Goal: Book appointment/travel/reservation

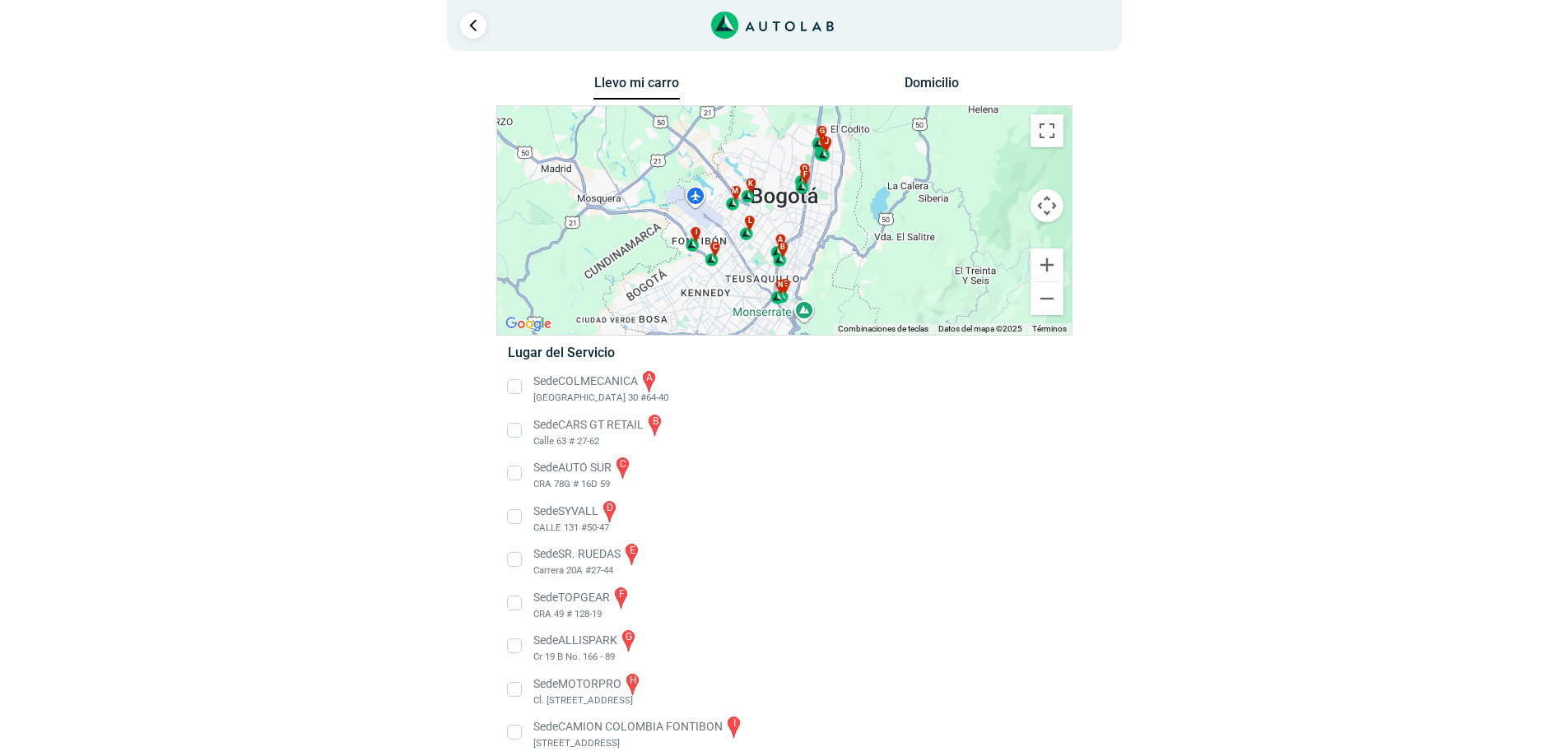
scroll to position [82, 0]
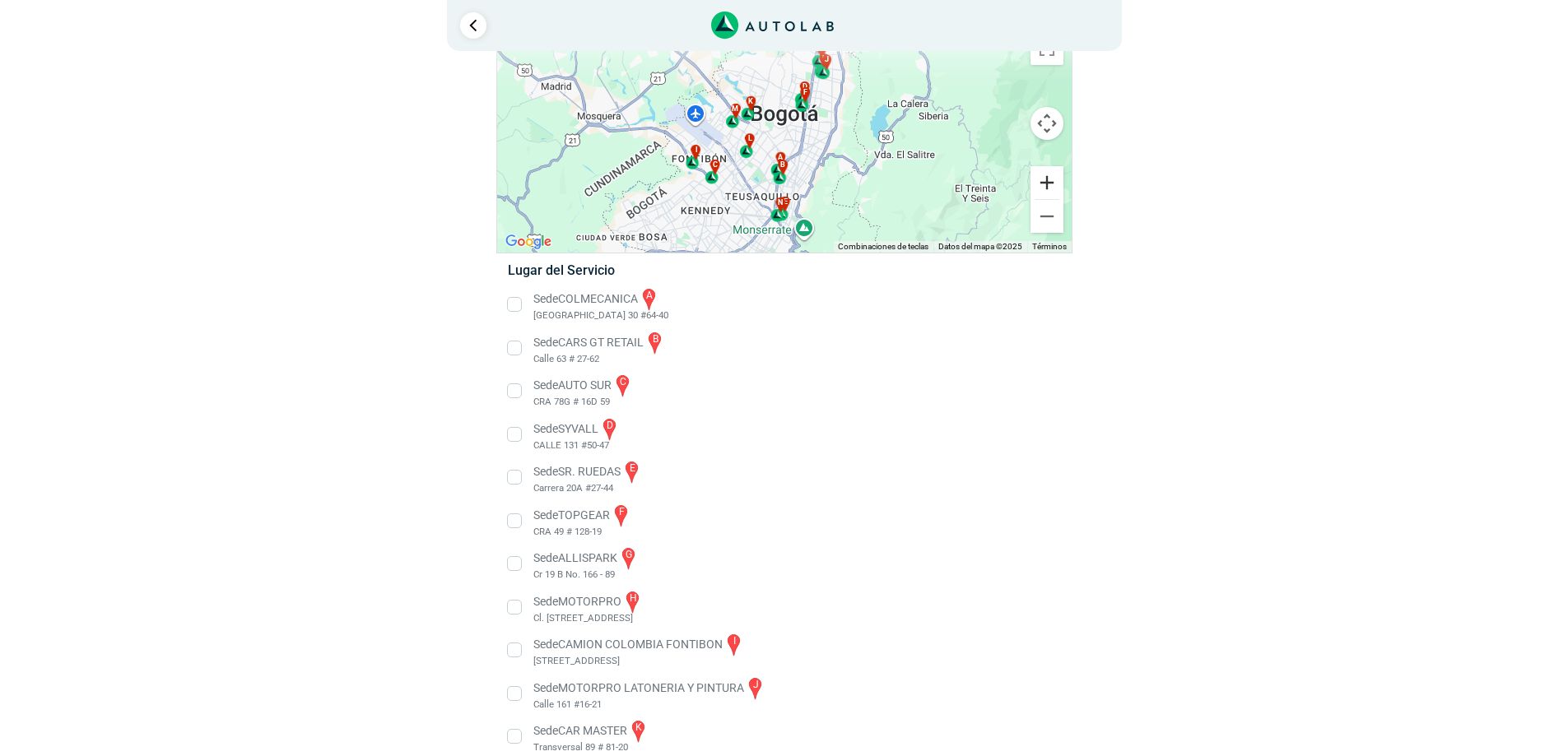
click at [1048, 169] on button "Ampliar" at bounding box center [1047, 182] width 33 height 33
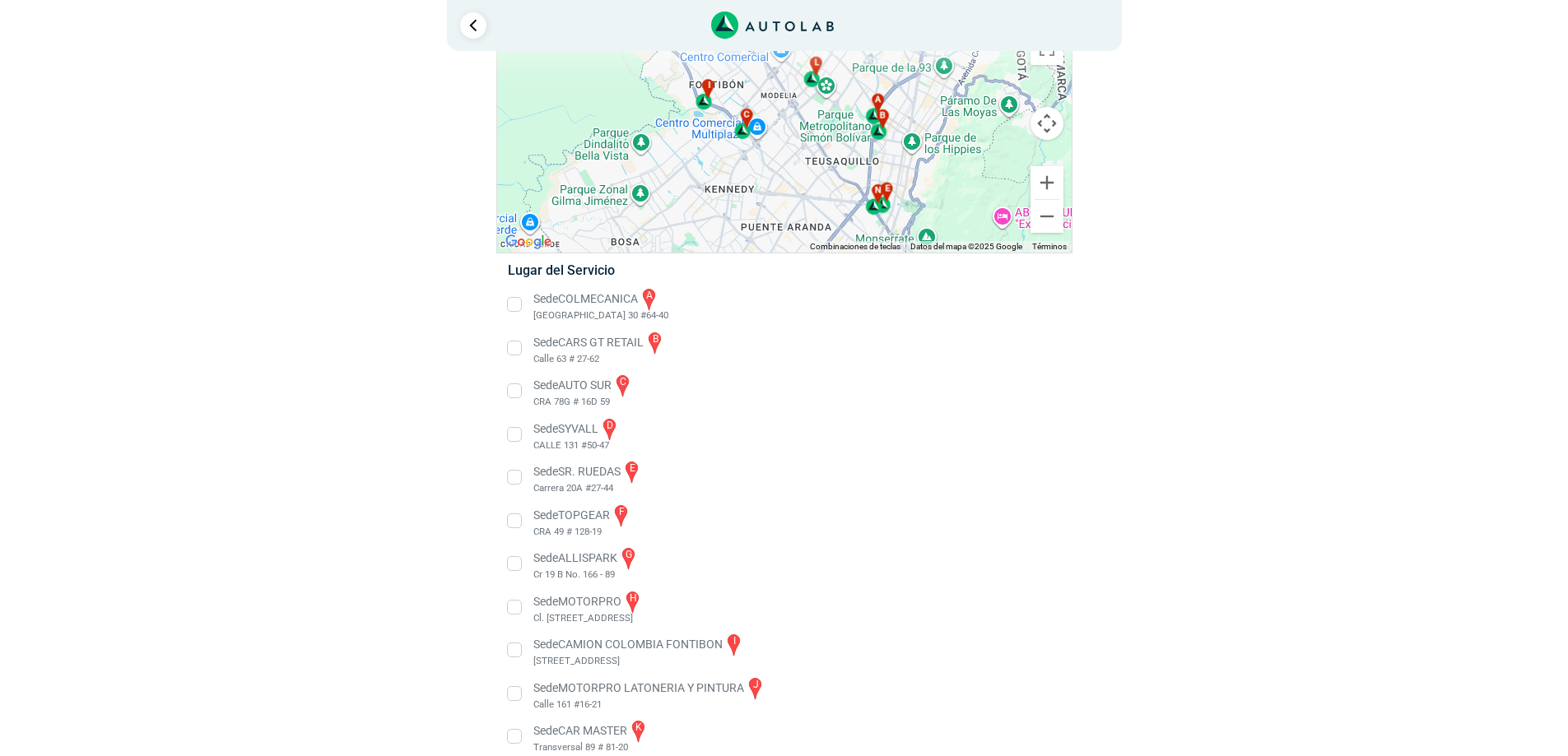
drag, startPoint x: 840, startPoint y: 192, endPoint x: 952, endPoint y: 93, distance: 149.5
click at [952, 93] on div "a b c d e f g" at bounding box center [784, 138] width 575 height 229
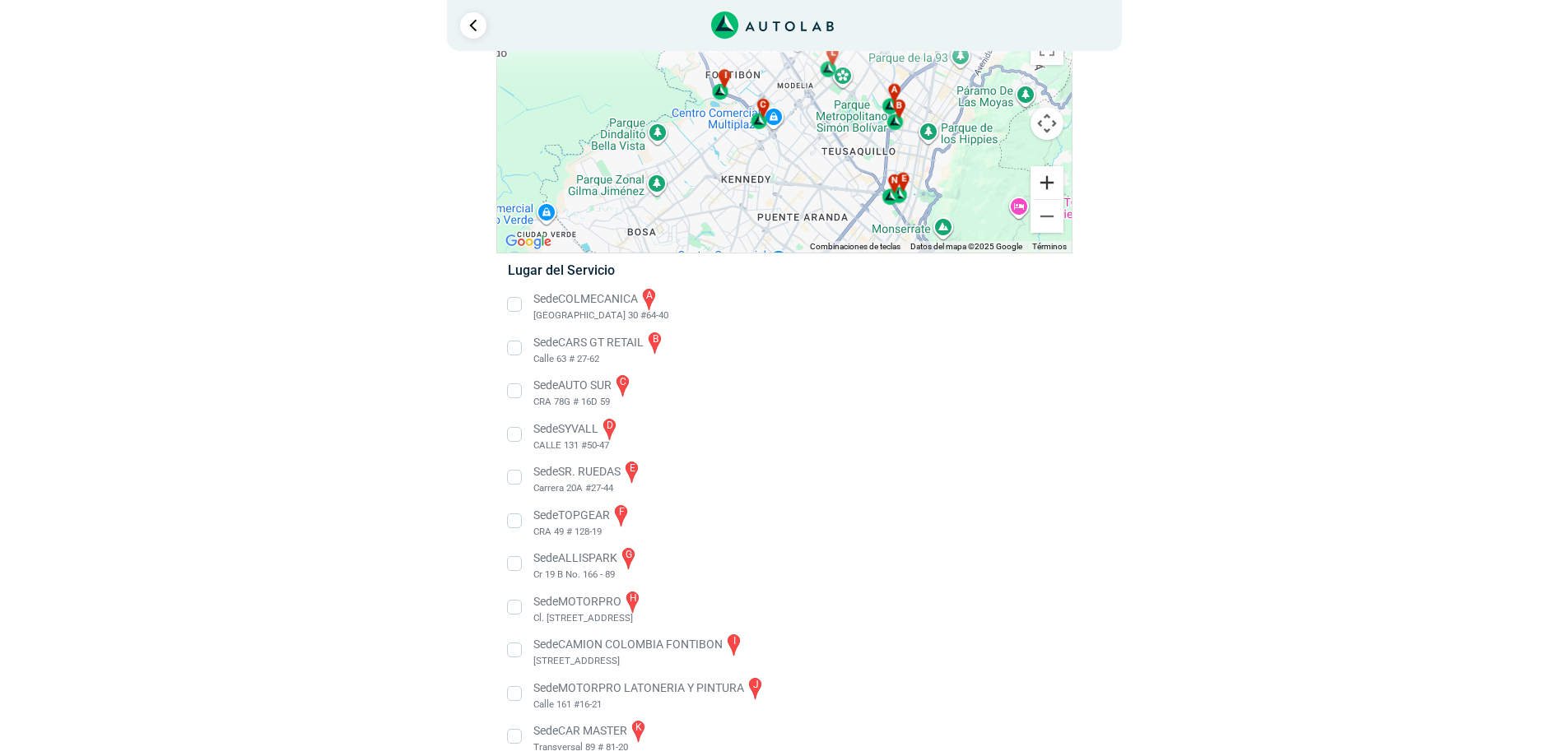
click at [1043, 186] on button "Ampliar" at bounding box center [1047, 182] width 33 height 33
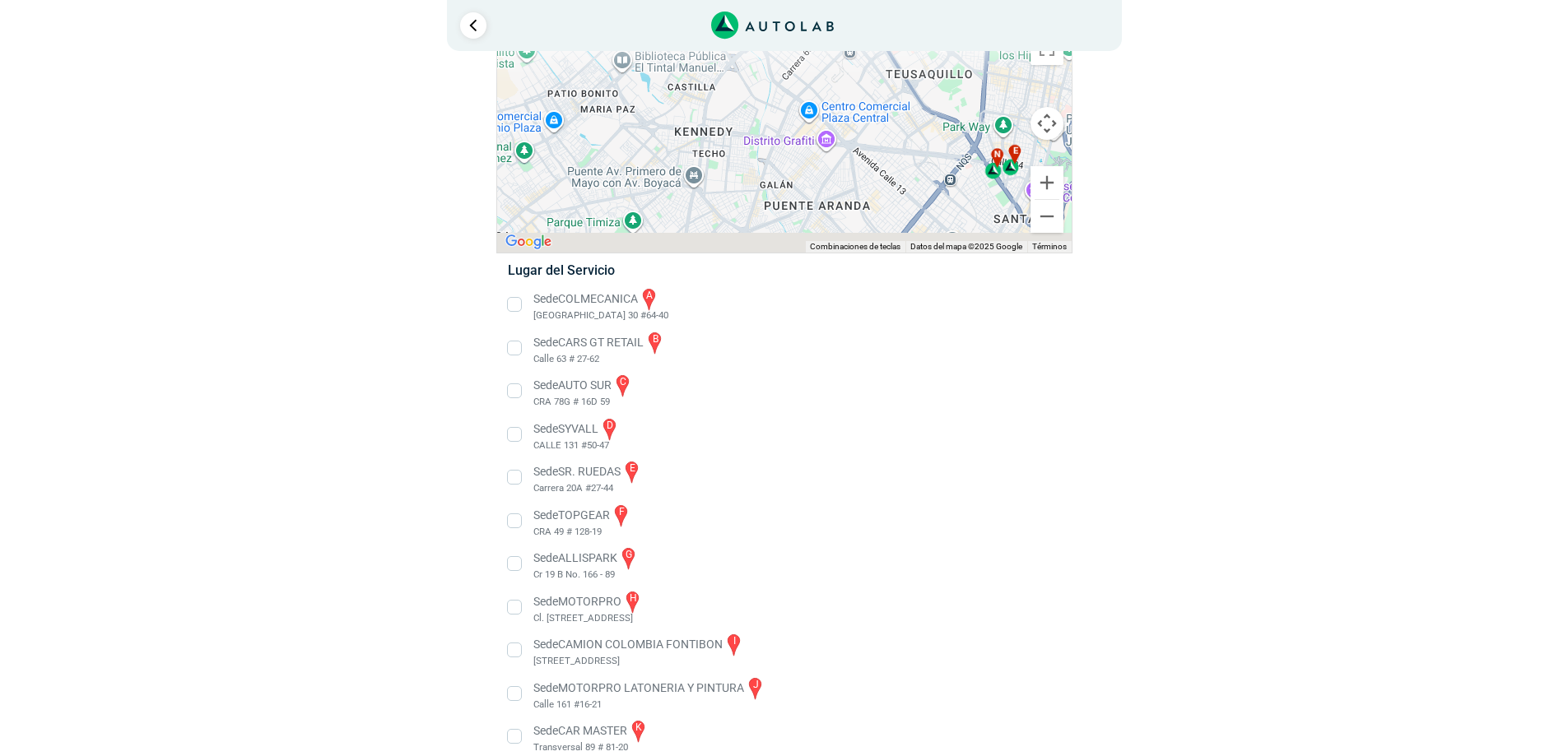
drag, startPoint x: 822, startPoint y: 177, endPoint x: 810, endPoint y: 52, distance: 125.6
click at [810, 52] on div "a b c d e f g" at bounding box center [784, 138] width 575 height 229
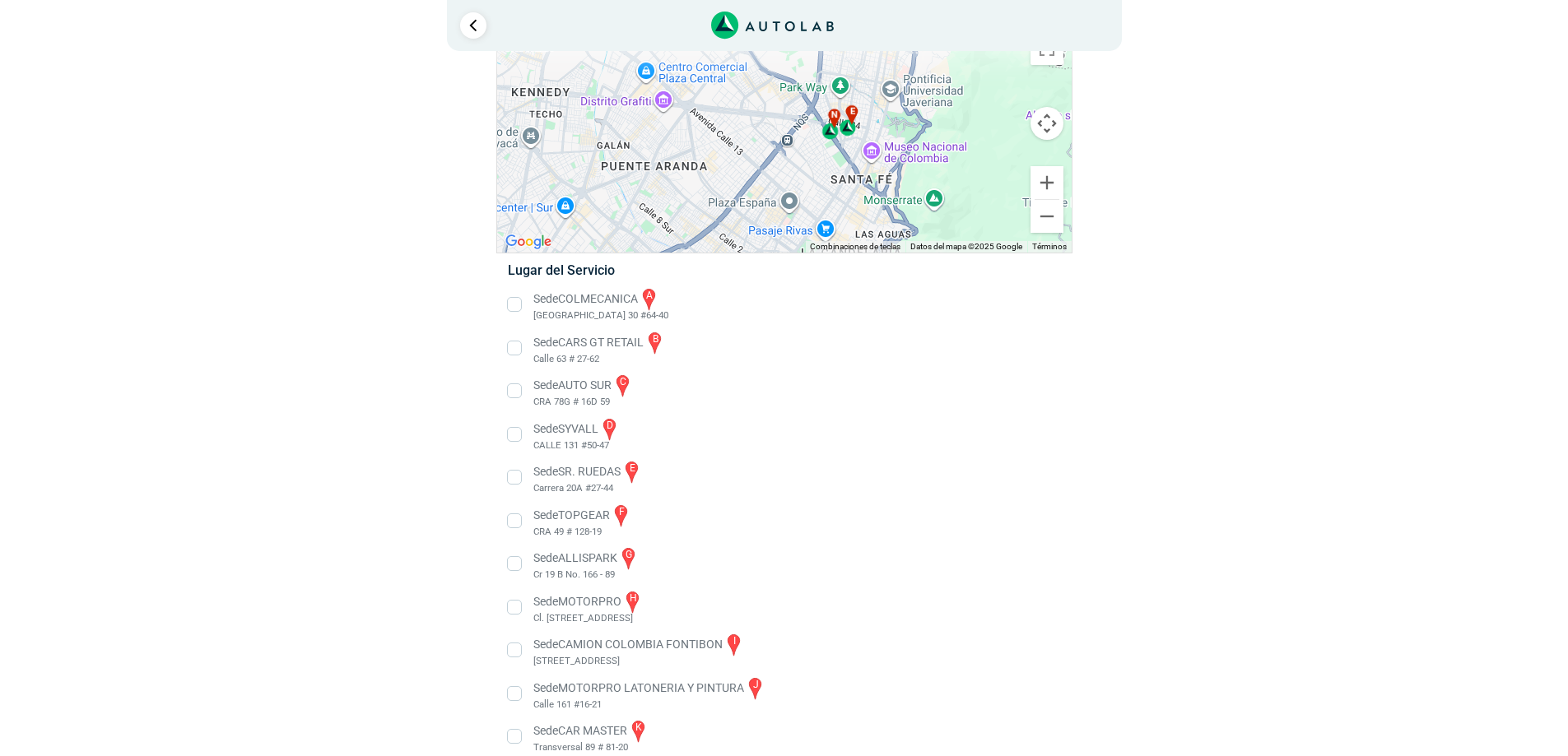
drag, startPoint x: 886, startPoint y: 159, endPoint x: 758, endPoint y: 195, distance: 133.0
click at [758, 195] on div "a b c d e f g" at bounding box center [784, 138] width 575 height 229
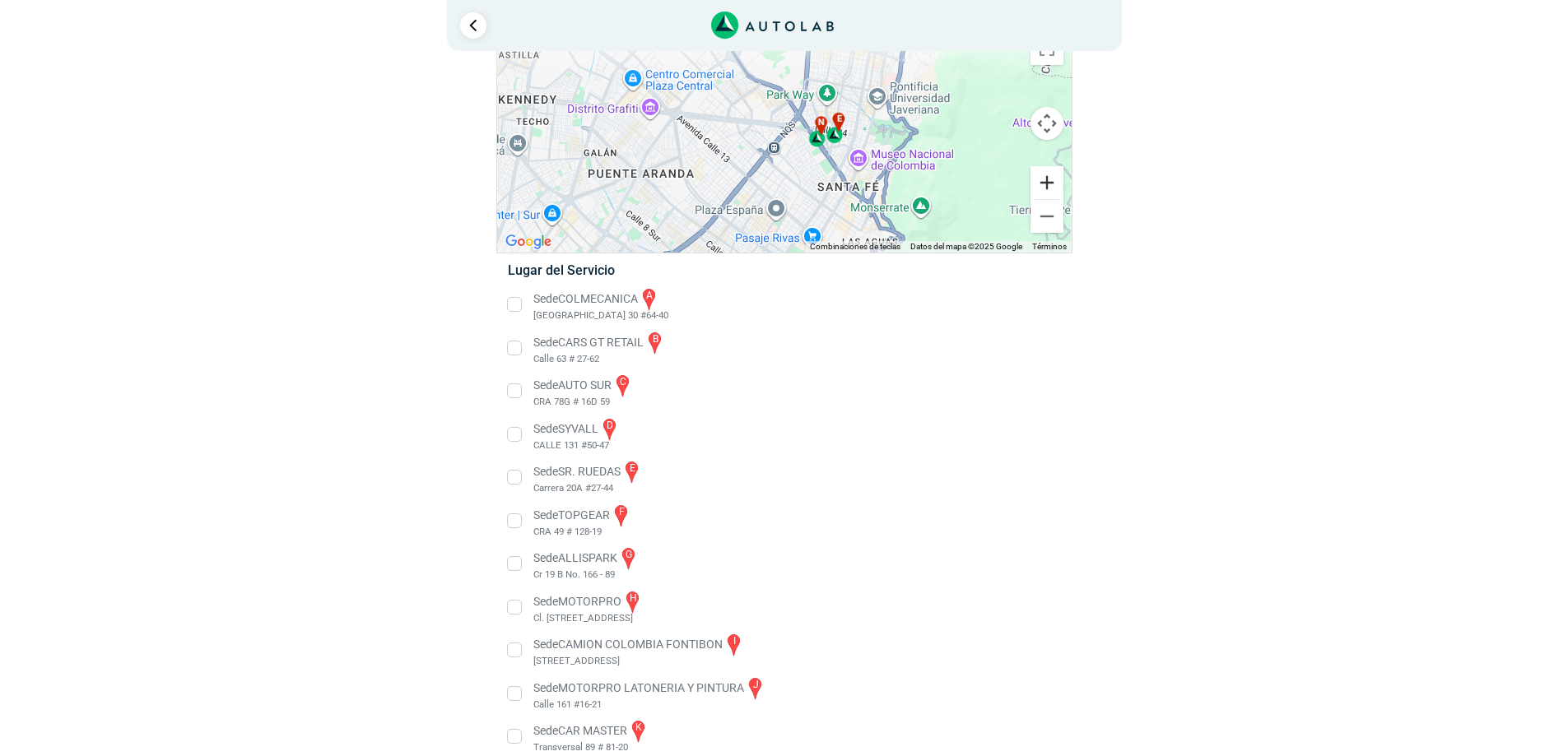
click at [1050, 189] on button "Ampliar" at bounding box center [1047, 182] width 33 height 33
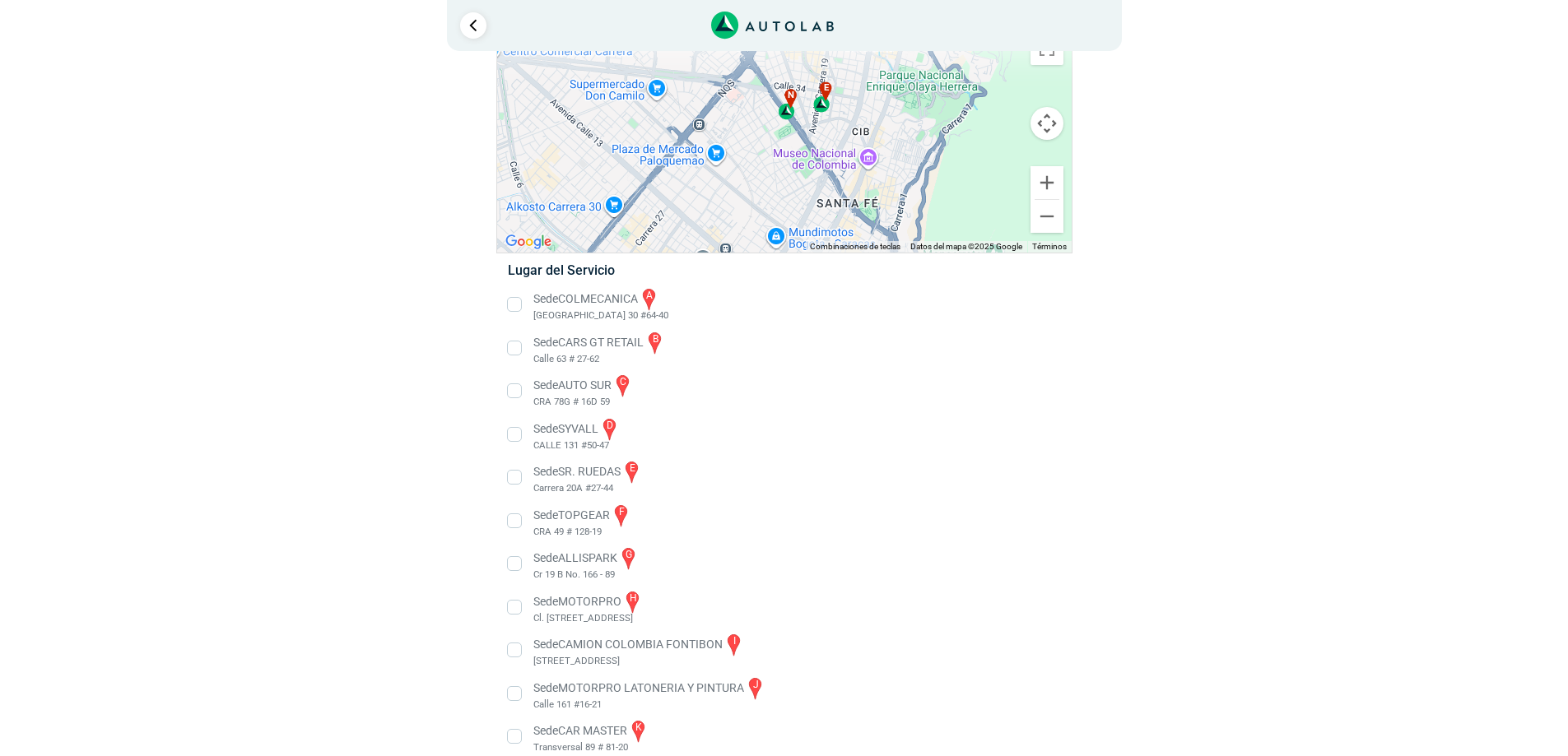
drag, startPoint x: 819, startPoint y: 187, endPoint x: 752, endPoint y: 155, distance: 74.2
click at [752, 155] on div "a b c d e f g" at bounding box center [784, 138] width 575 height 229
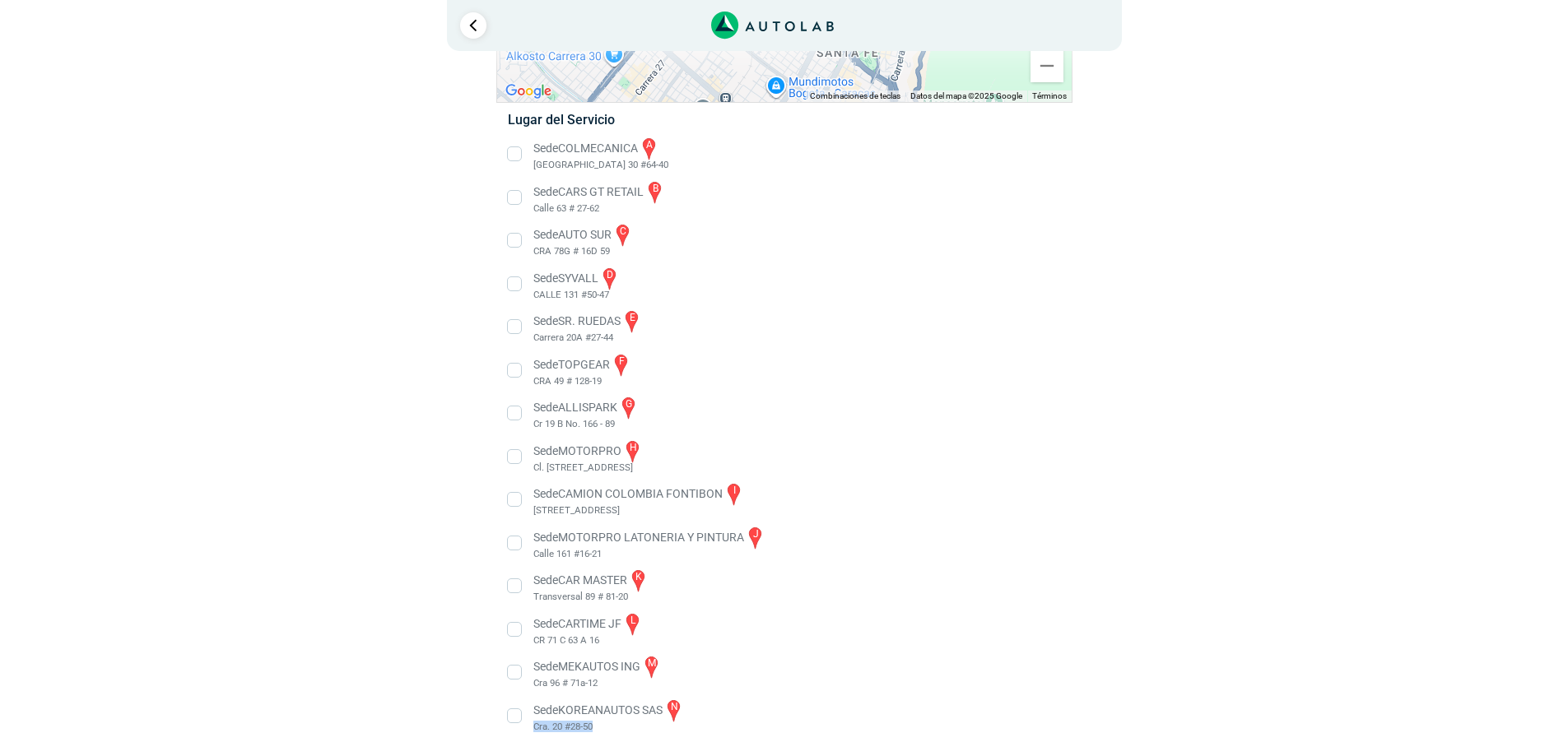
drag, startPoint x: 601, startPoint y: 722, endPoint x: 534, endPoint y: 722, distance: 67.0
click at [534, 722] on li "Sede KOREANAUTOS SAS n Cra. 20 #28-50" at bounding box center [784, 716] width 576 height 37
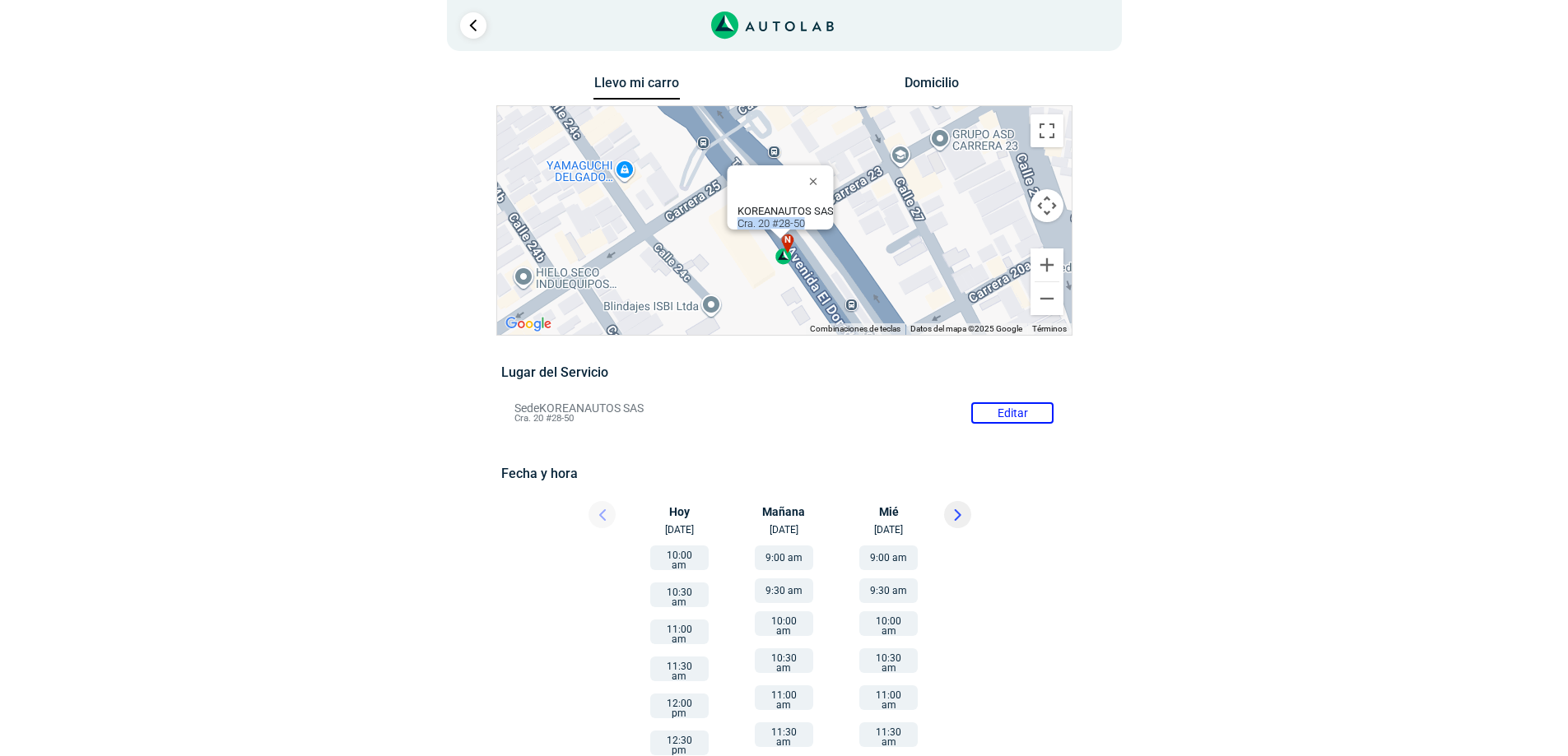
drag, startPoint x: 801, startPoint y: 215, endPoint x: 728, endPoint y: 213, distance: 73.0
click at [728, 213] on div "KOREANAUTOS SAS Cra. 20 #28-50" at bounding box center [779, 197] width 106 height 64
copy div "Cra. 20 #28-50"
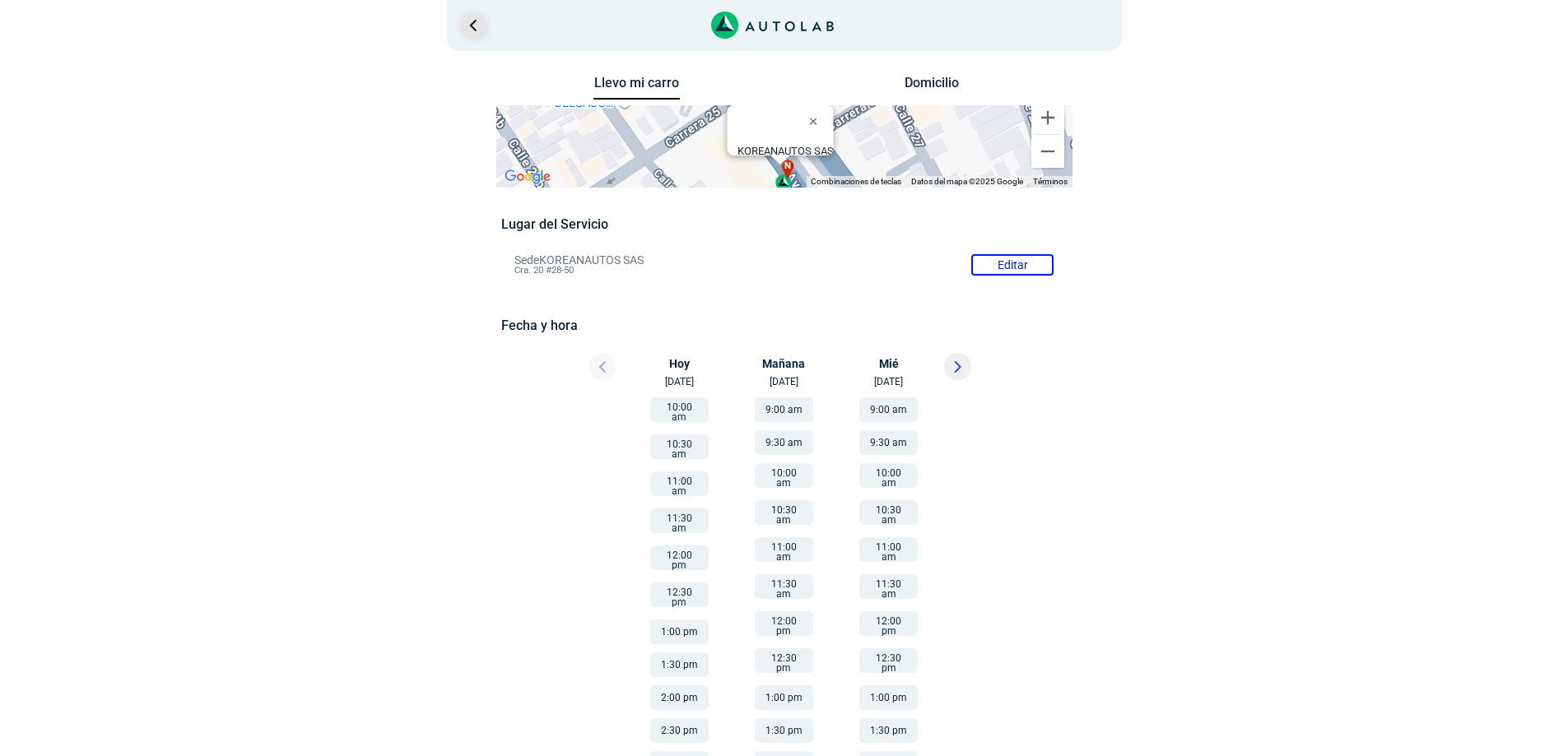
click at [481, 25] on link "Ir al paso anterior" at bounding box center [473, 25] width 26 height 26
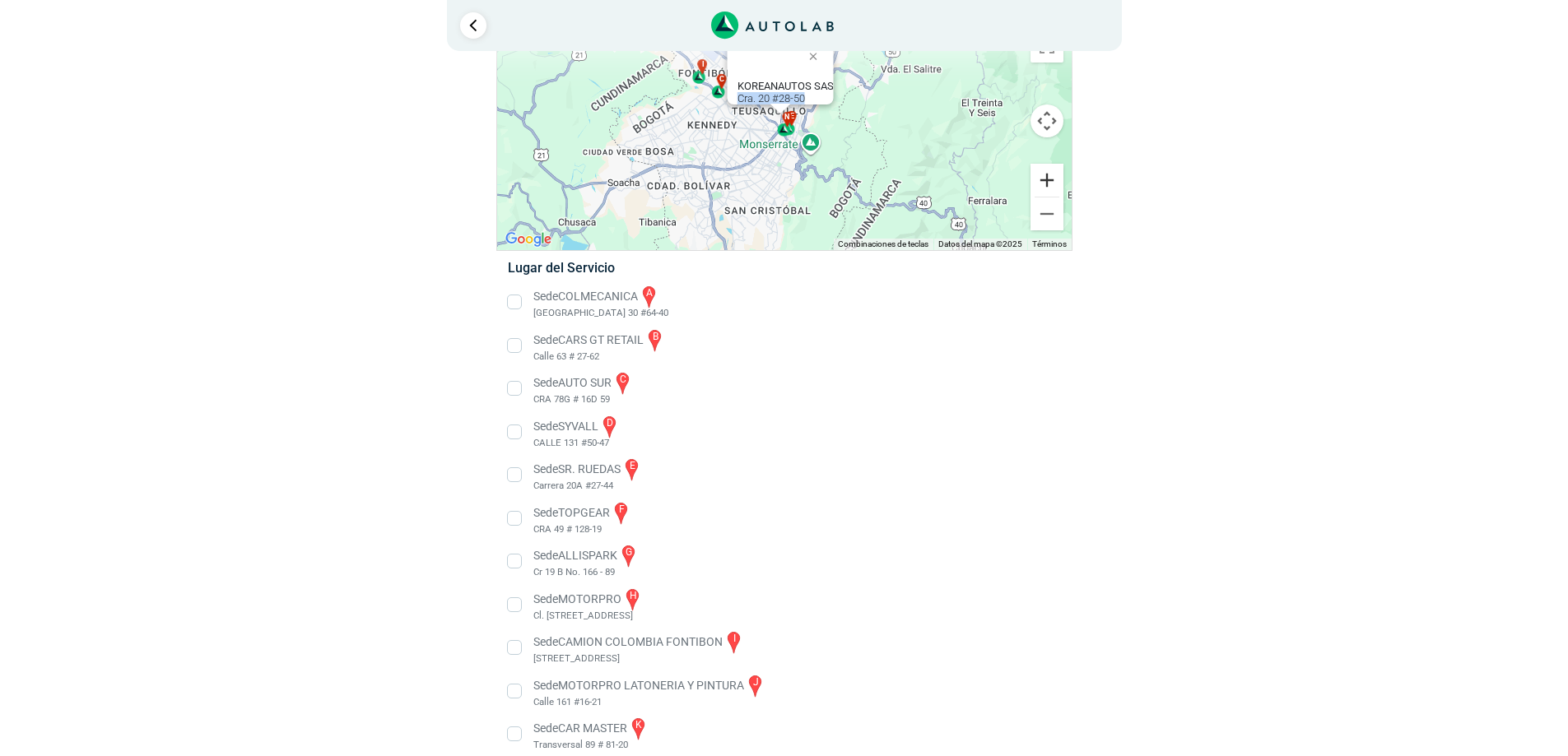
click at [1048, 182] on button "Ampliar" at bounding box center [1047, 181] width 33 height 33
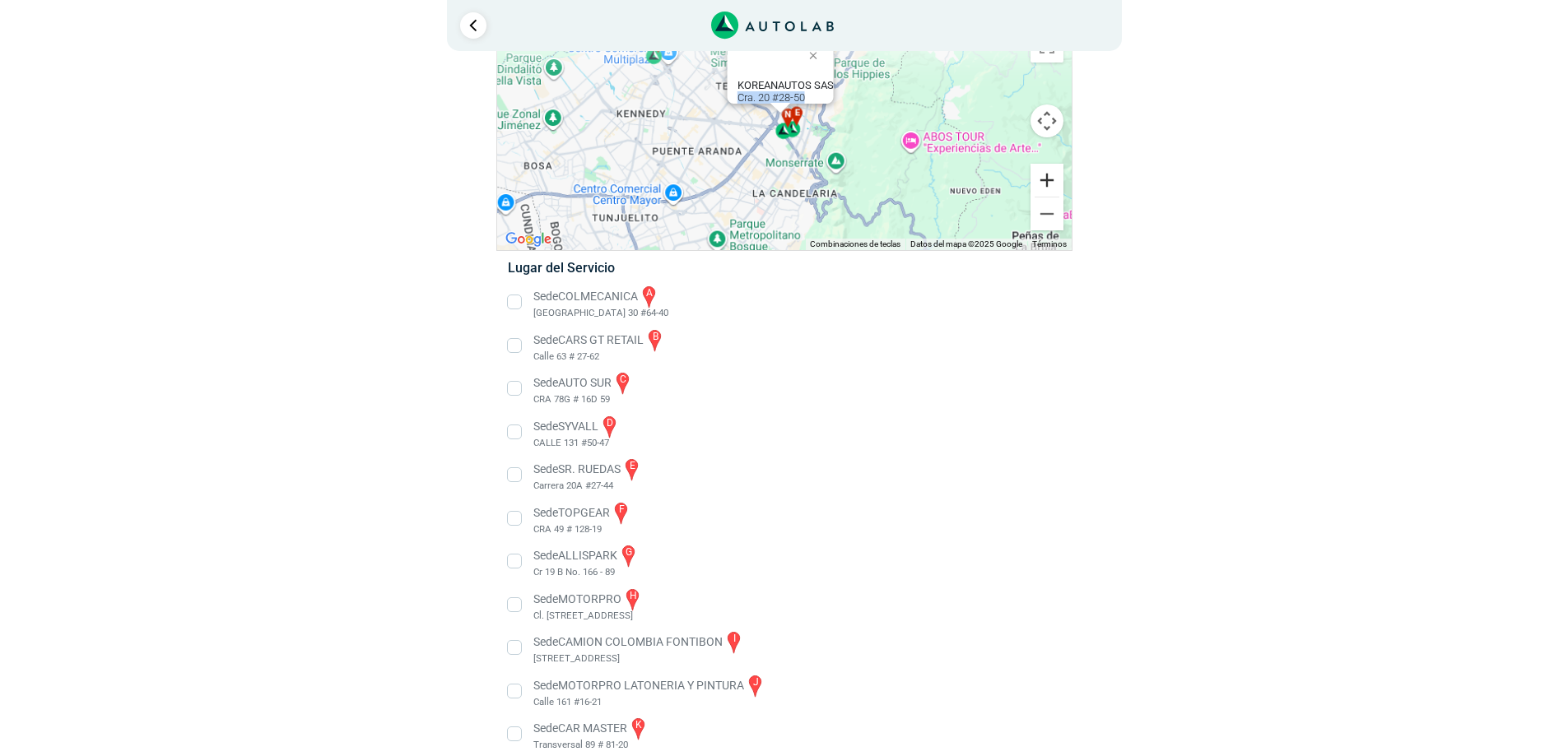
click at [1048, 182] on button "Ampliar" at bounding box center [1047, 181] width 33 height 33
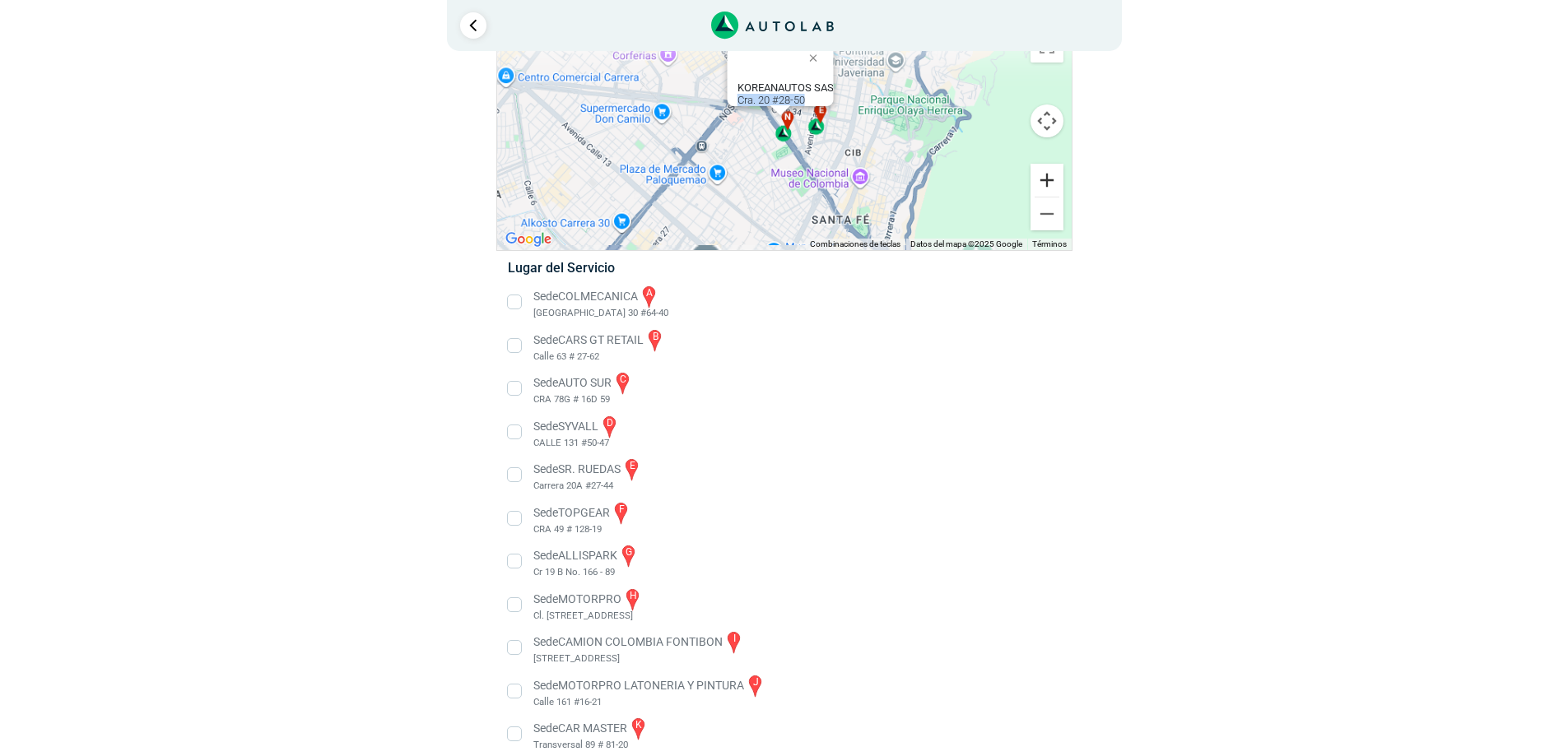
click at [1048, 182] on button "Ampliar" at bounding box center [1047, 181] width 33 height 33
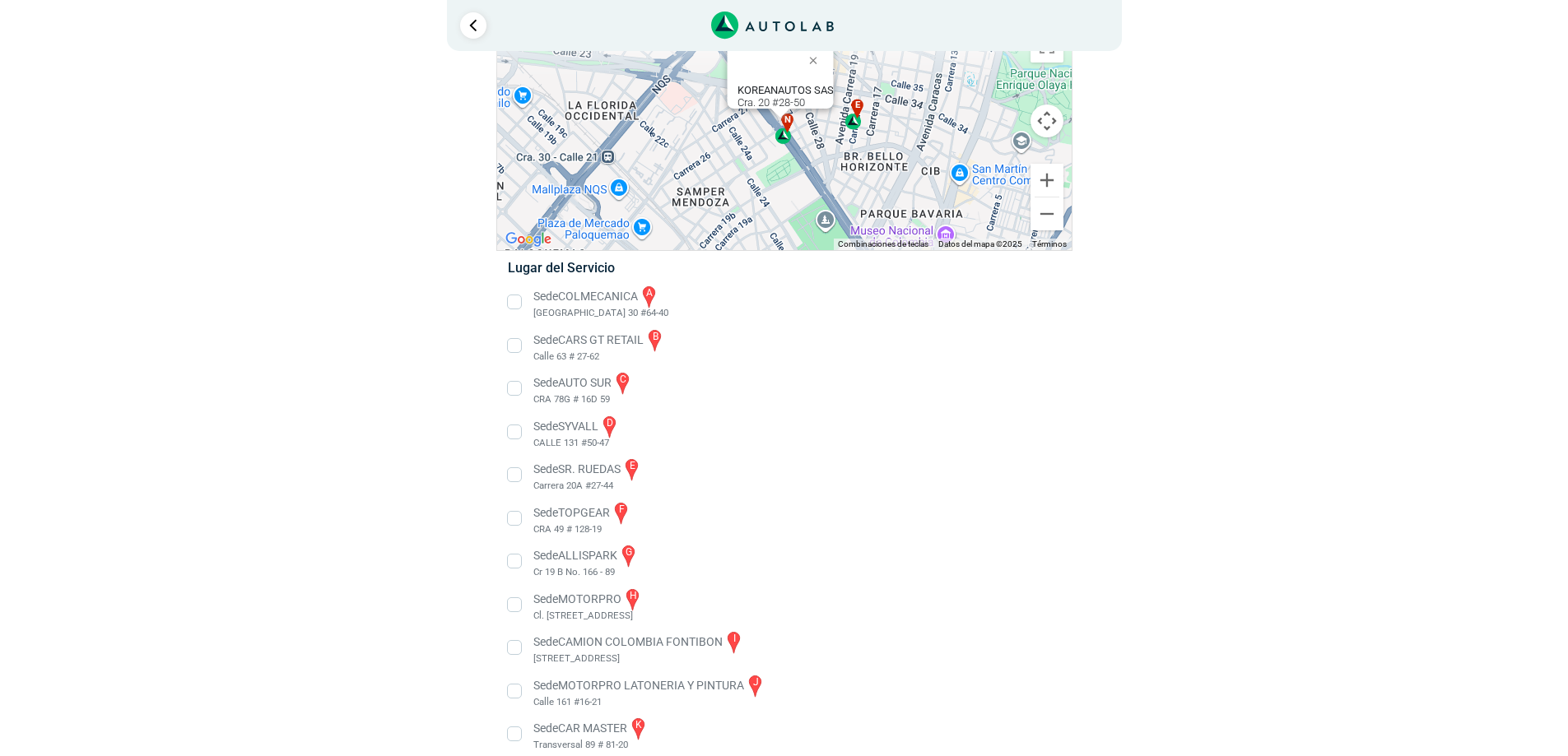
click at [619, 483] on li "Sede SR. [PERSON_NAME] e Carrera 20A #27-44" at bounding box center [784, 475] width 576 height 37
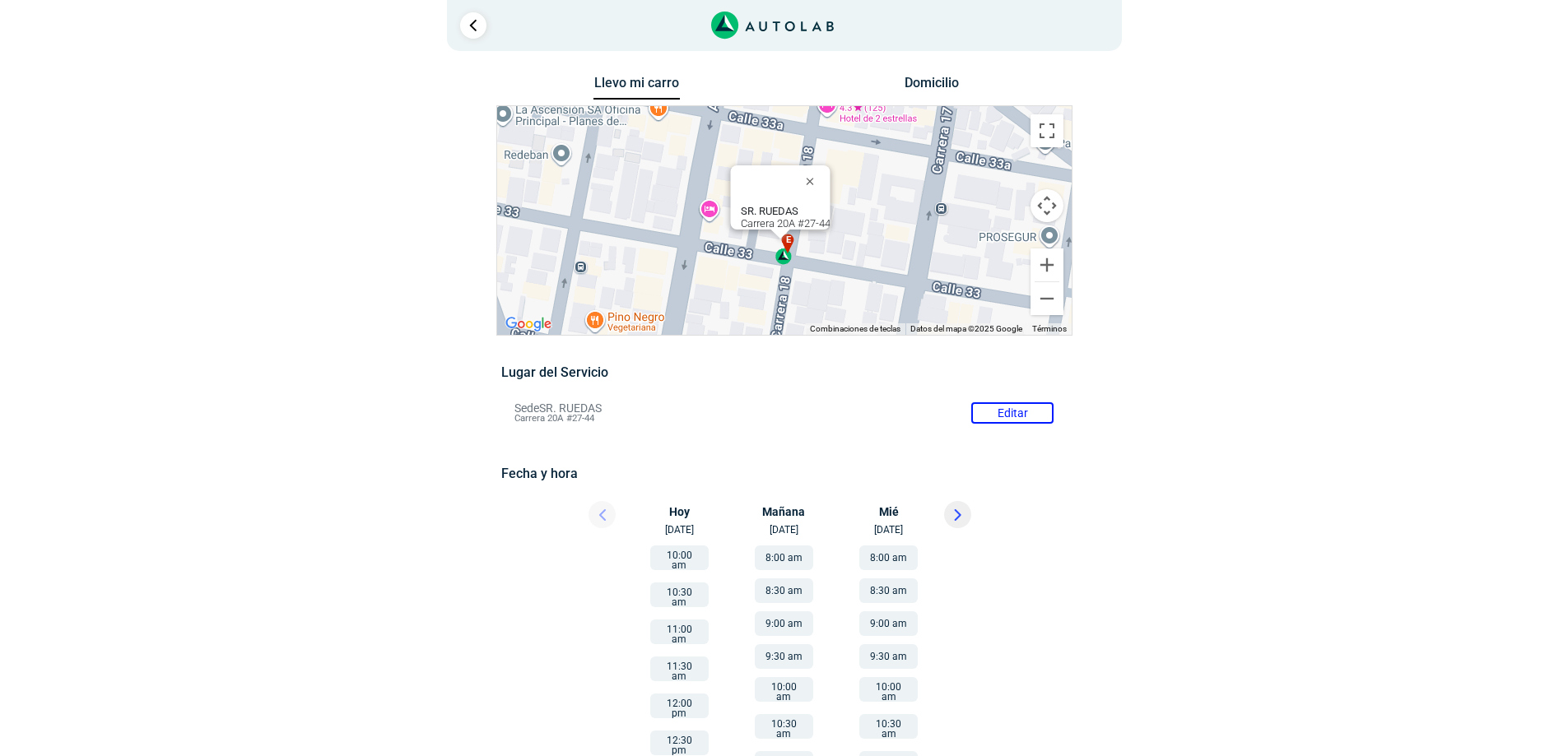
click at [768, 210] on div "SR. [PERSON_NAME] Carrera 20A #27-44" at bounding box center [784, 218] width 89 height 25
click at [812, 216] on div "SR. [PERSON_NAME] Carrera 20A #27-44" at bounding box center [784, 218] width 89 height 25
copy div "Carrera 20A #27-44"
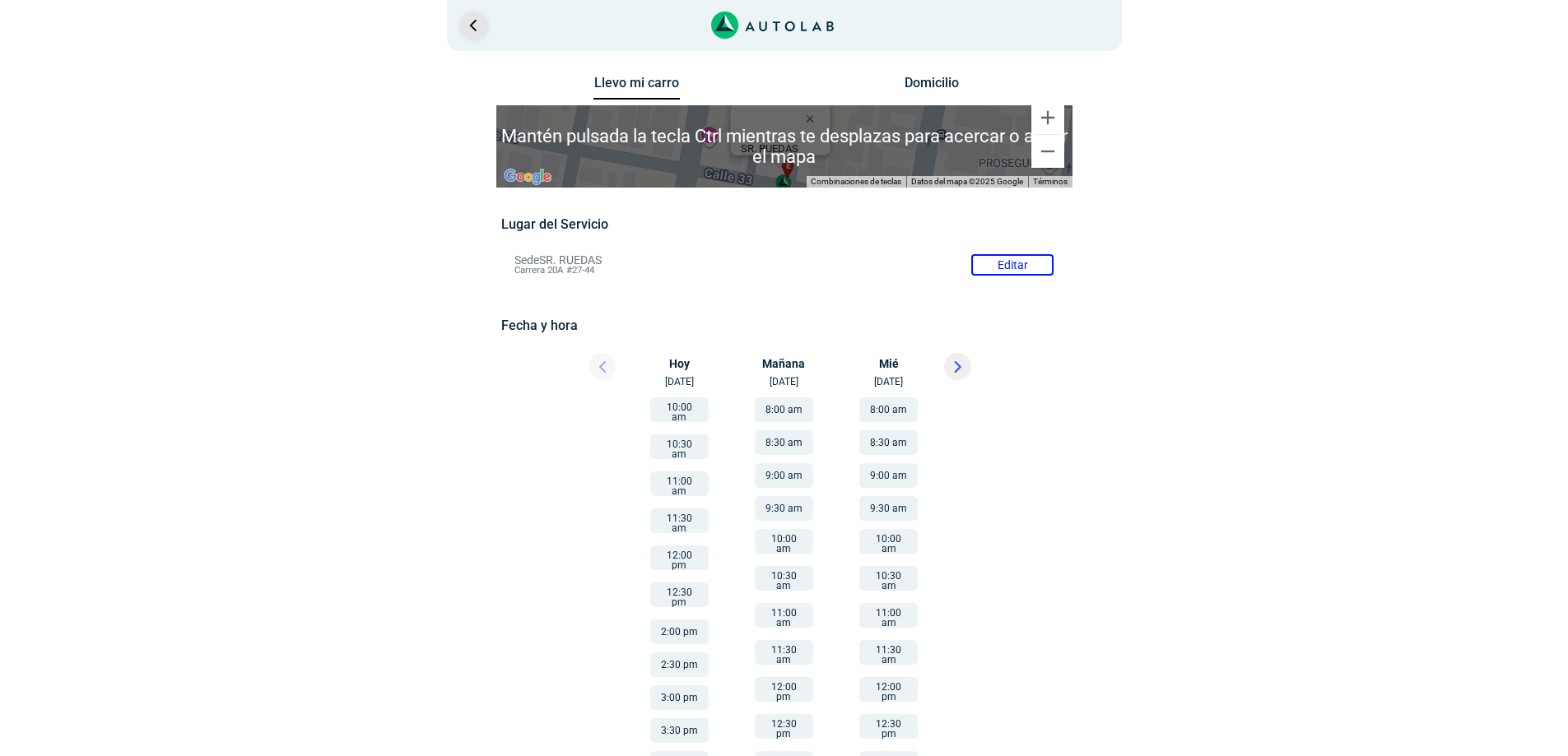
click at [469, 32] on link "Ir al paso anterior" at bounding box center [473, 25] width 26 height 26
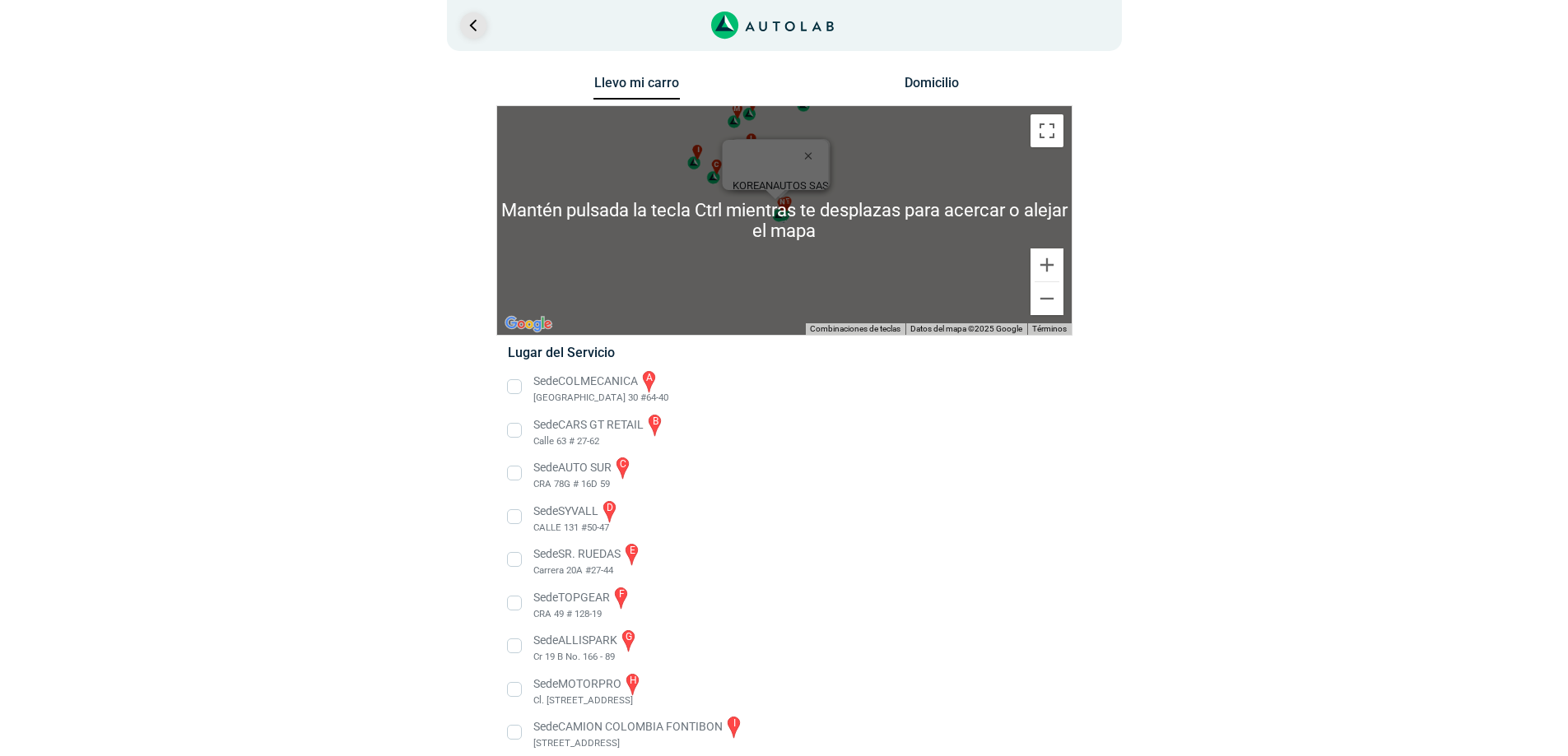
scroll to position [85, 0]
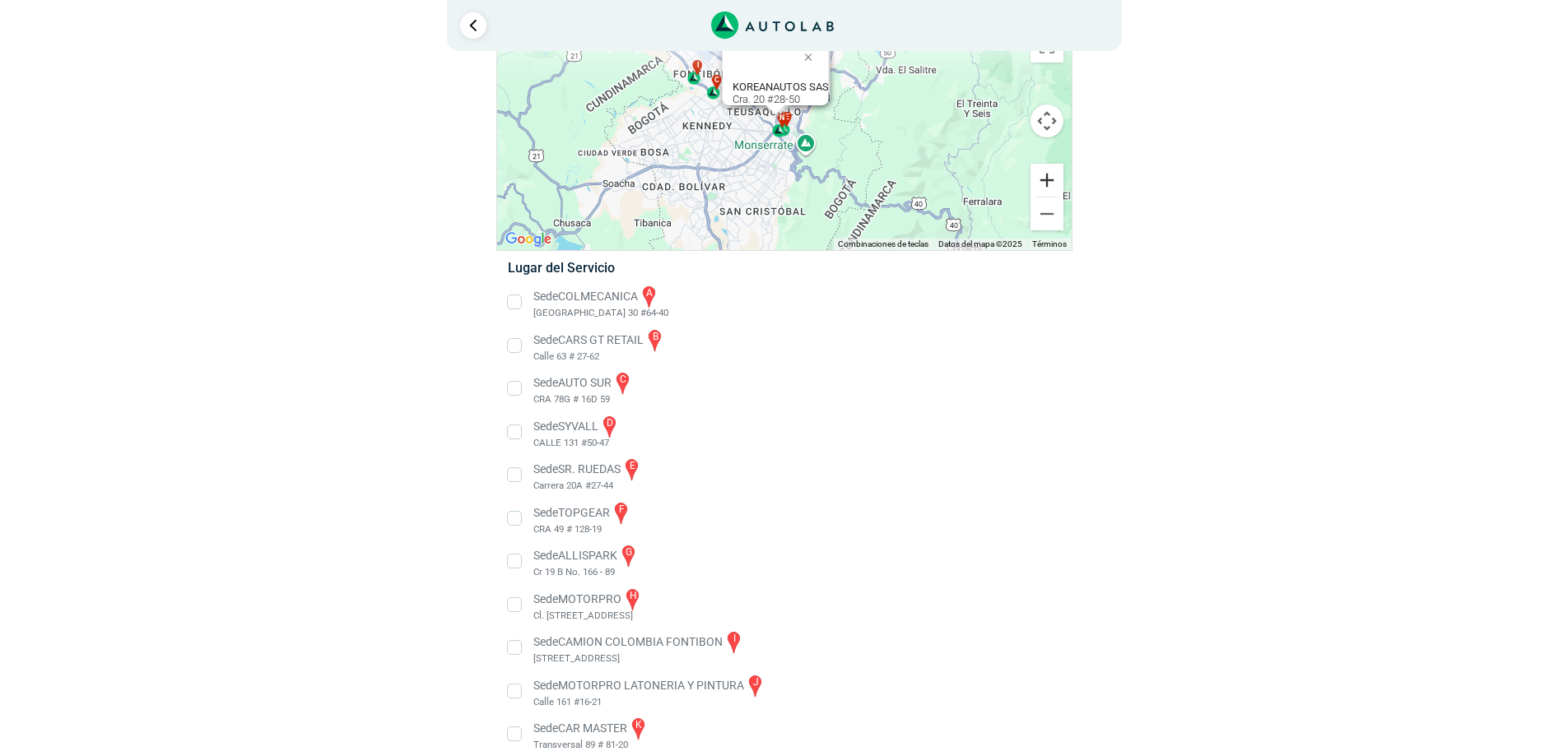
click at [1052, 178] on button "Ampliar" at bounding box center [1047, 181] width 33 height 33
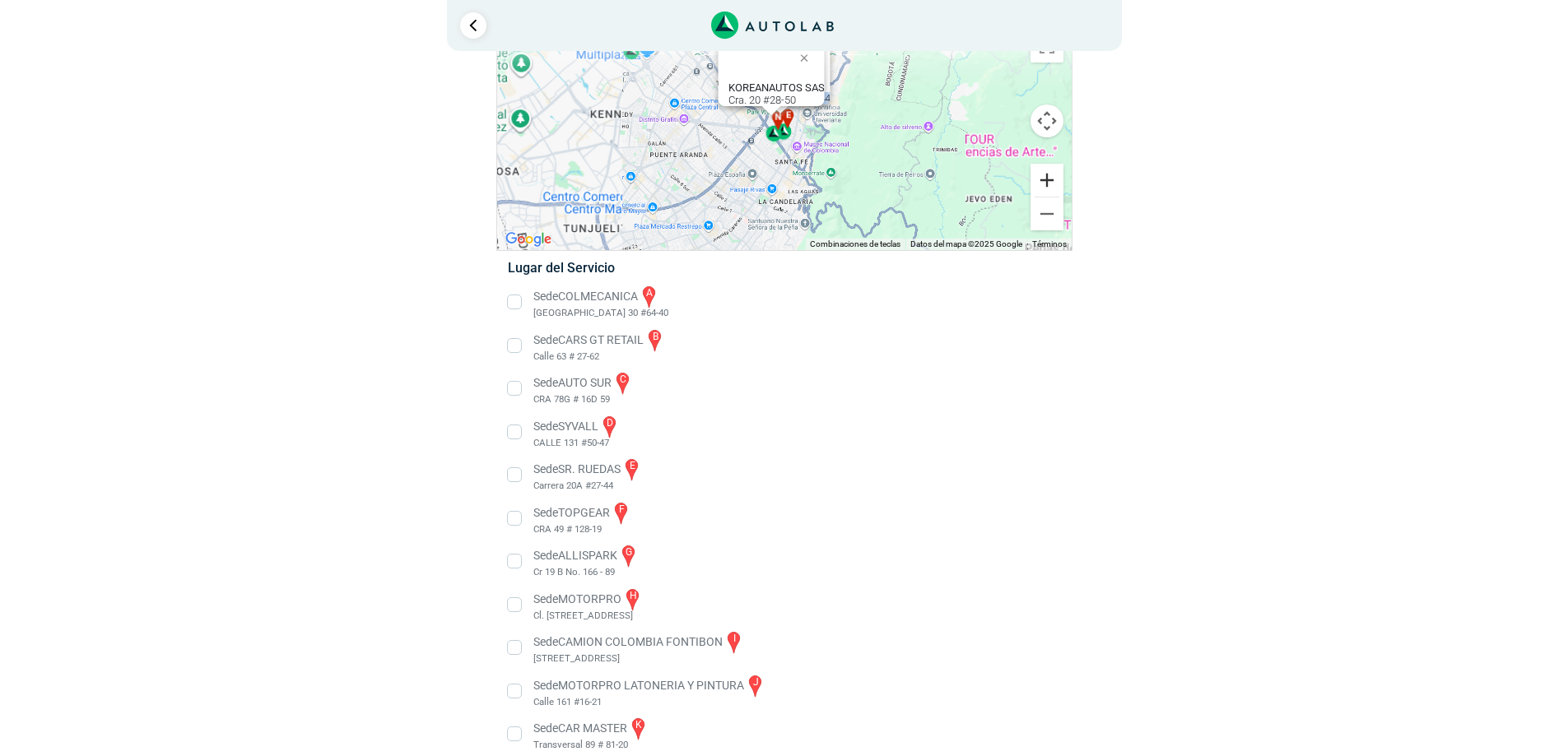
click at [1052, 178] on button "Ampliar" at bounding box center [1047, 181] width 33 height 33
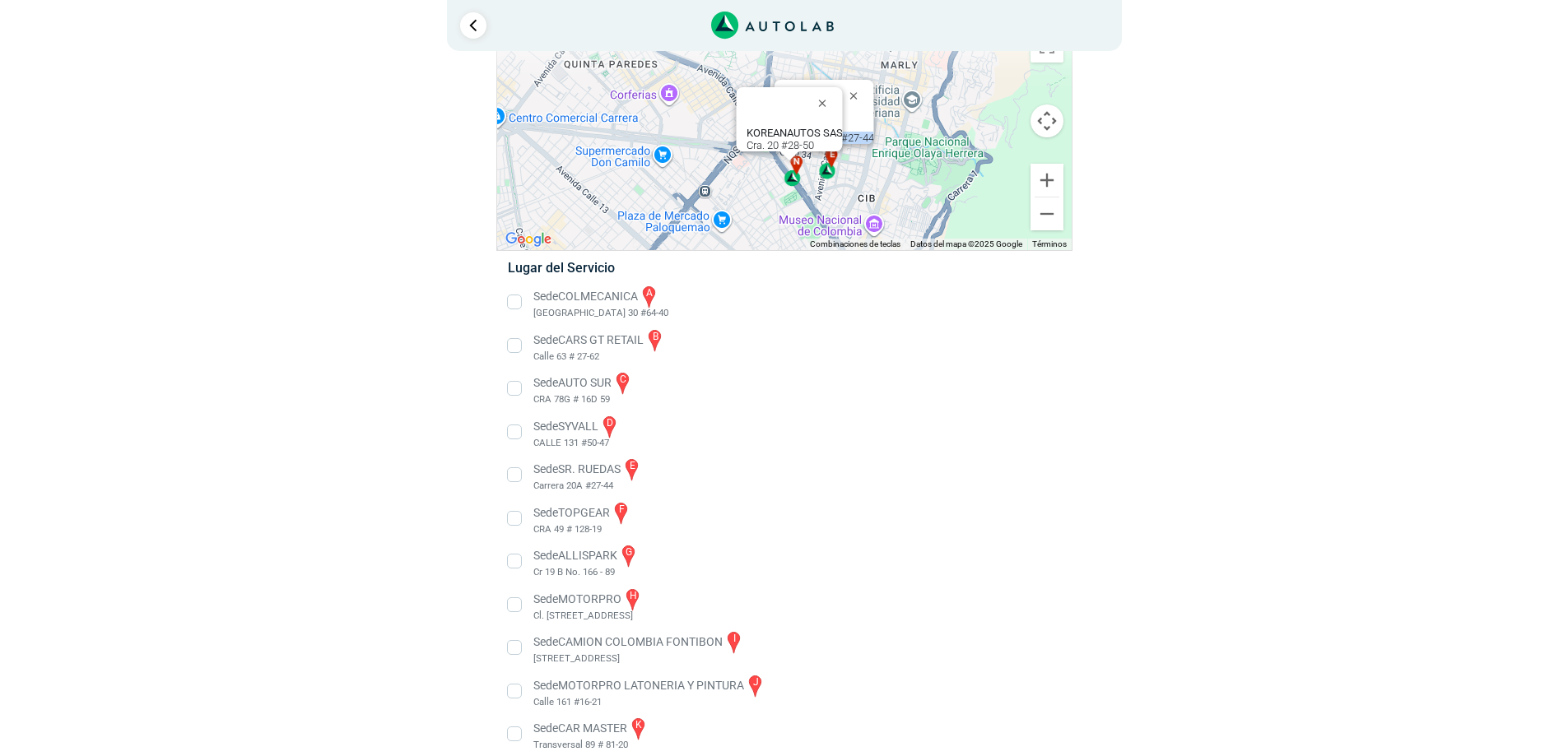
drag, startPoint x: 713, startPoint y: 204, endPoint x: 828, endPoint y: 253, distance: 125.0
click at [824, 252] on div "Llevo mi carro [GEOGRAPHIC_DATA] Para navegar por el mapa con gestos táctiles, …" at bounding box center [784, 446] width 576 height 917
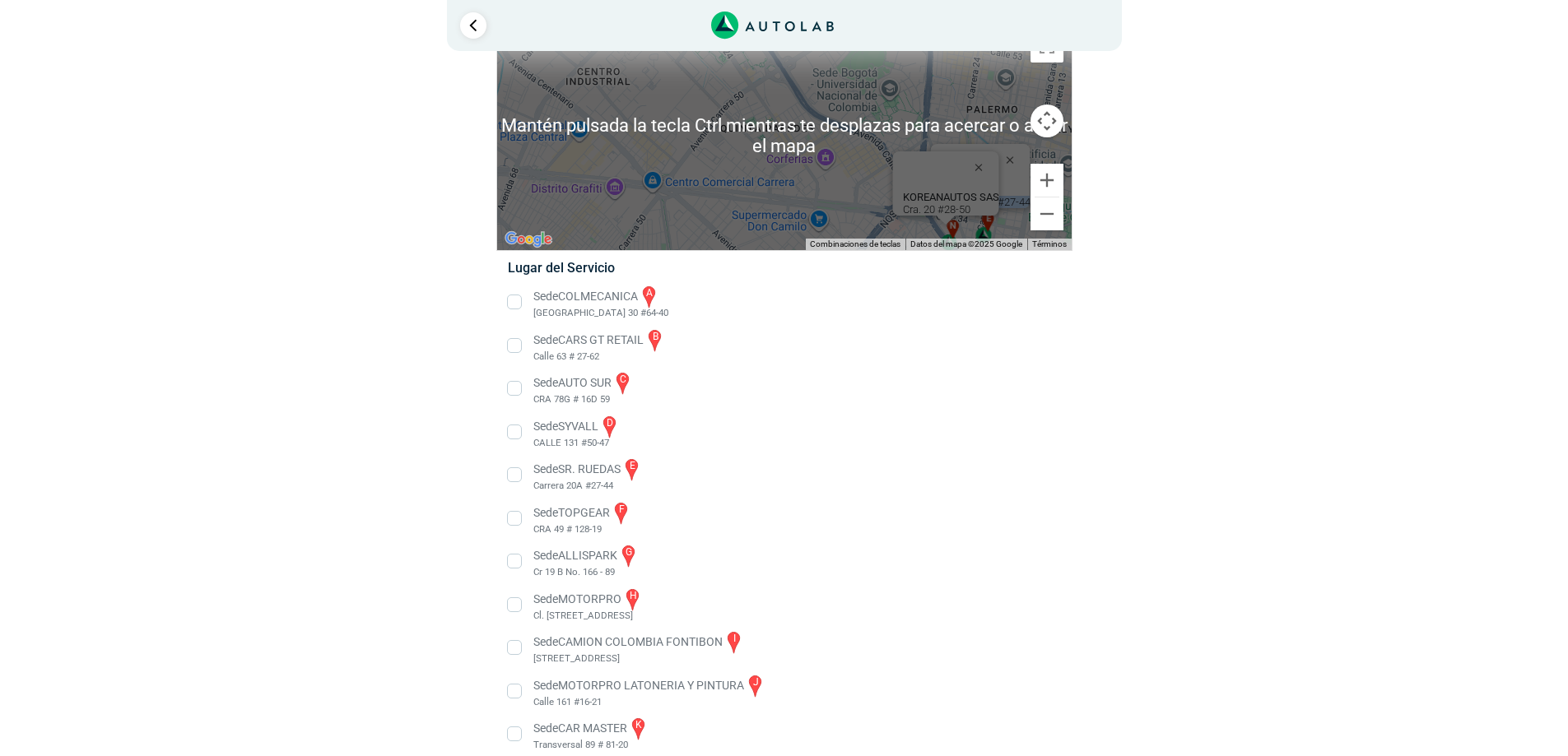
scroll to position [232, 0]
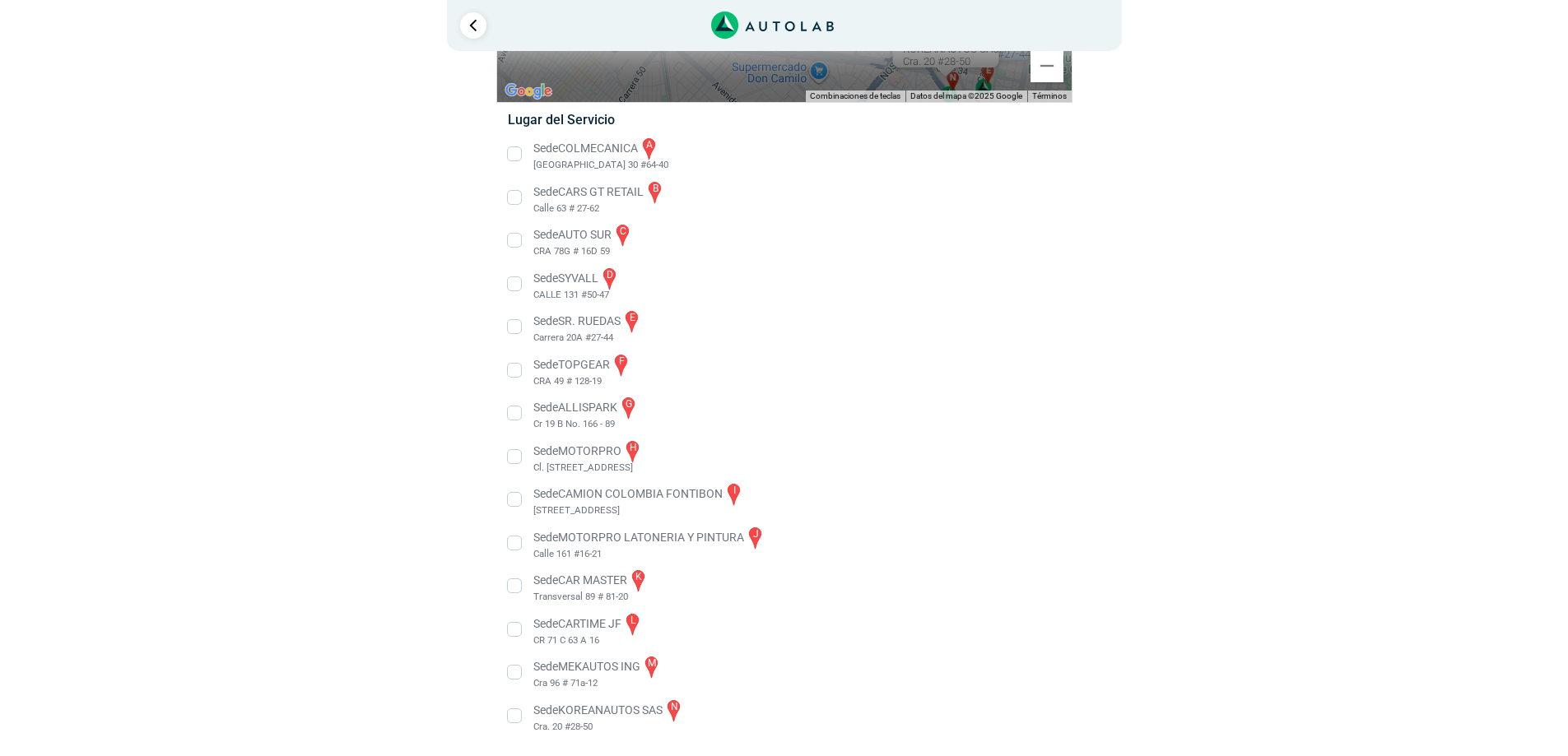
drag, startPoint x: 1070, startPoint y: 337, endPoint x: 1070, endPoint y: 514, distance: 177.0
click at [1070, 514] on ul "Sede COLMECANICA a [GEOGRAPHIC_DATA] 30 #64-40" at bounding box center [784, 435] width 576 height 598
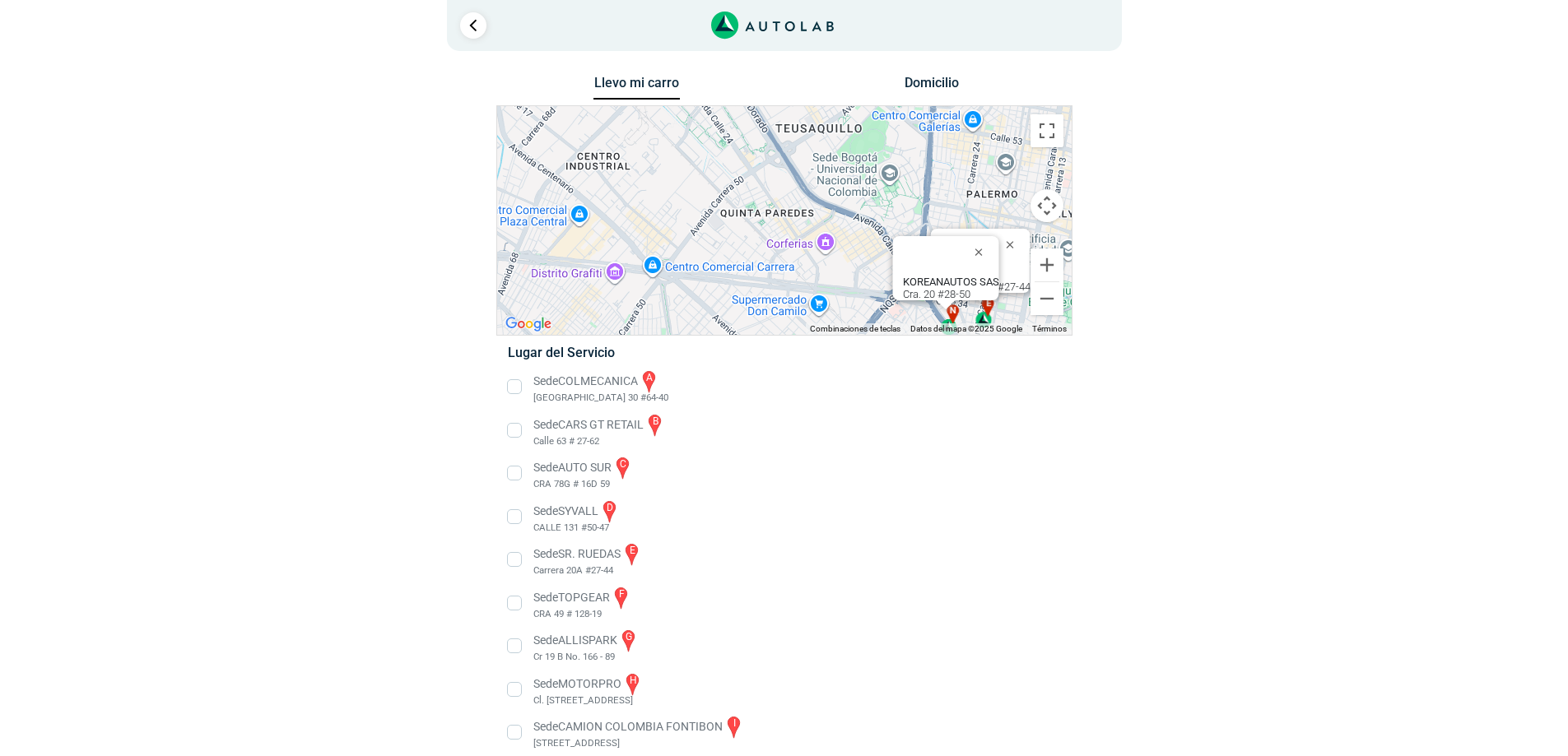
click at [1224, 294] on div "Llevo mi carro [GEOGRAPHIC_DATA] Para navegar por el mapa con gestos táctiles, …" at bounding box center [784, 531] width 987 height 917
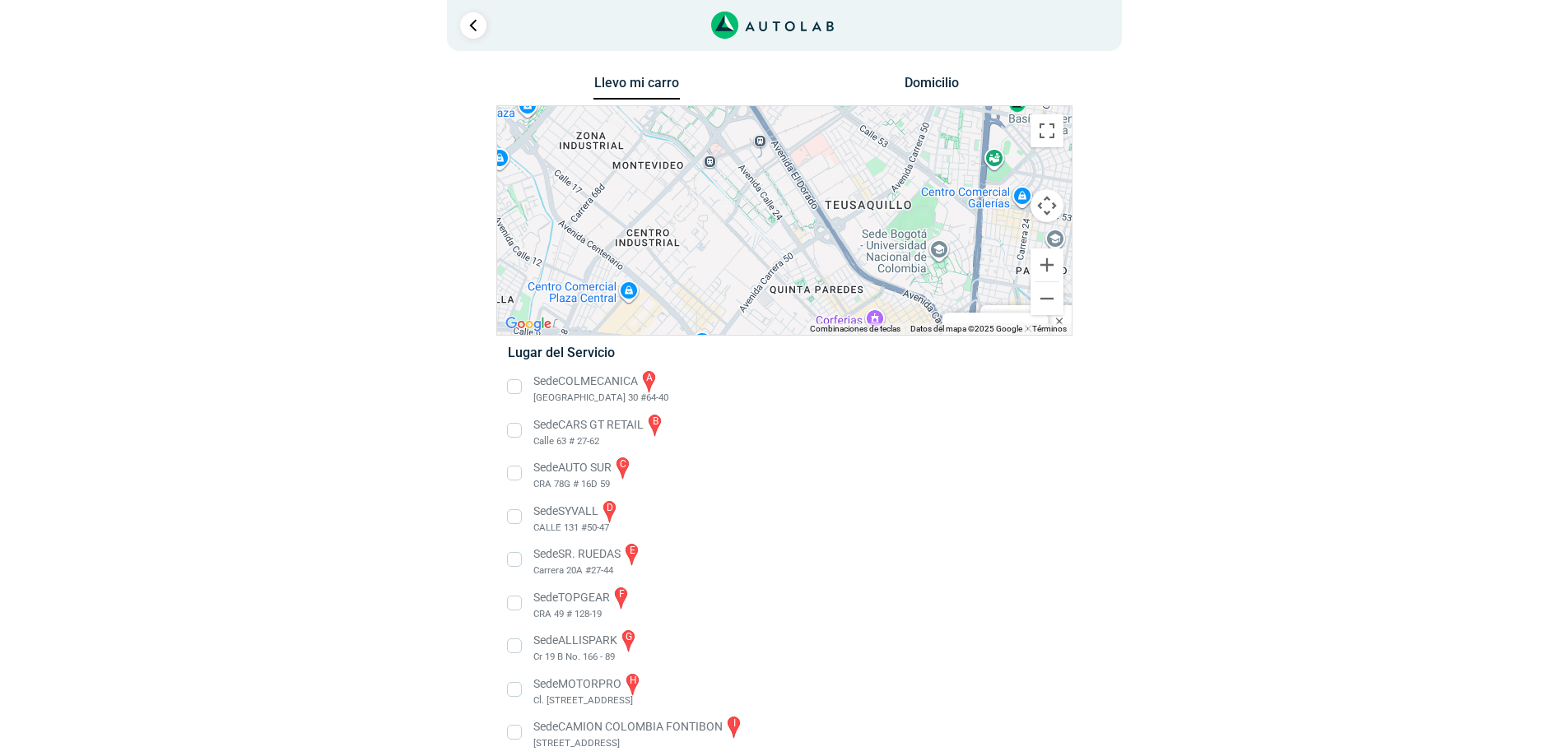
drag, startPoint x: 754, startPoint y: 232, endPoint x: 803, endPoint y: 311, distance: 93.0
click at [803, 311] on div "a b c d e f g" at bounding box center [784, 220] width 575 height 229
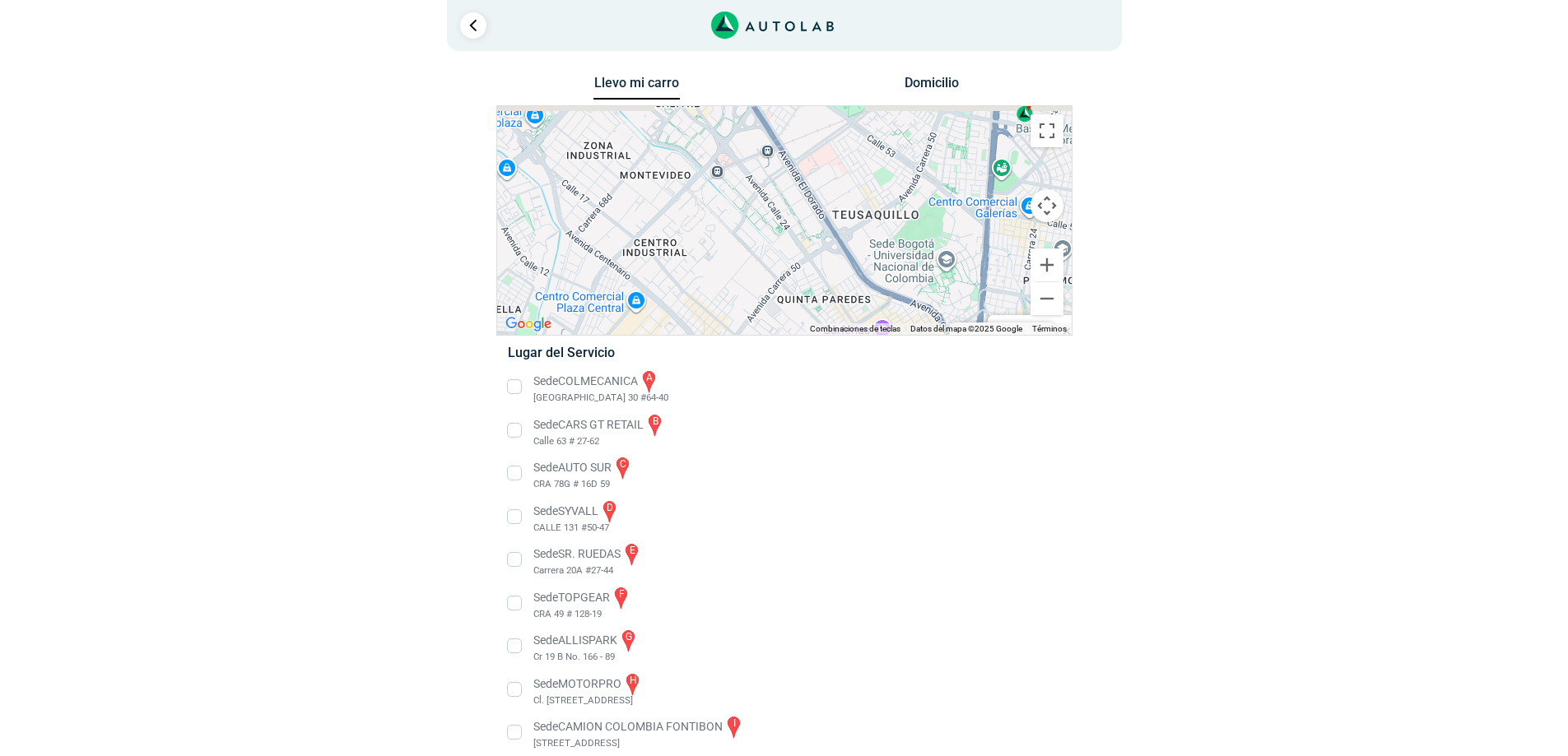
scroll to position [82, 0]
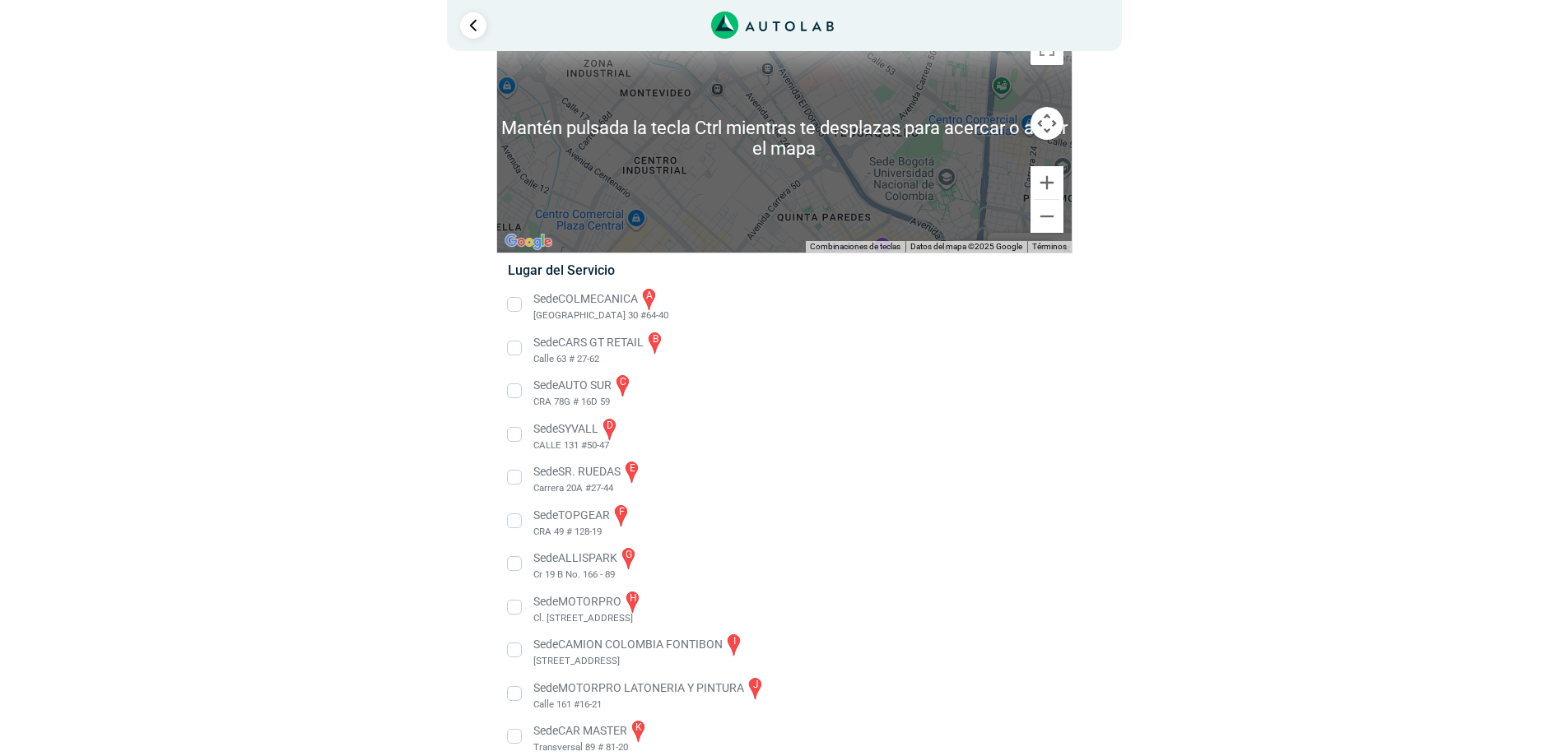
click at [1028, 221] on div "a b c d e f g" at bounding box center [784, 138] width 575 height 229
click at [1044, 220] on button "Reducir" at bounding box center [1047, 217] width 33 height 33
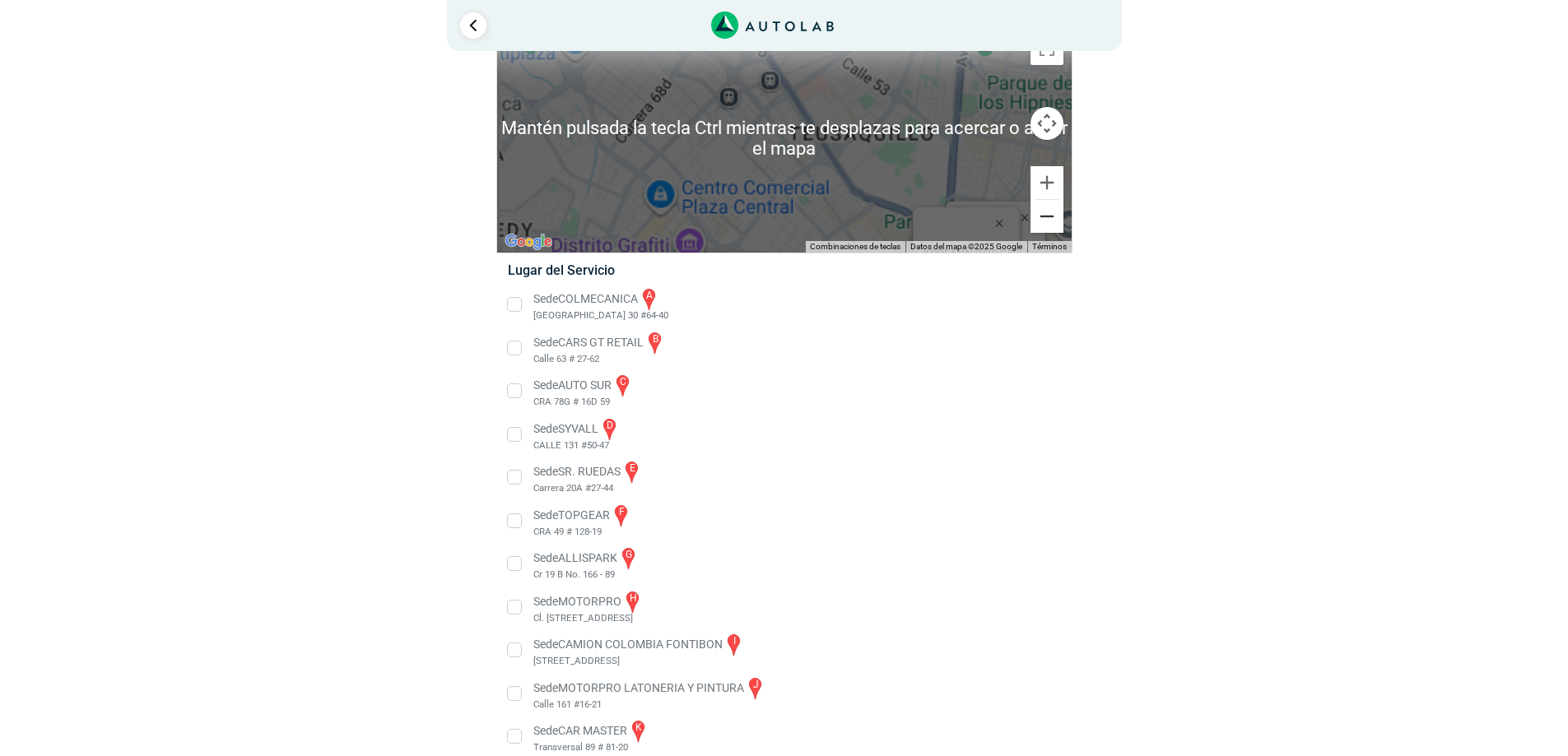
click at [1044, 220] on button "Reducir" at bounding box center [1047, 217] width 33 height 33
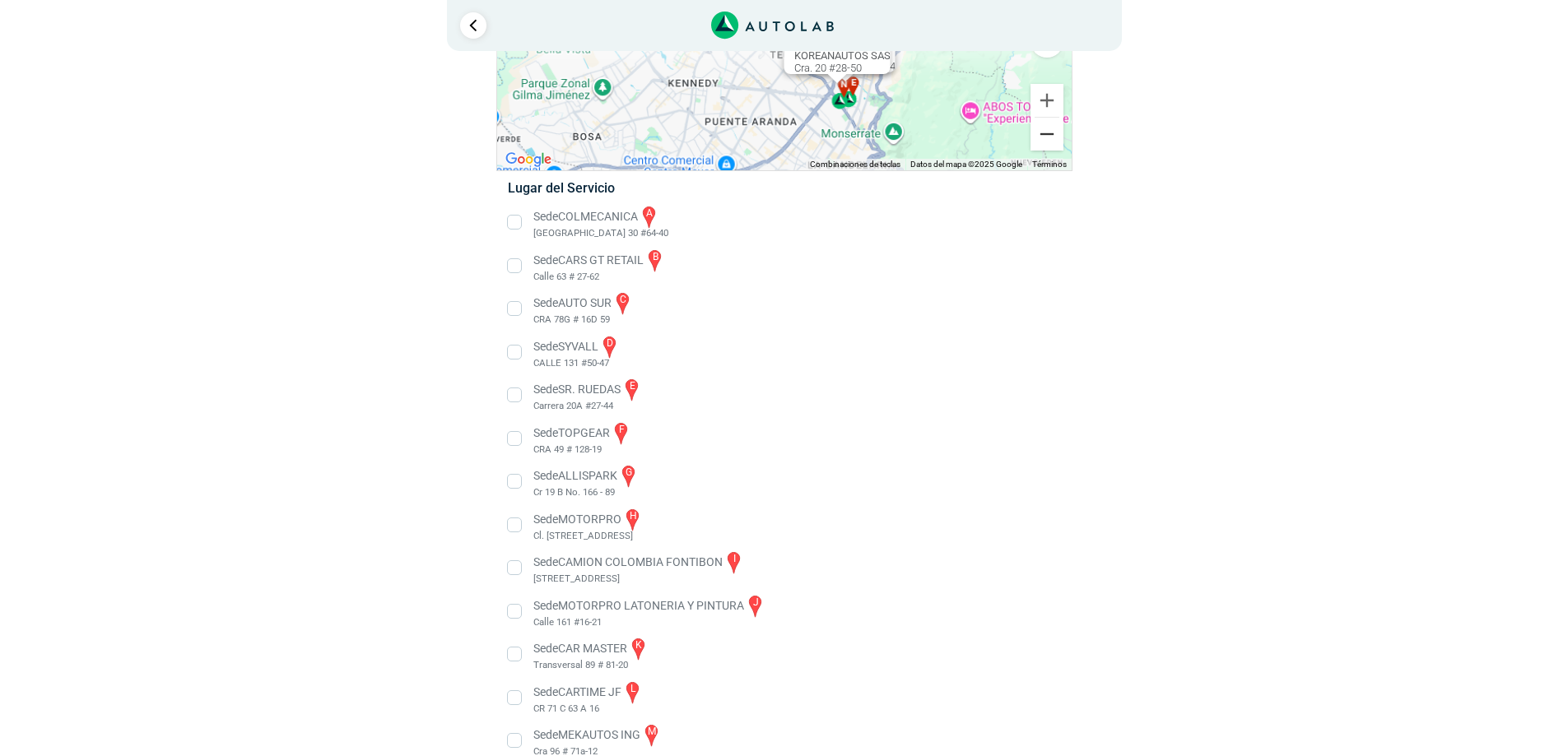
scroll to position [0, 0]
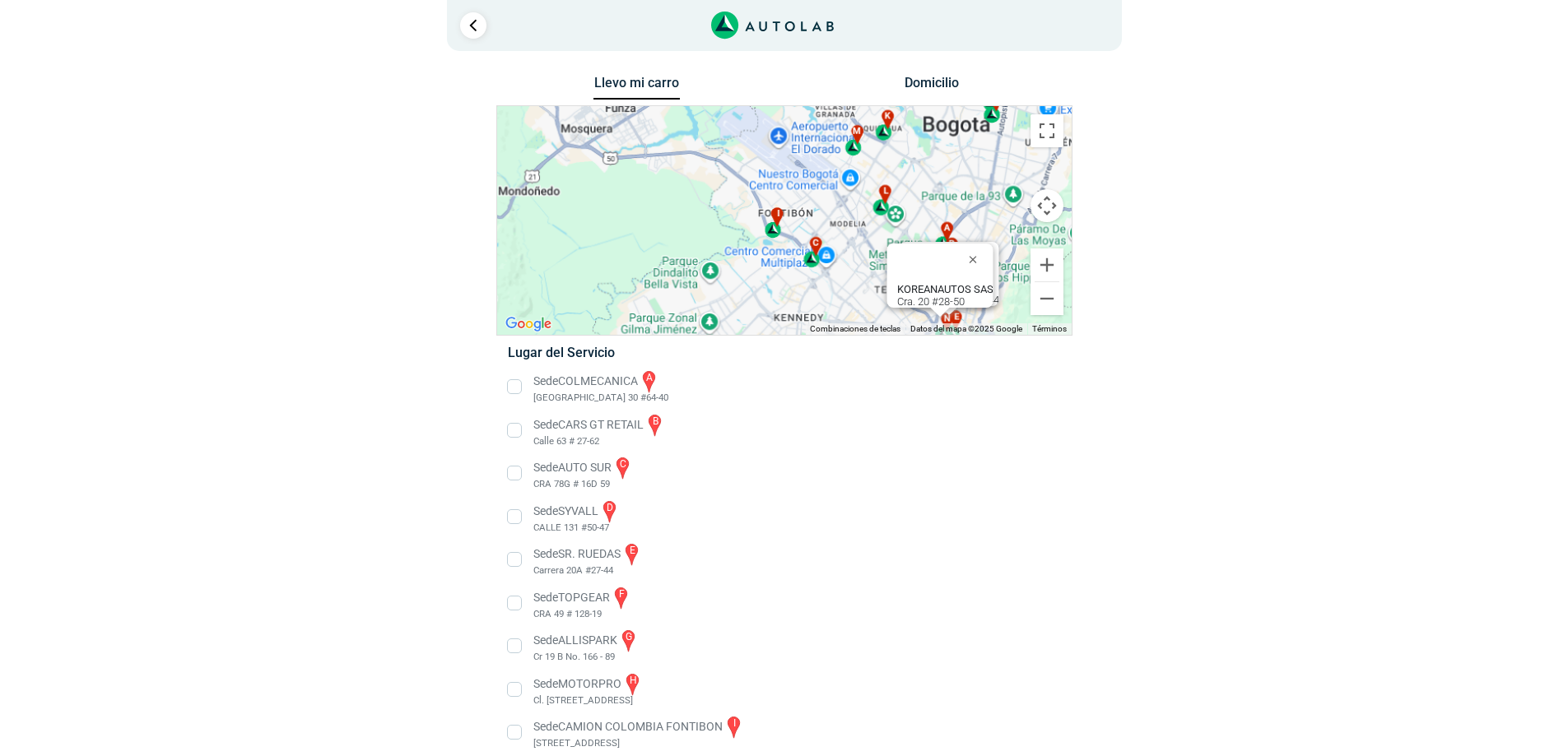
drag, startPoint x: 742, startPoint y: 230, endPoint x: 850, endPoint y: 303, distance: 130.4
click at [849, 303] on div "a b c d e f g" at bounding box center [784, 220] width 575 height 229
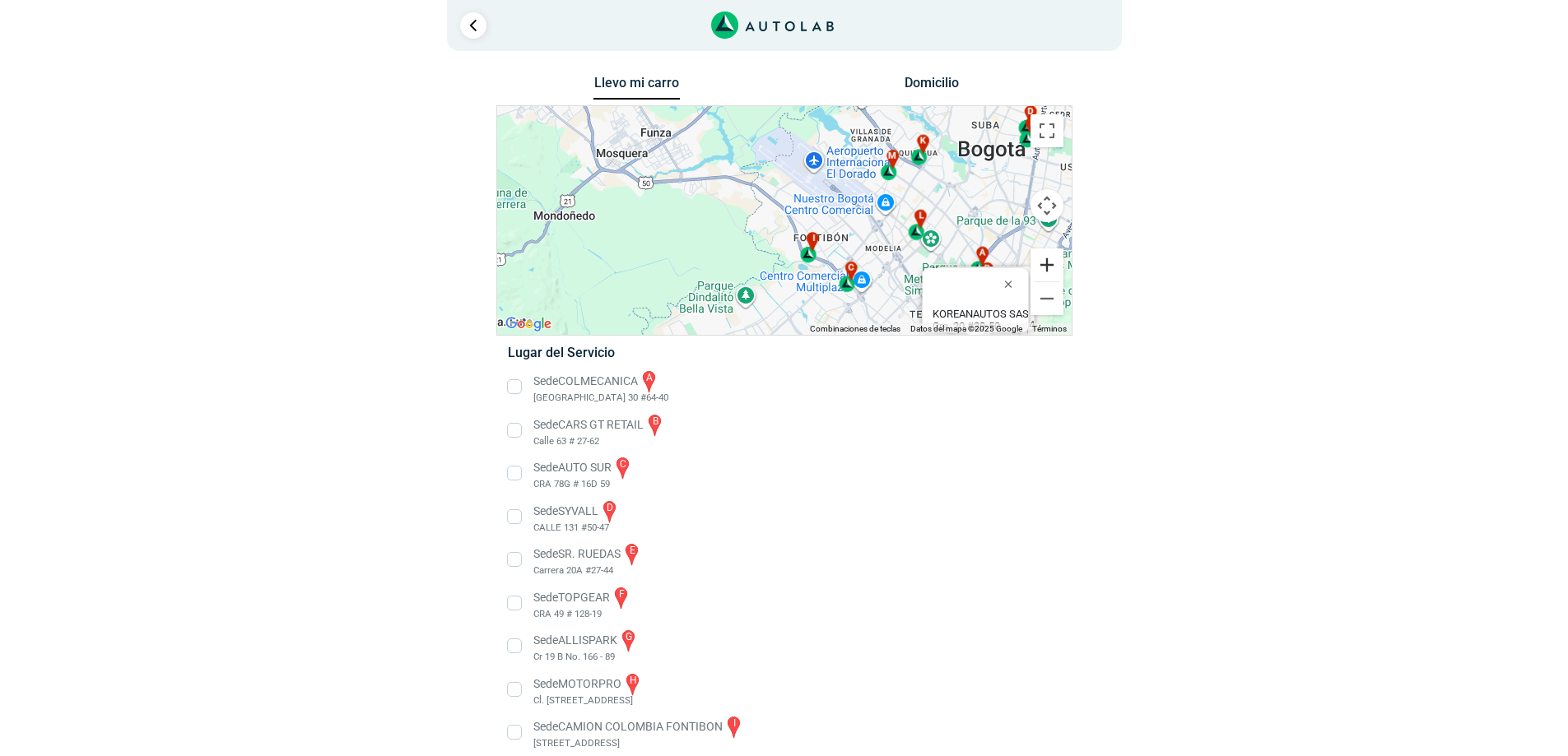
click at [1033, 271] on button "Ampliar" at bounding box center [1047, 265] width 33 height 33
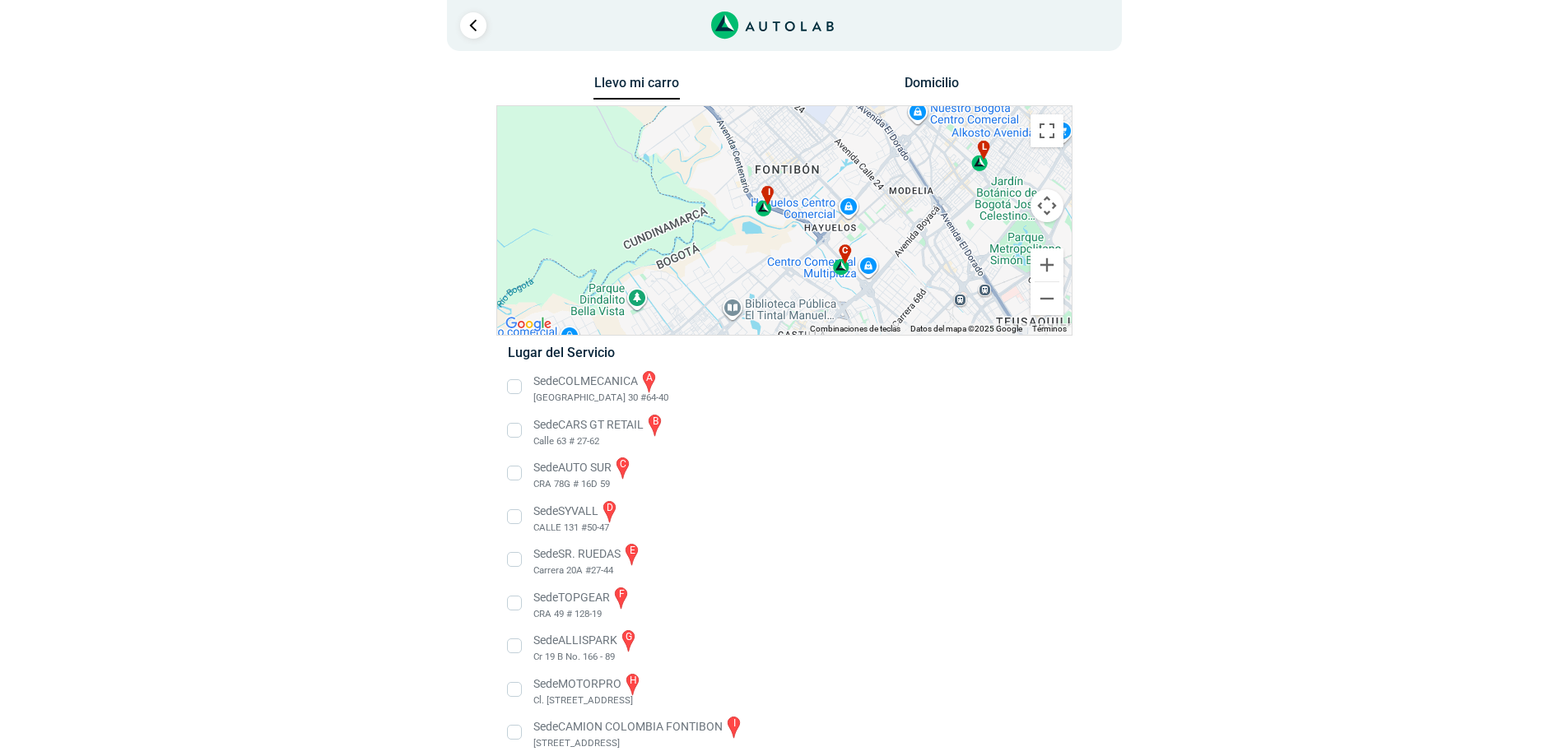
drag, startPoint x: 898, startPoint y: 250, endPoint x: 813, endPoint y: 143, distance: 136.7
click at [813, 143] on div "a b c d e f g" at bounding box center [784, 220] width 575 height 229
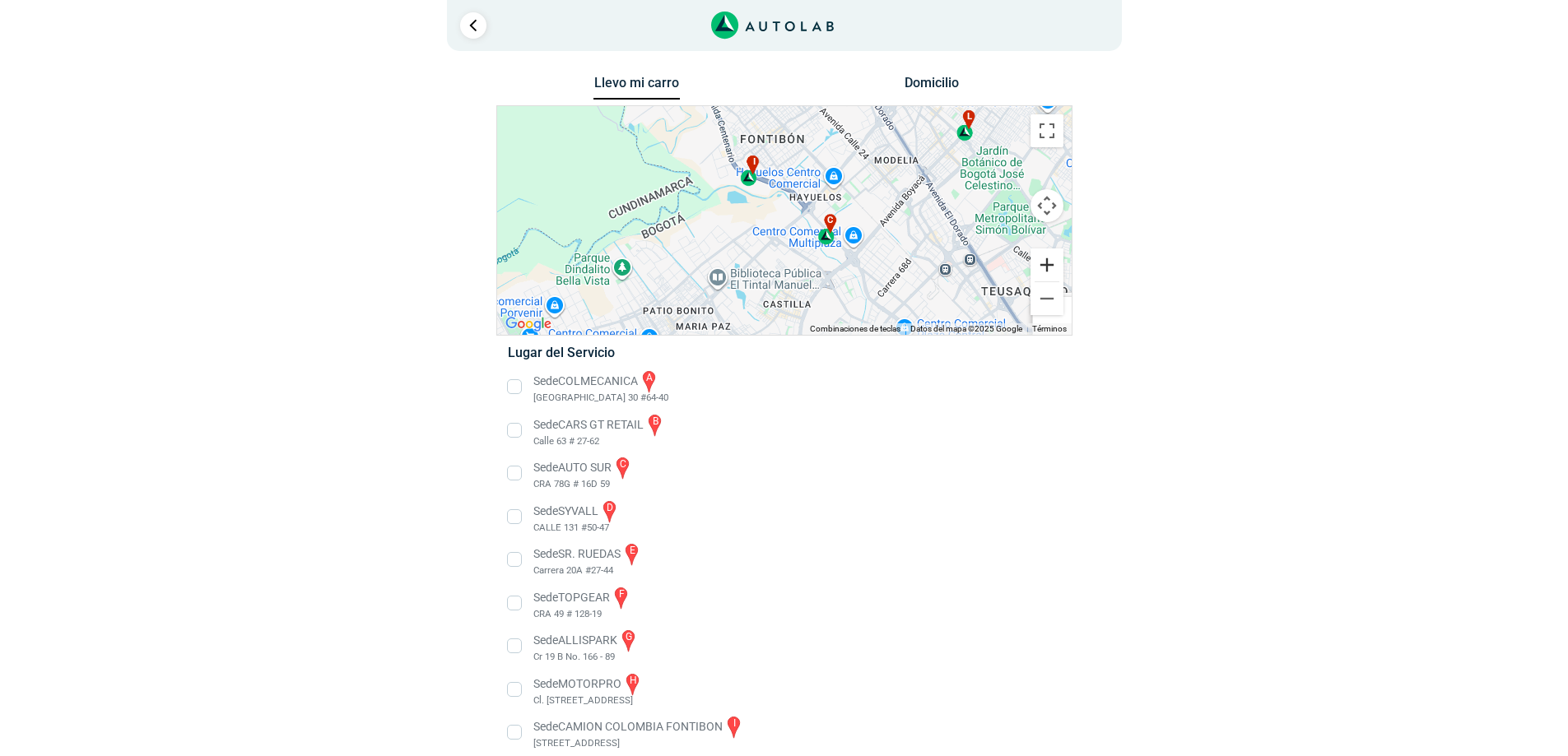
click at [1042, 271] on button "Ampliar" at bounding box center [1047, 265] width 33 height 33
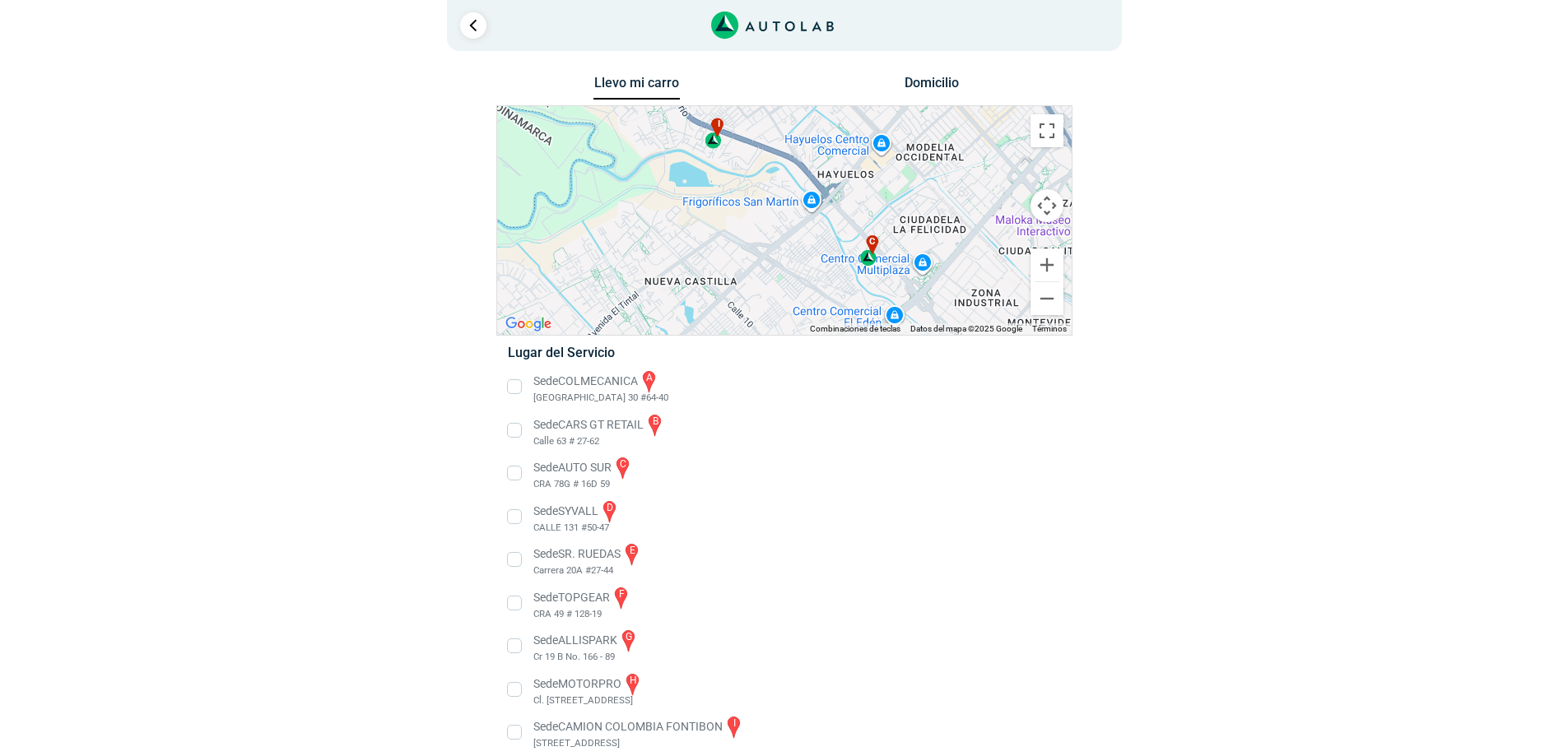
click at [870, 253] on div "c" at bounding box center [870, 251] width 19 height 32
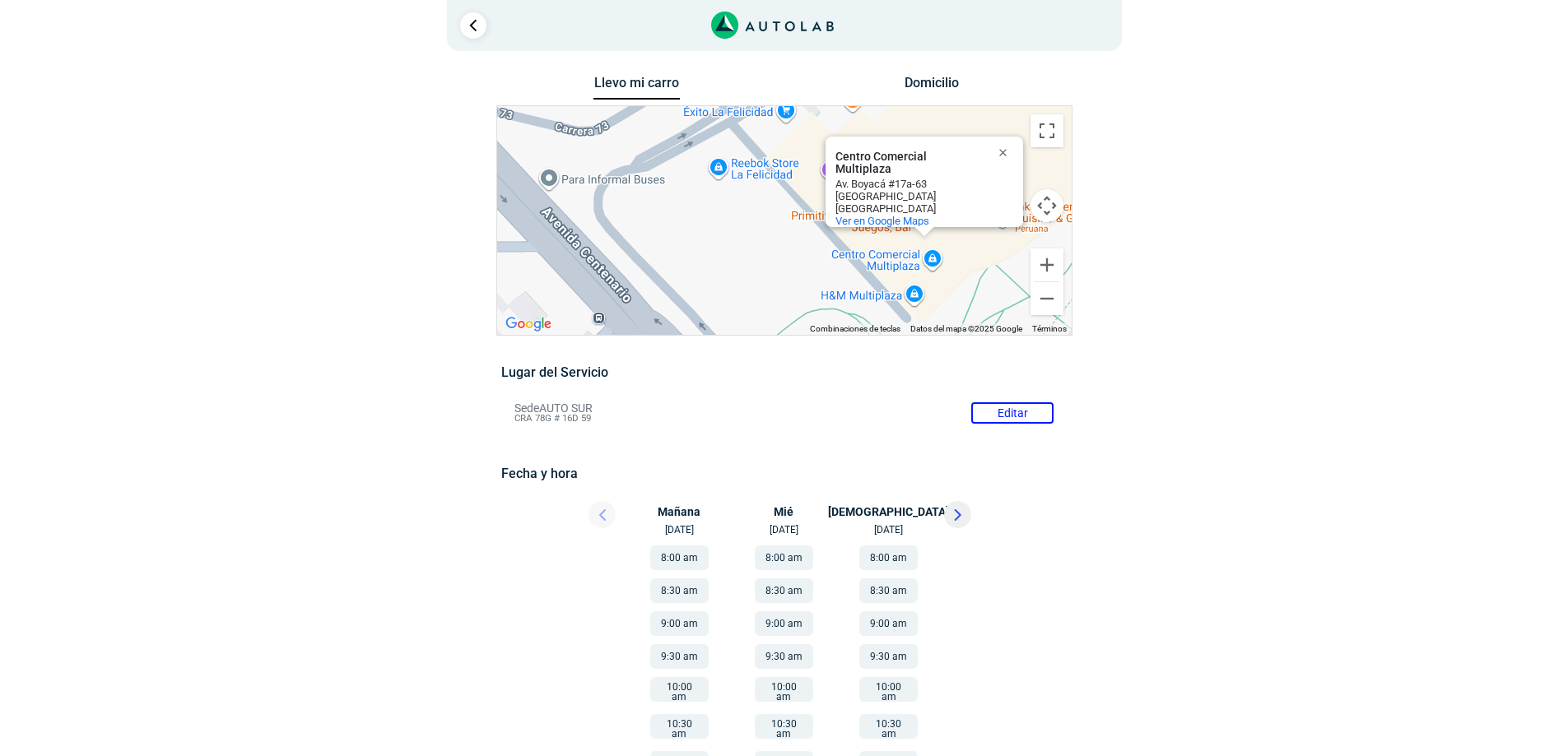
click at [872, 190] on div "[GEOGRAPHIC_DATA]" at bounding box center [909, 196] width 148 height 12
click at [895, 178] on div "Av. Boyacá #17a-63" at bounding box center [909, 184] width 148 height 12
copy div "Av. Boyacá #17a-63"
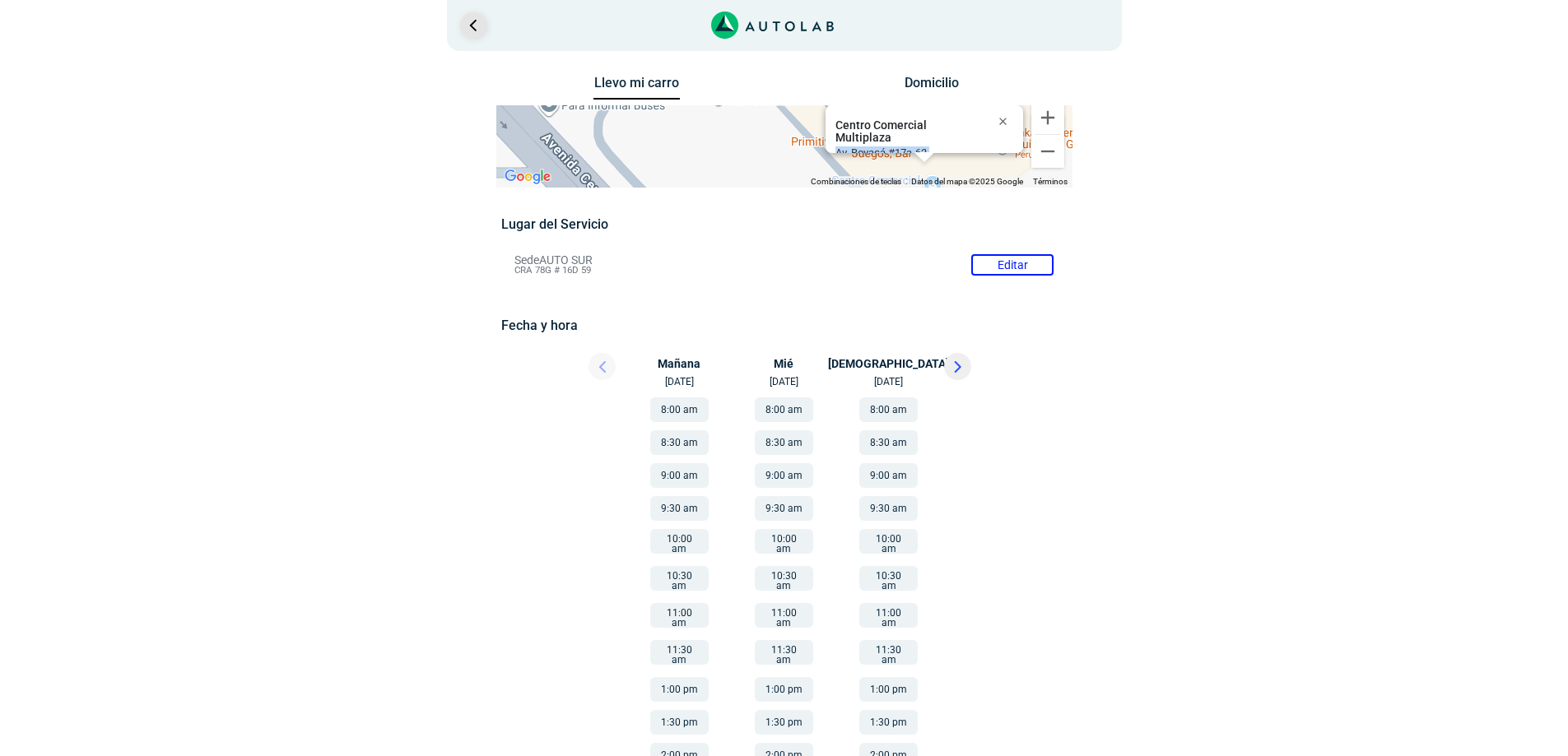
click at [467, 18] on link "Ir al paso anterior" at bounding box center [473, 25] width 26 height 26
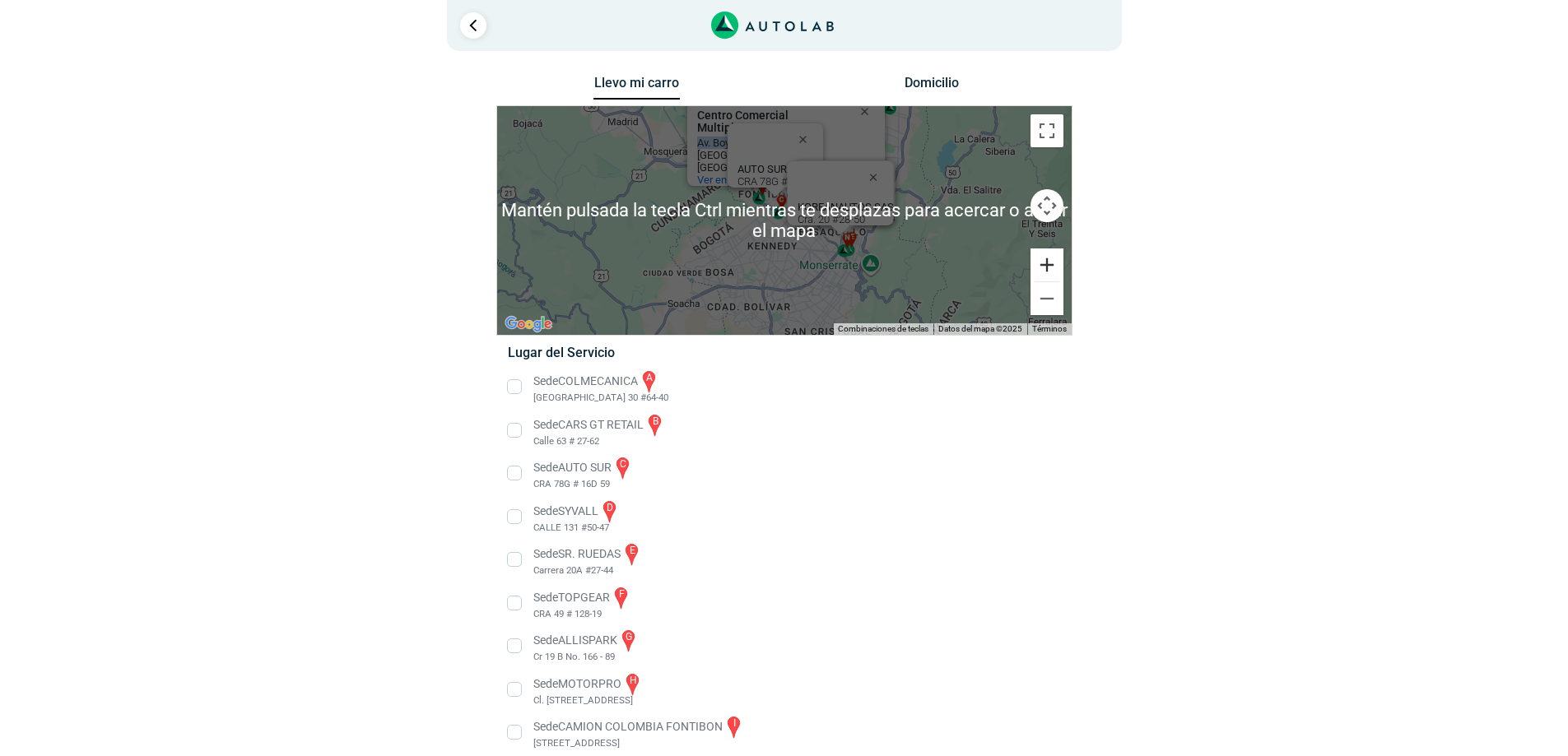
click at [1053, 267] on button "Ampliar" at bounding box center [1047, 265] width 33 height 33
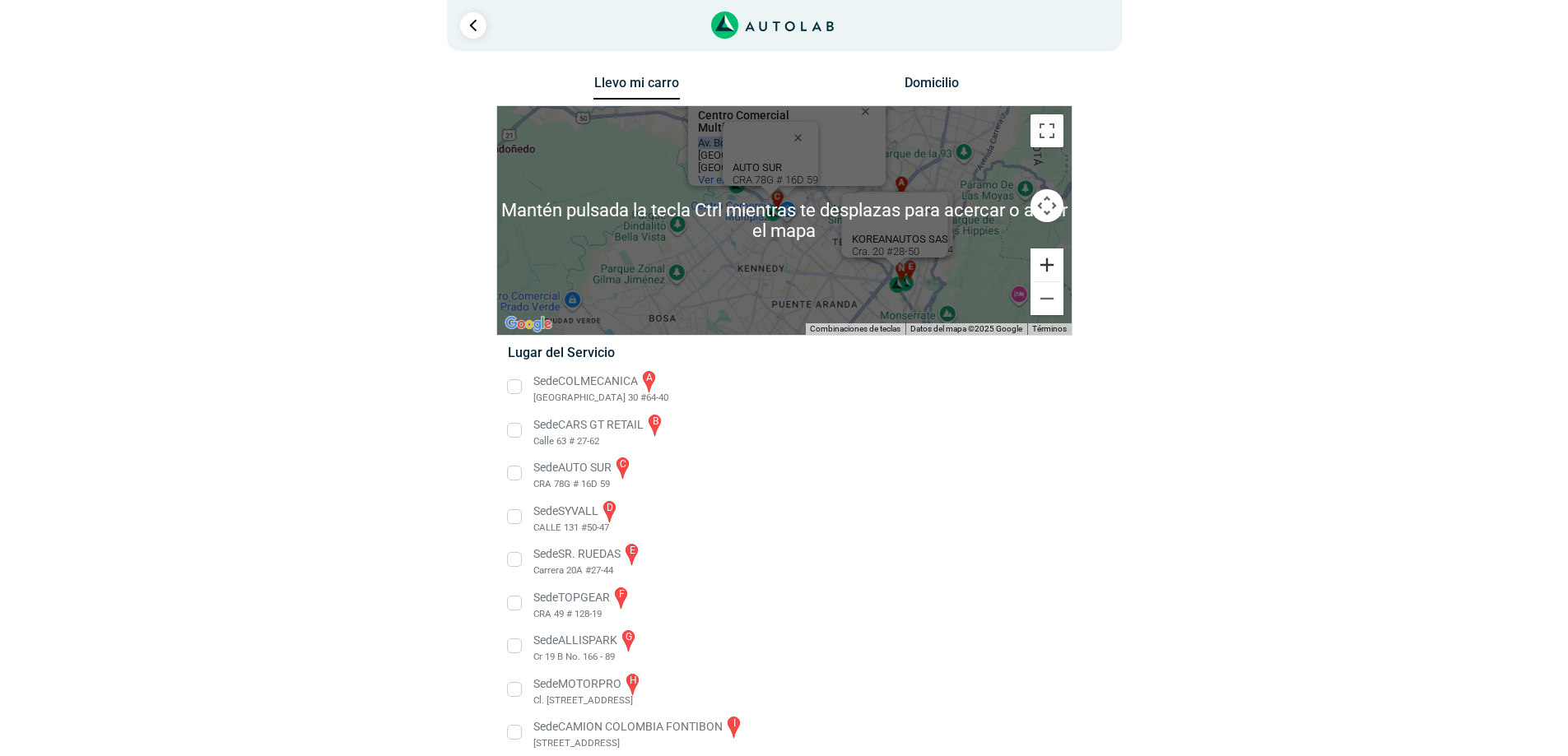
click at [1053, 267] on button "Ampliar" at bounding box center [1047, 265] width 33 height 33
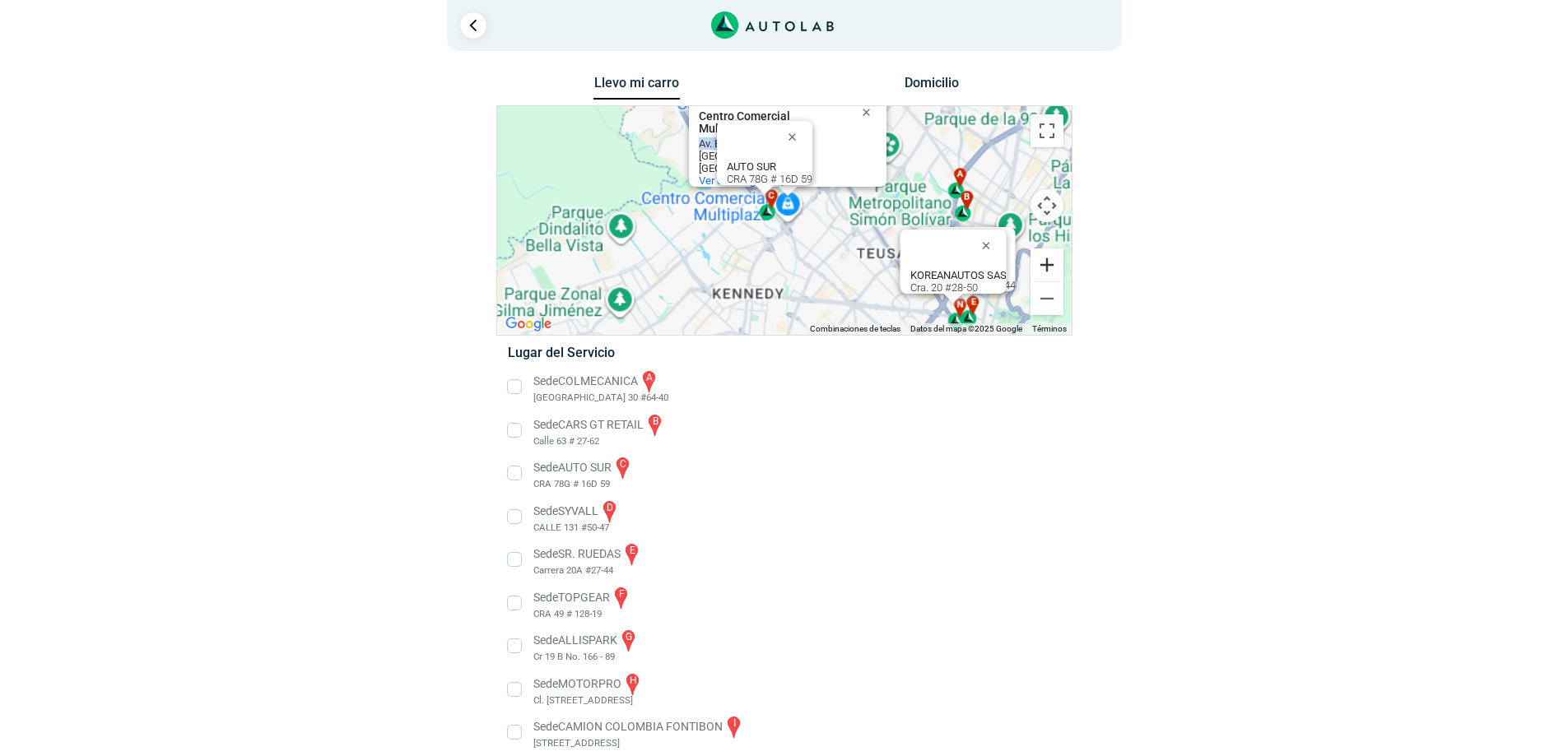
click at [1053, 267] on button "Ampliar" at bounding box center [1047, 265] width 33 height 33
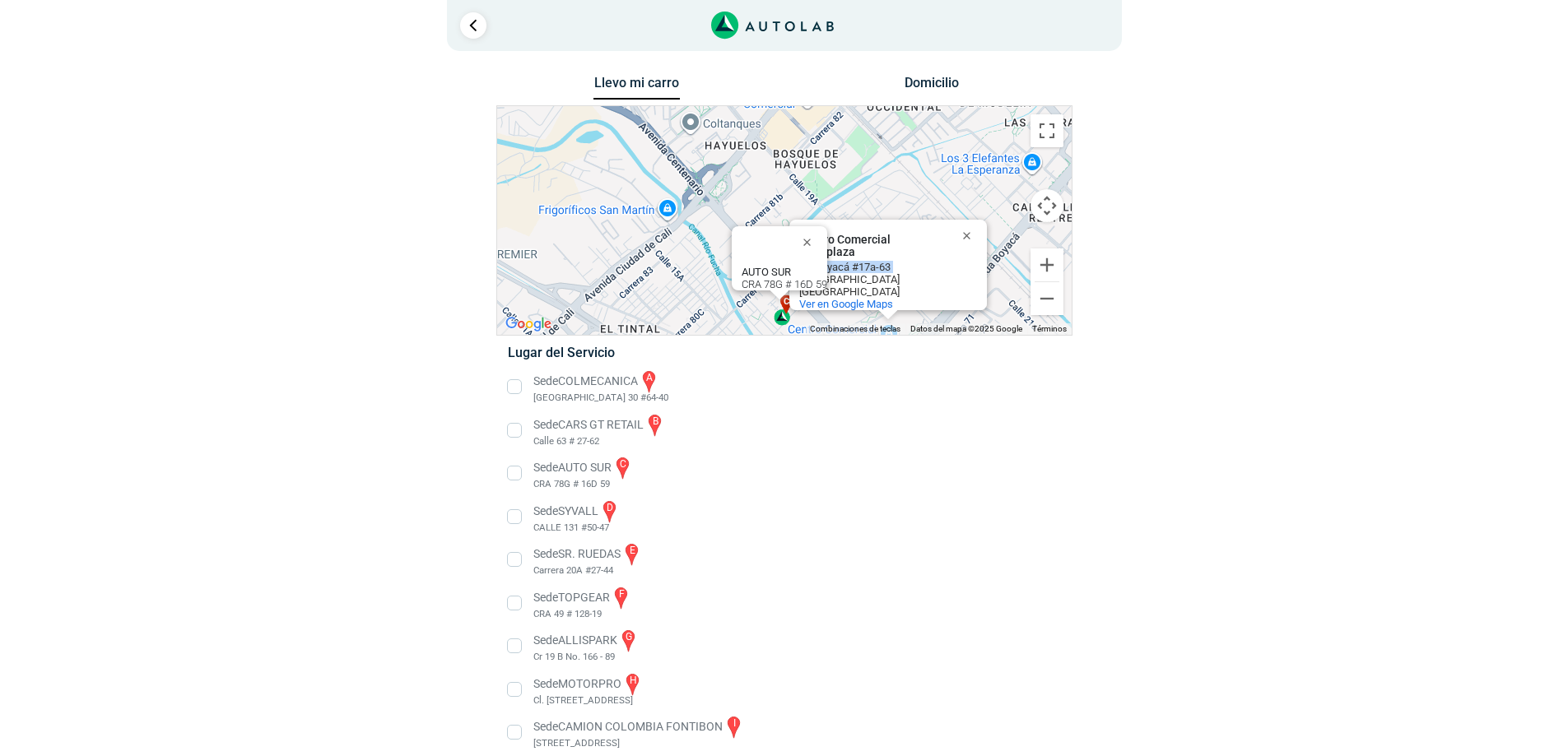
drag, startPoint x: 635, startPoint y: 205, endPoint x: 723, endPoint y: 321, distance: 145.6
click at [723, 330] on div "a b c d e f g" at bounding box center [784, 220] width 575 height 229
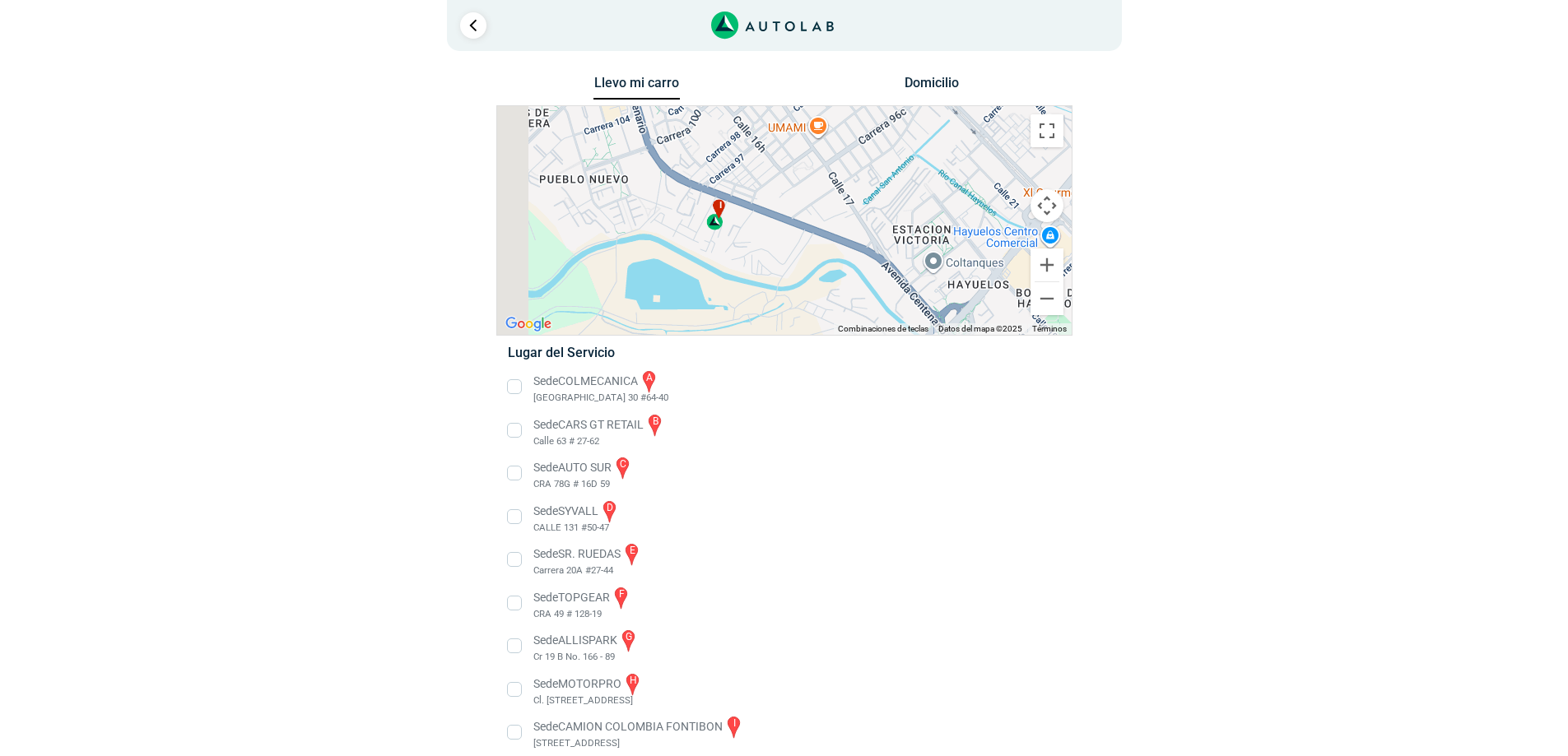
drag, startPoint x: 664, startPoint y: 202, endPoint x: 872, endPoint y: 290, distance: 225.8
click at [872, 290] on div "a b c d e f g" at bounding box center [784, 220] width 575 height 229
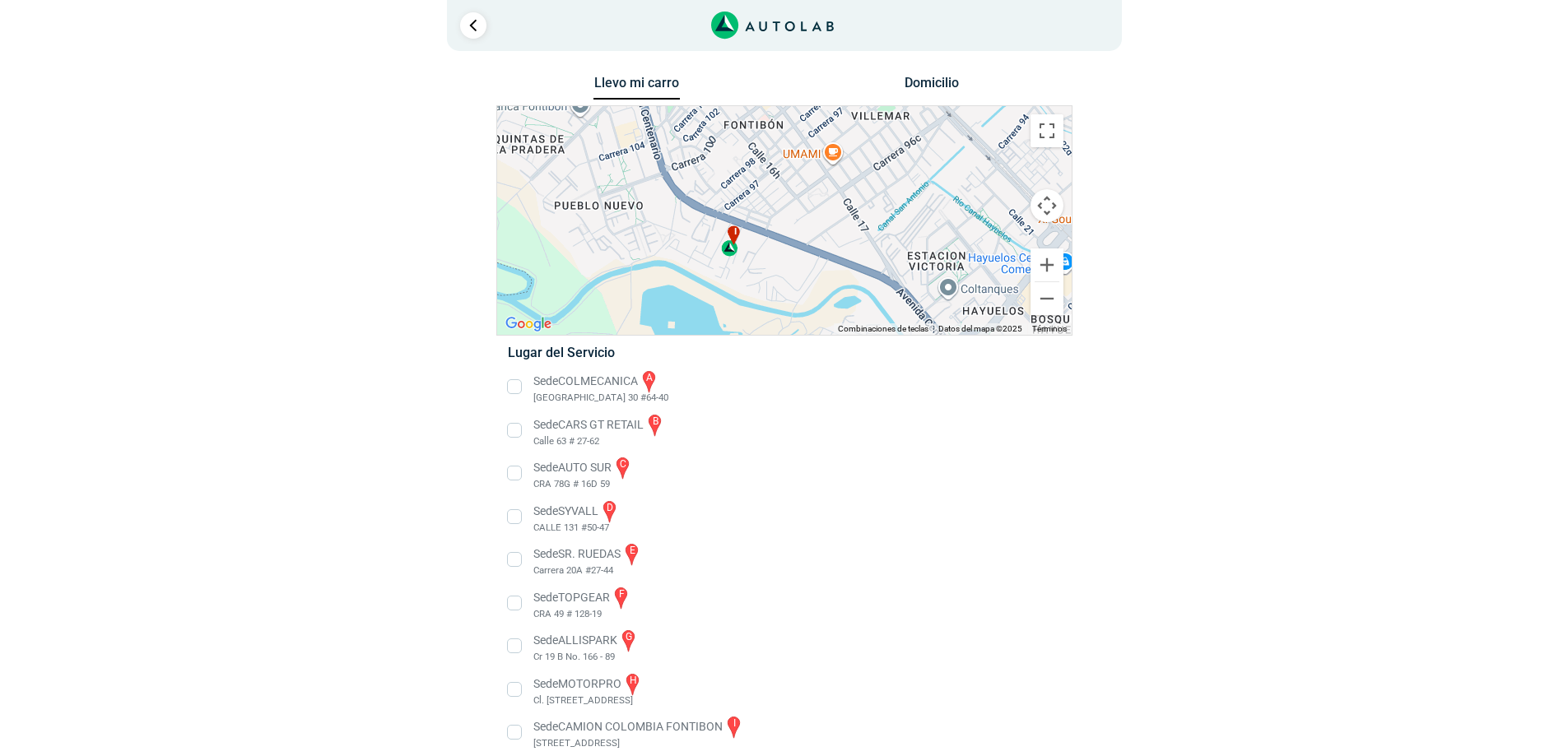
drag, startPoint x: 841, startPoint y: 233, endPoint x: 853, endPoint y: 267, distance: 36.1
click at [853, 267] on div "a b c d e f g" at bounding box center [784, 220] width 575 height 229
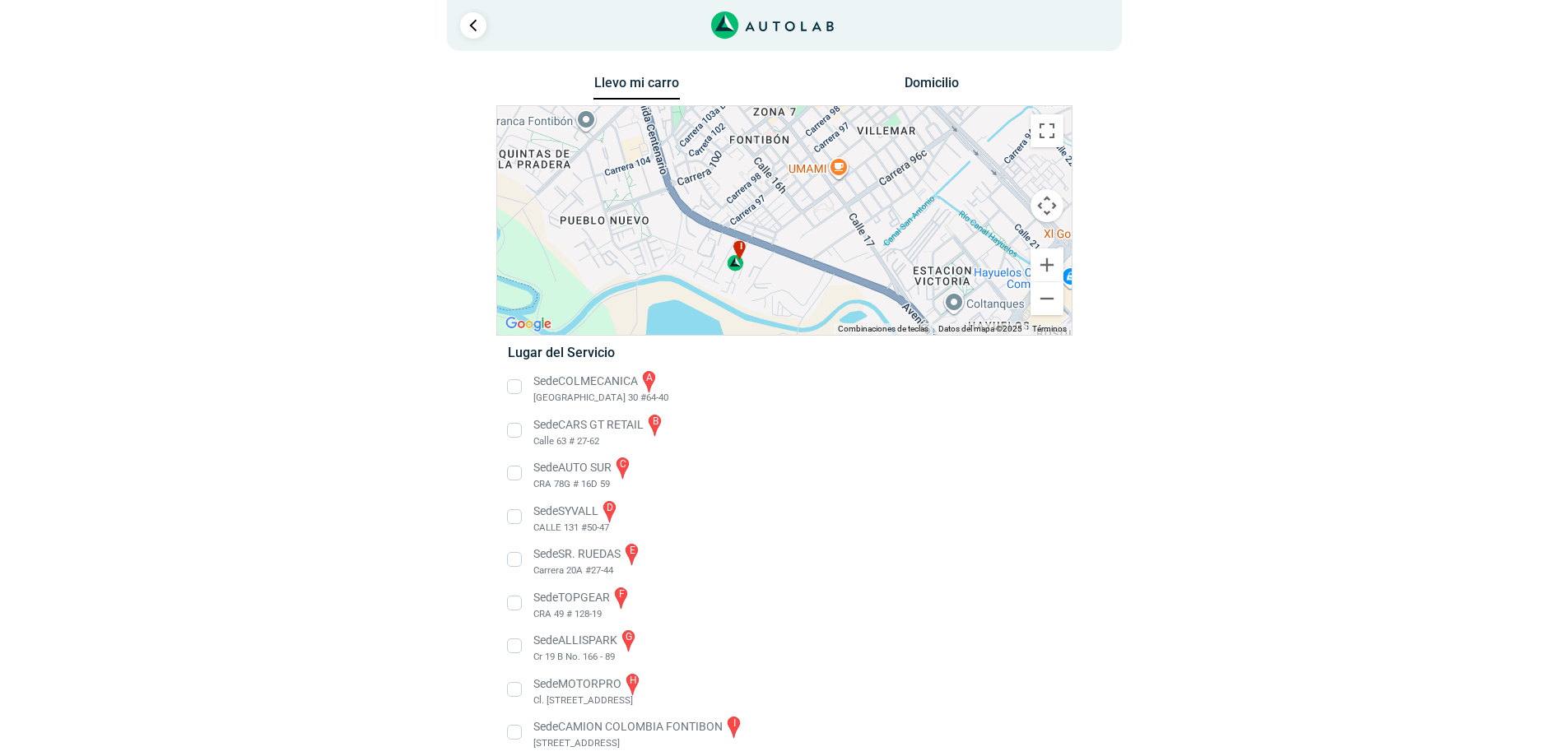
click at [735, 263] on div "i" at bounding box center [736, 256] width 19 height 32
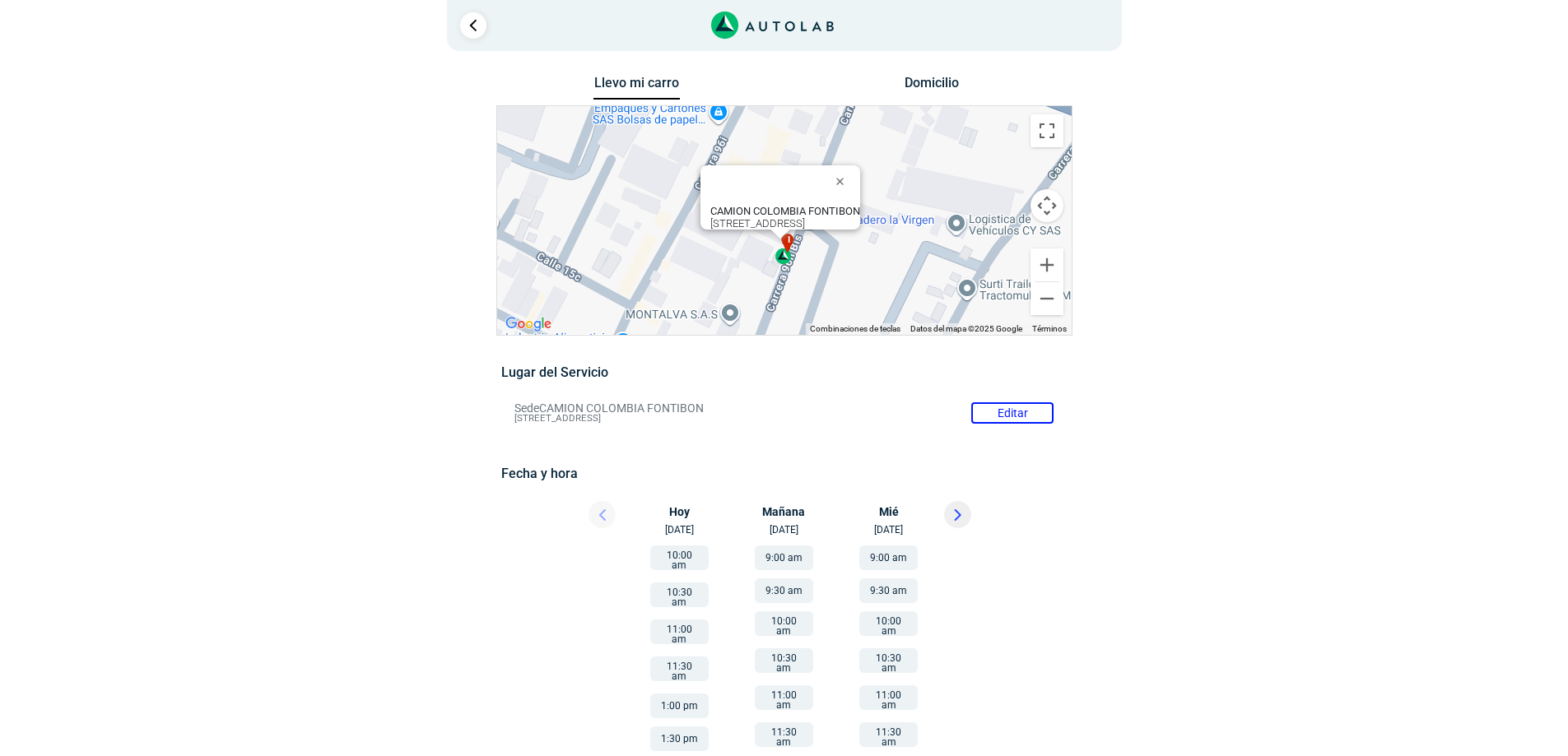
click at [791, 211] on div "CAMION COLOMBIA FONTIBON [STREET_ADDRESS]" at bounding box center [784, 218] width 150 height 25
click at [795, 210] on div "CAMION COLOMBIA FONTIBON [STREET_ADDRESS]" at bounding box center [784, 218] width 150 height 25
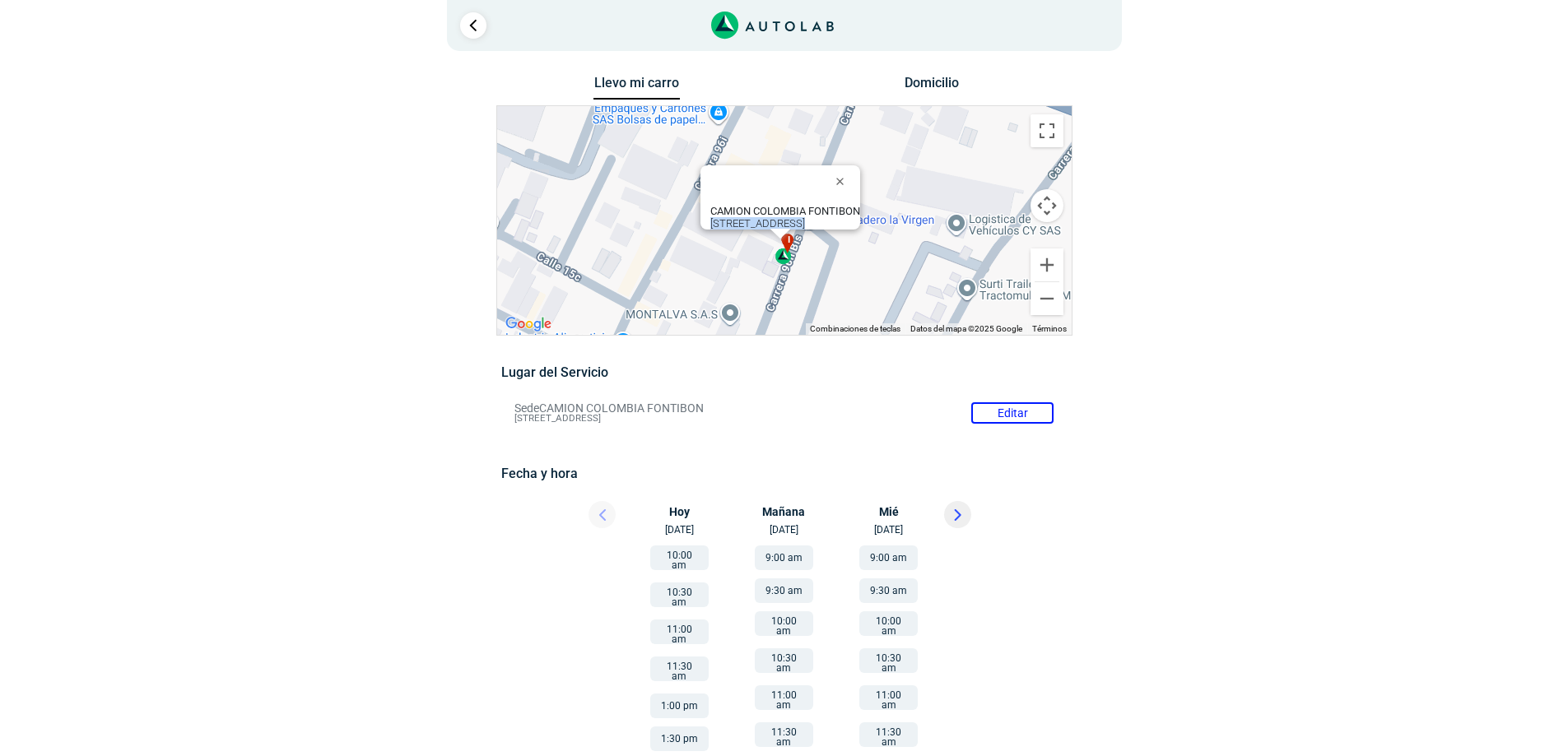
click at [720, 210] on div "CAMION COLOMBIA FONTIBON [STREET_ADDRESS]" at bounding box center [784, 218] width 150 height 25
click at [717, 210] on div "CAMION COLOMBIA FONTIBON [STREET_ADDRESS]" at bounding box center [784, 218] width 150 height 25
drag, startPoint x: 704, startPoint y: 214, endPoint x: 805, endPoint y: 218, distance: 101.1
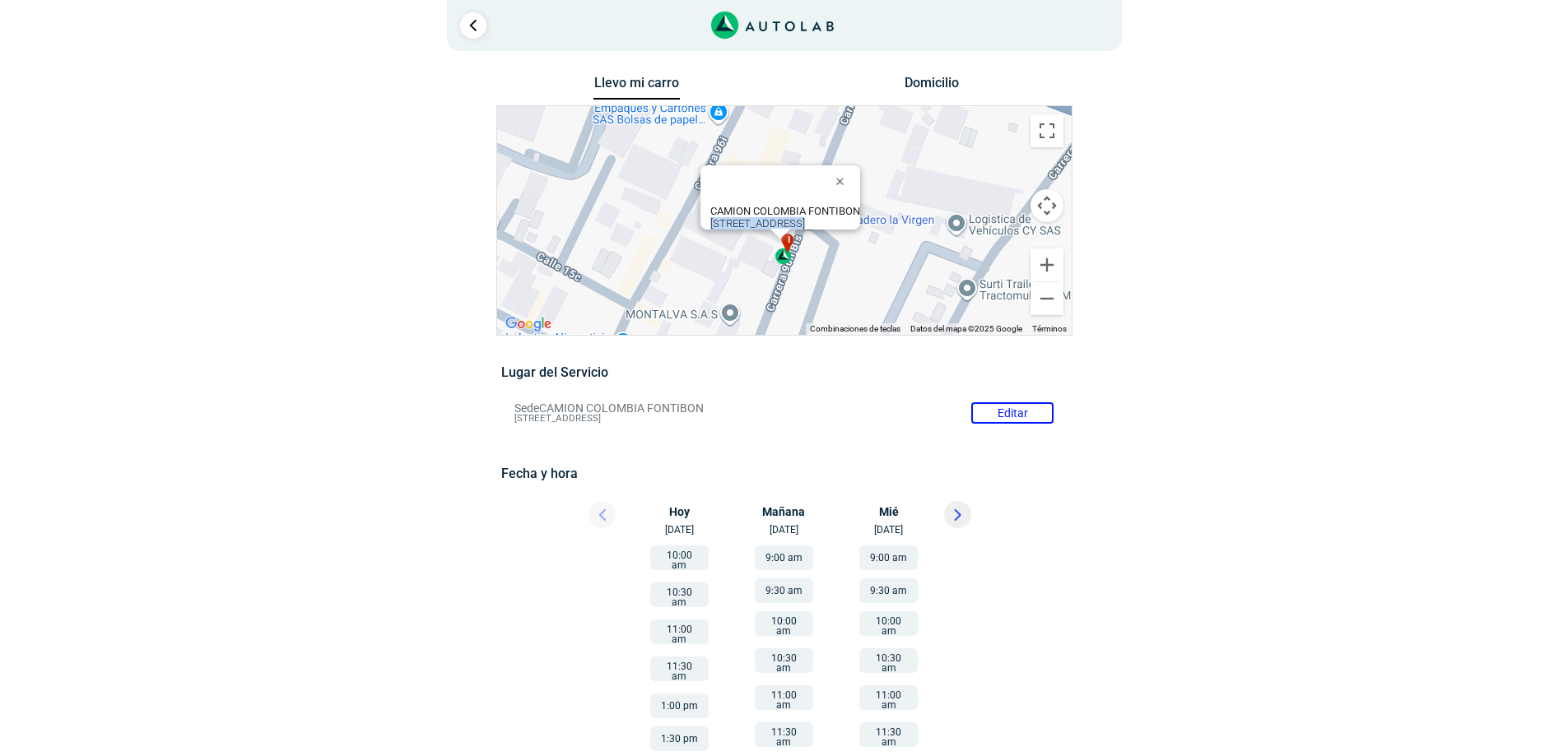
click at [805, 218] on div "CAMION COLOMBIA FONTIBON [STREET_ADDRESS]" at bounding box center [784, 218] width 150 height 25
copy div "Av Centenario #96b-71"
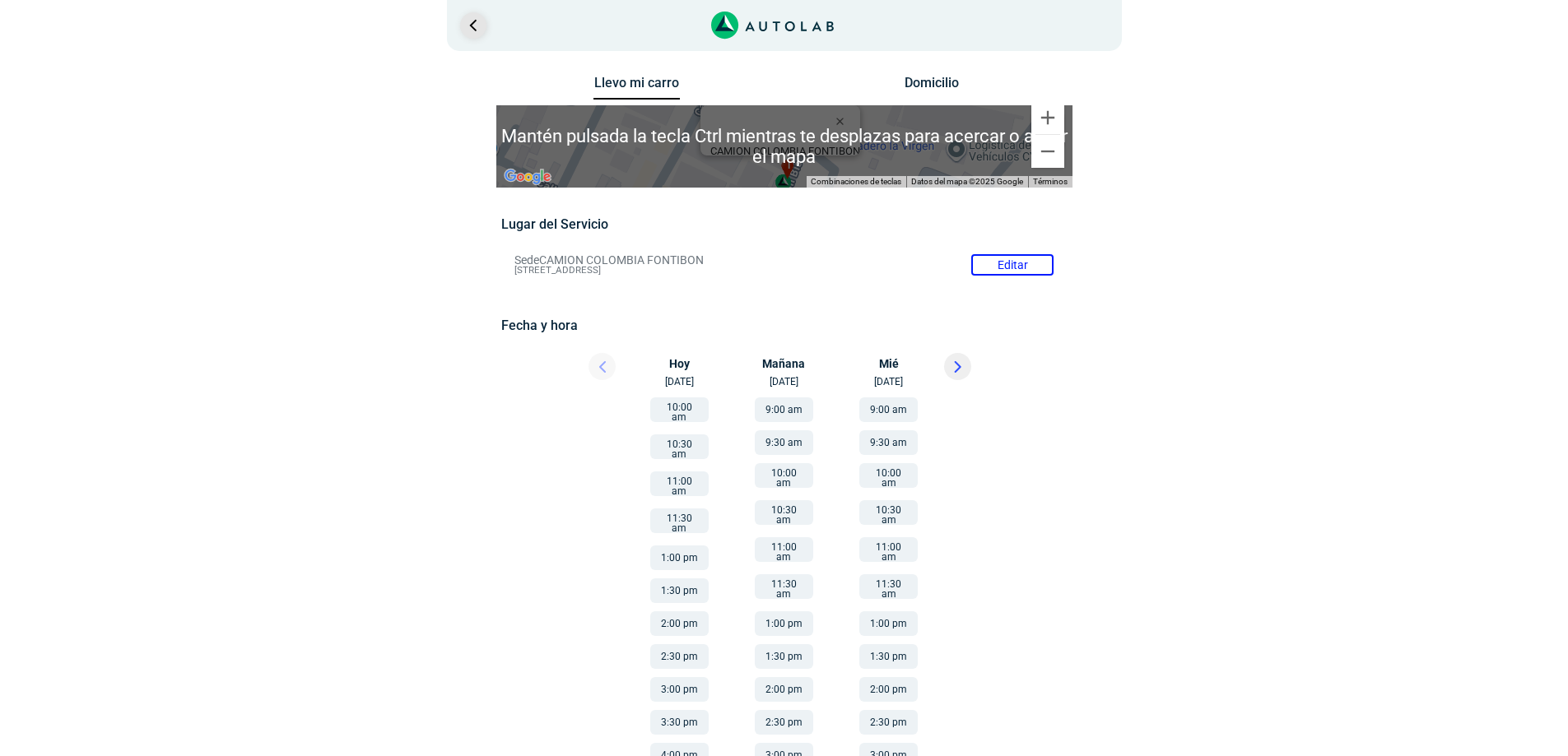
click at [480, 28] on link "Ir al paso anterior" at bounding box center [473, 25] width 26 height 26
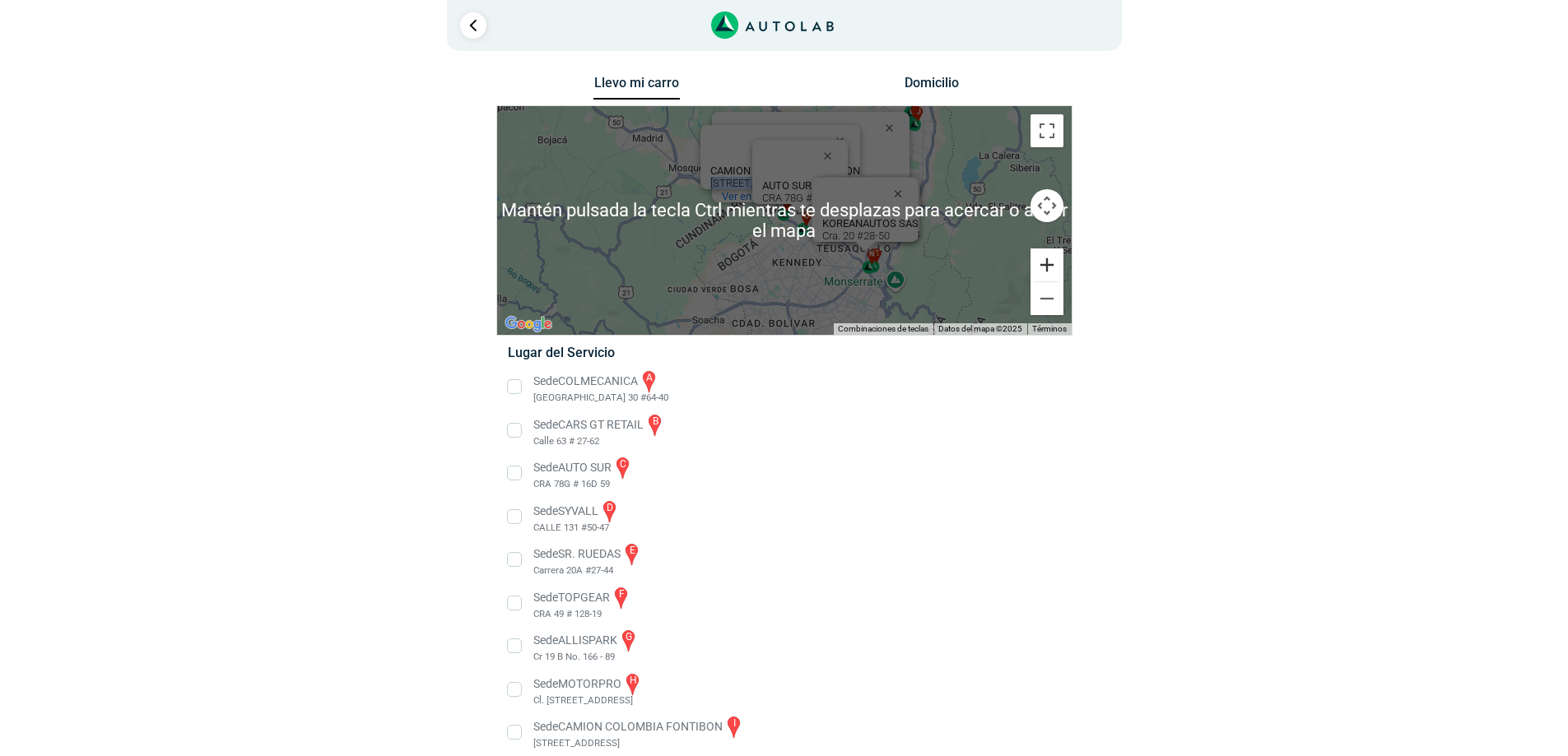
click at [1050, 266] on button "Ampliar" at bounding box center [1047, 265] width 33 height 33
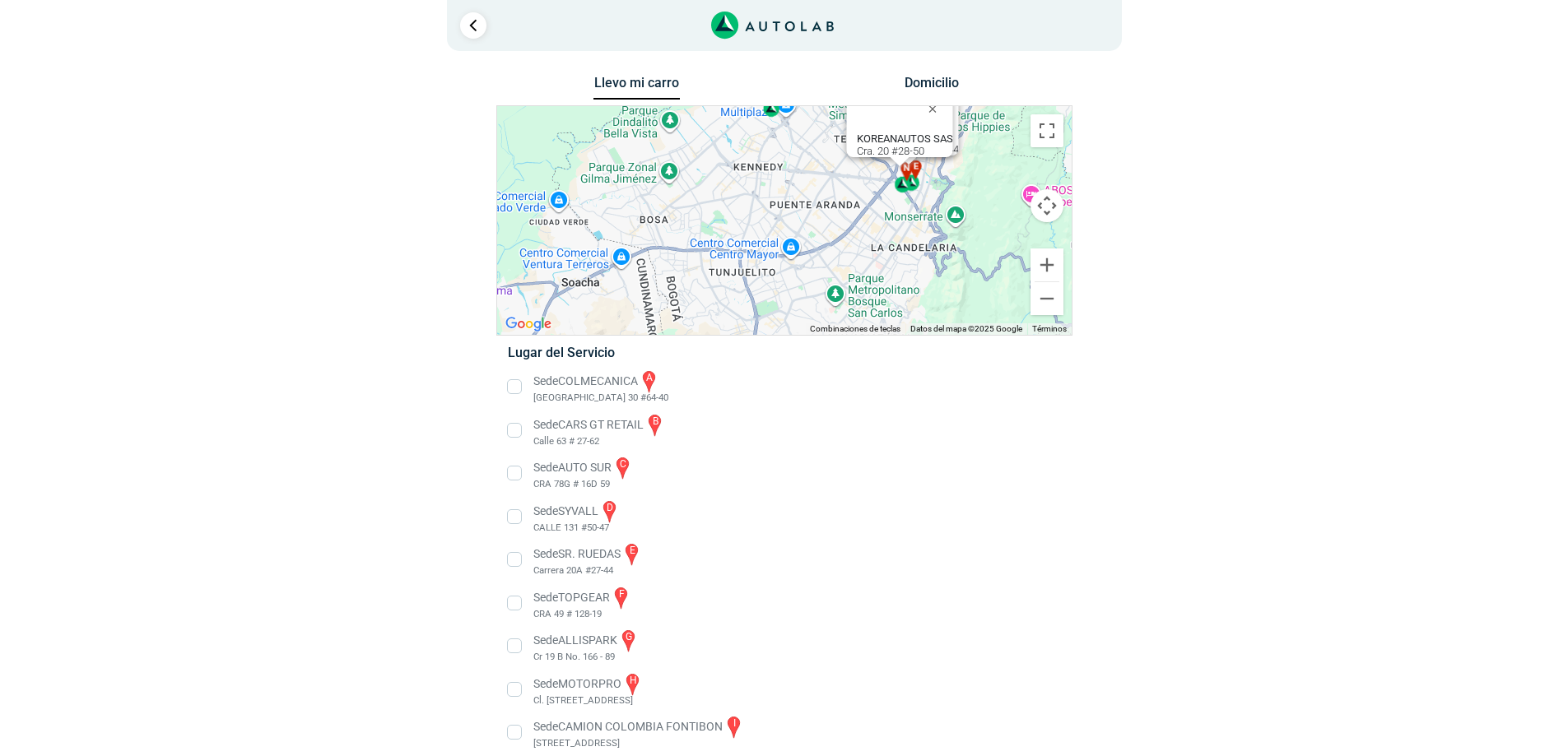
drag, startPoint x: 848, startPoint y: 292, endPoint x: 796, endPoint y: 153, distance: 148.4
click at [796, 153] on div "a b c d e f g" at bounding box center [784, 220] width 575 height 229
click at [1040, 261] on button "Ampliar" at bounding box center [1047, 265] width 33 height 33
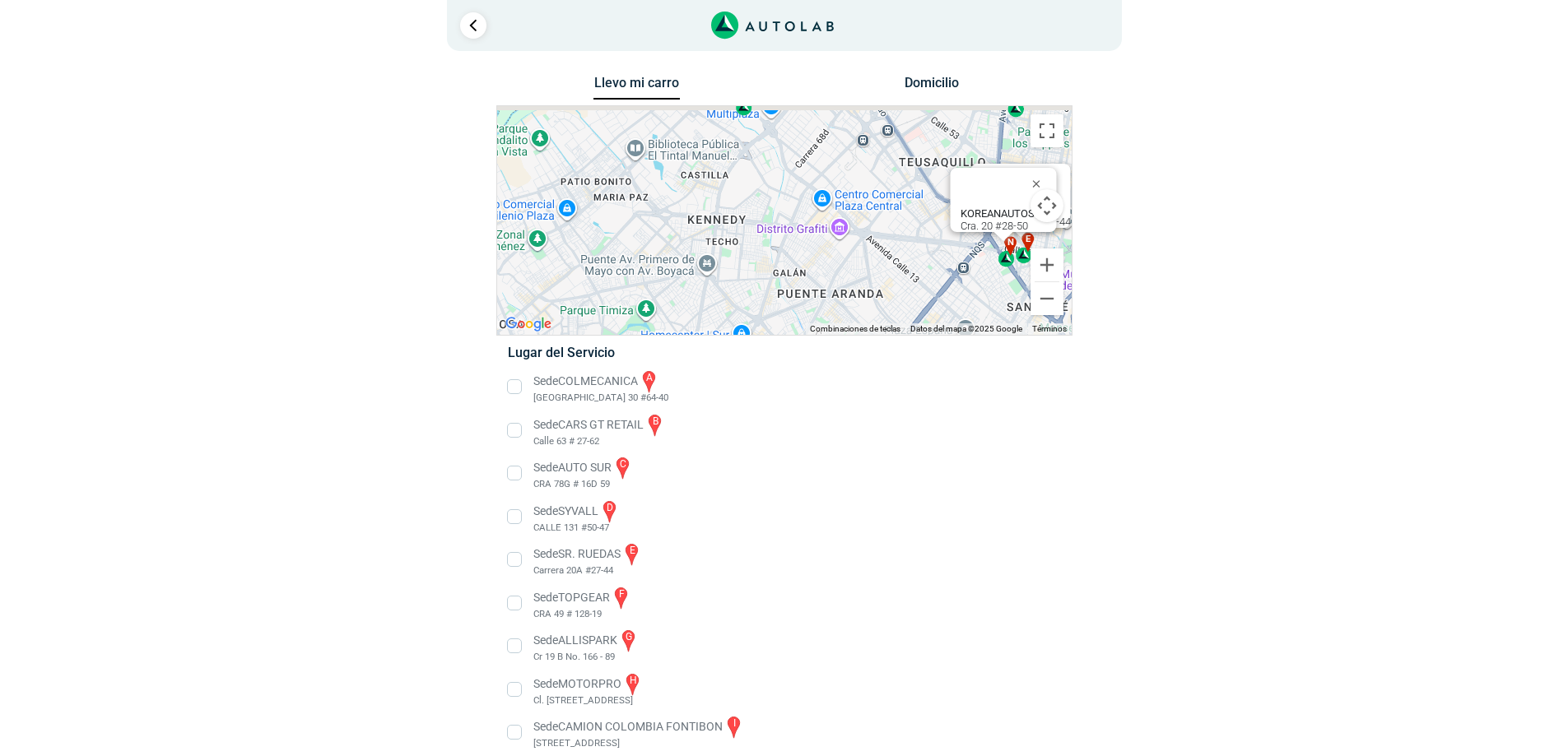
drag, startPoint x: 899, startPoint y: 193, endPoint x: 877, endPoint y: 344, distance: 152.6
click at [879, 347] on div "Llevo mi carro [GEOGRAPHIC_DATA] Para navegar por el mapa con gestos táctiles, …" at bounding box center [784, 531] width 576 height 917
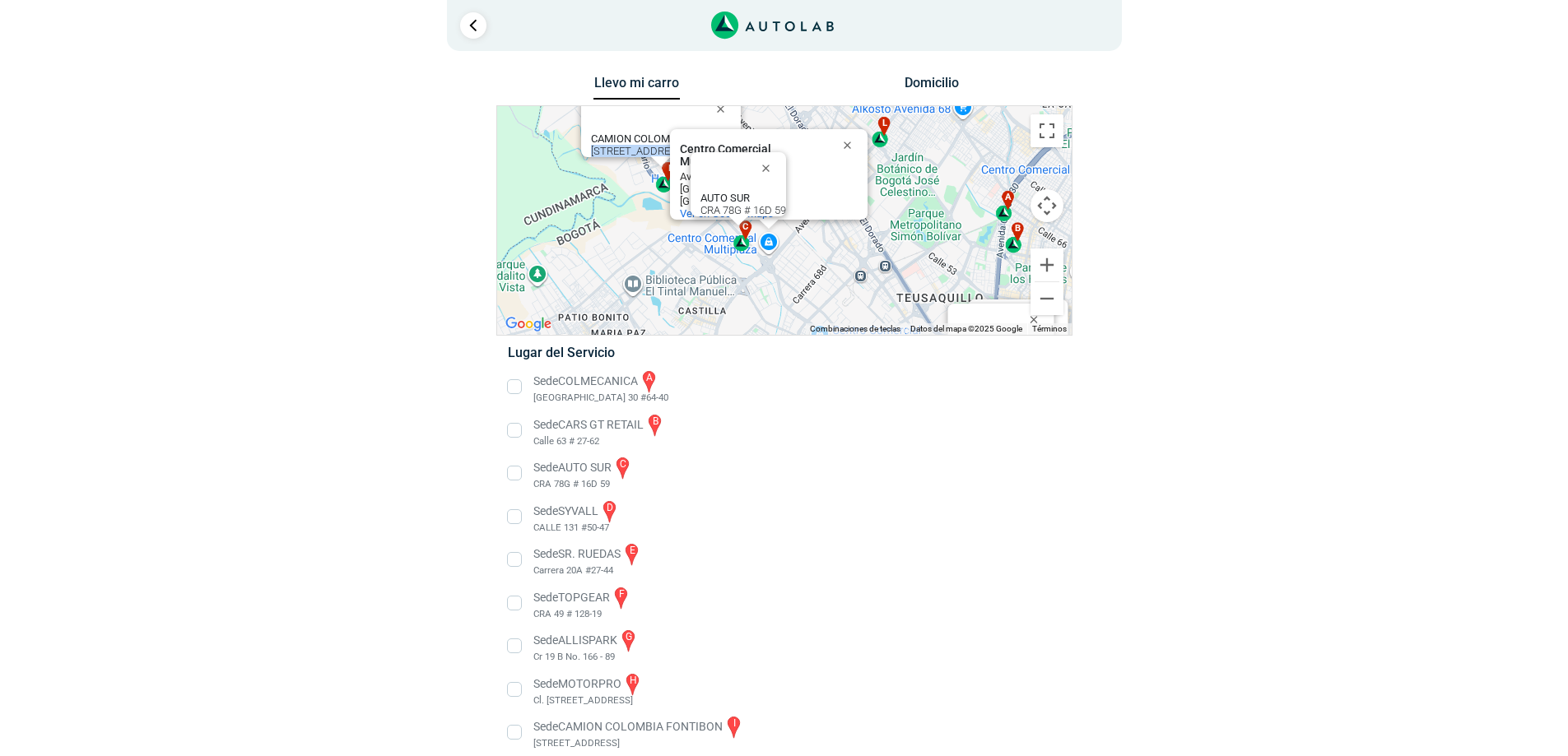
drag, startPoint x: 742, startPoint y: 218, endPoint x: 748, endPoint y: 296, distance: 78.2
click at [748, 296] on div "a b c d e f g" at bounding box center [784, 220] width 575 height 229
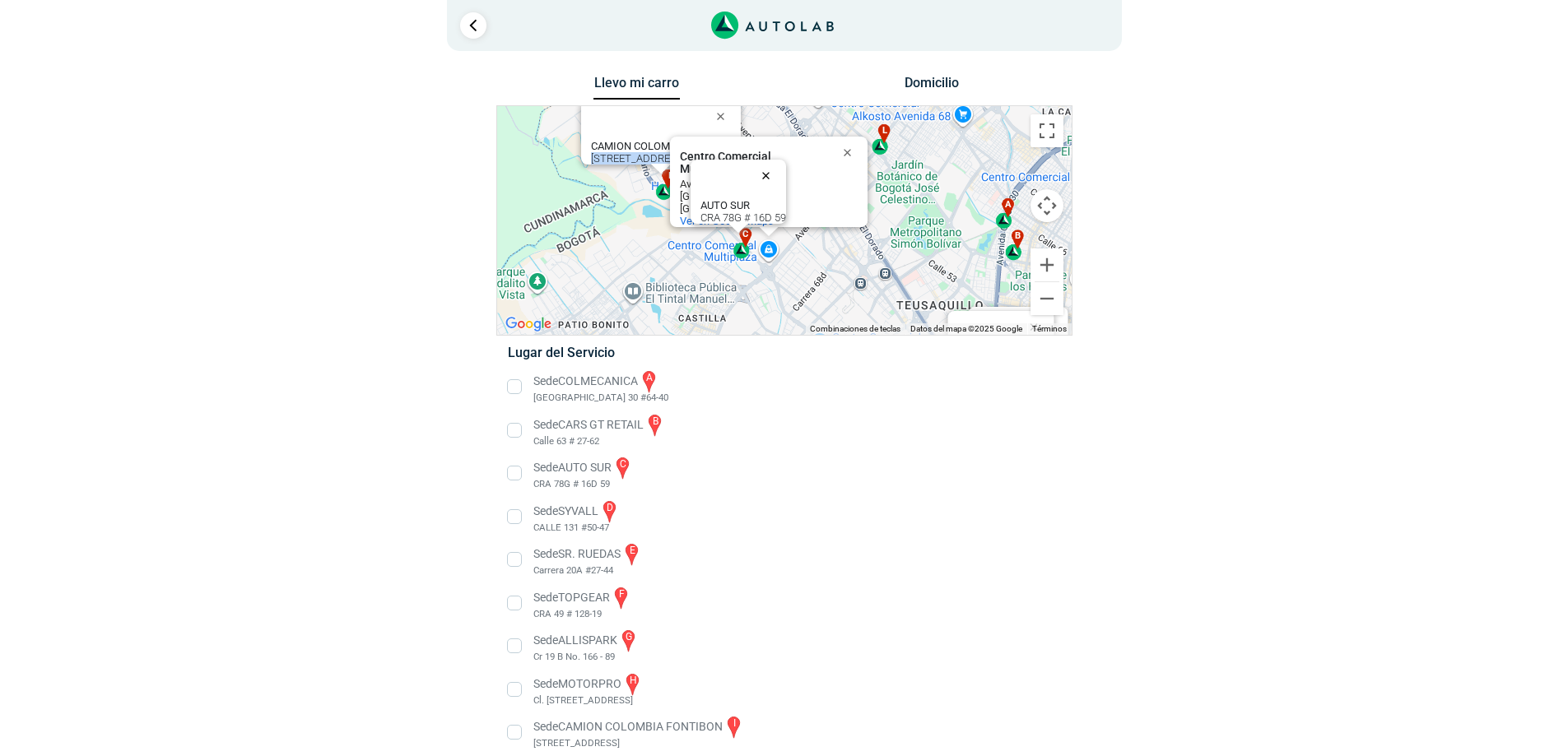
click at [769, 166] on button "Cerrar" at bounding box center [769, 175] width 39 height 39
click at [841, 149] on button "Cerrar" at bounding box center [850, 152] width 39 height 39
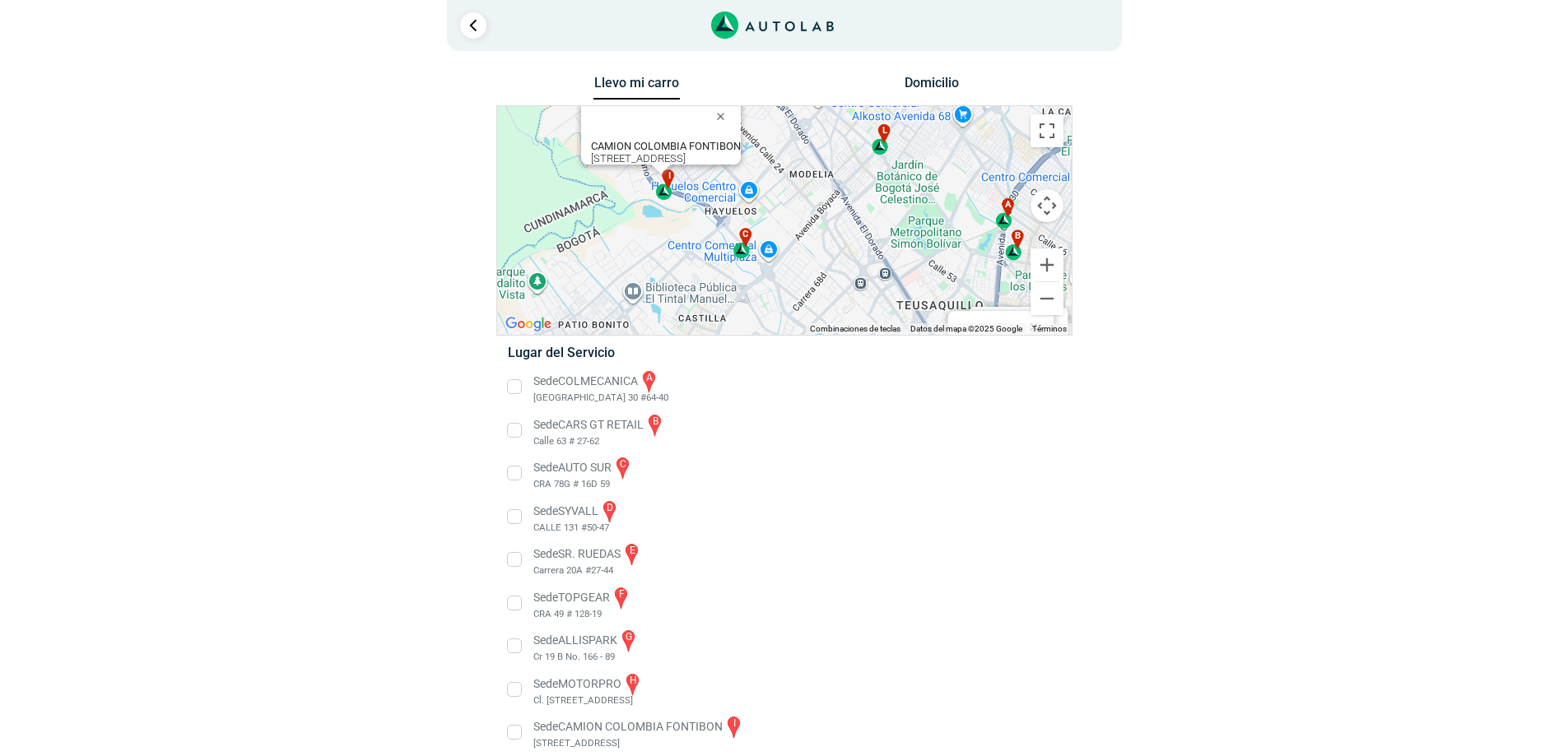
click at [605, 467] on li "Sede AUTO SUR c CRA 78G # 16D 59" at bounding box center [784, 474] width 576 height 37
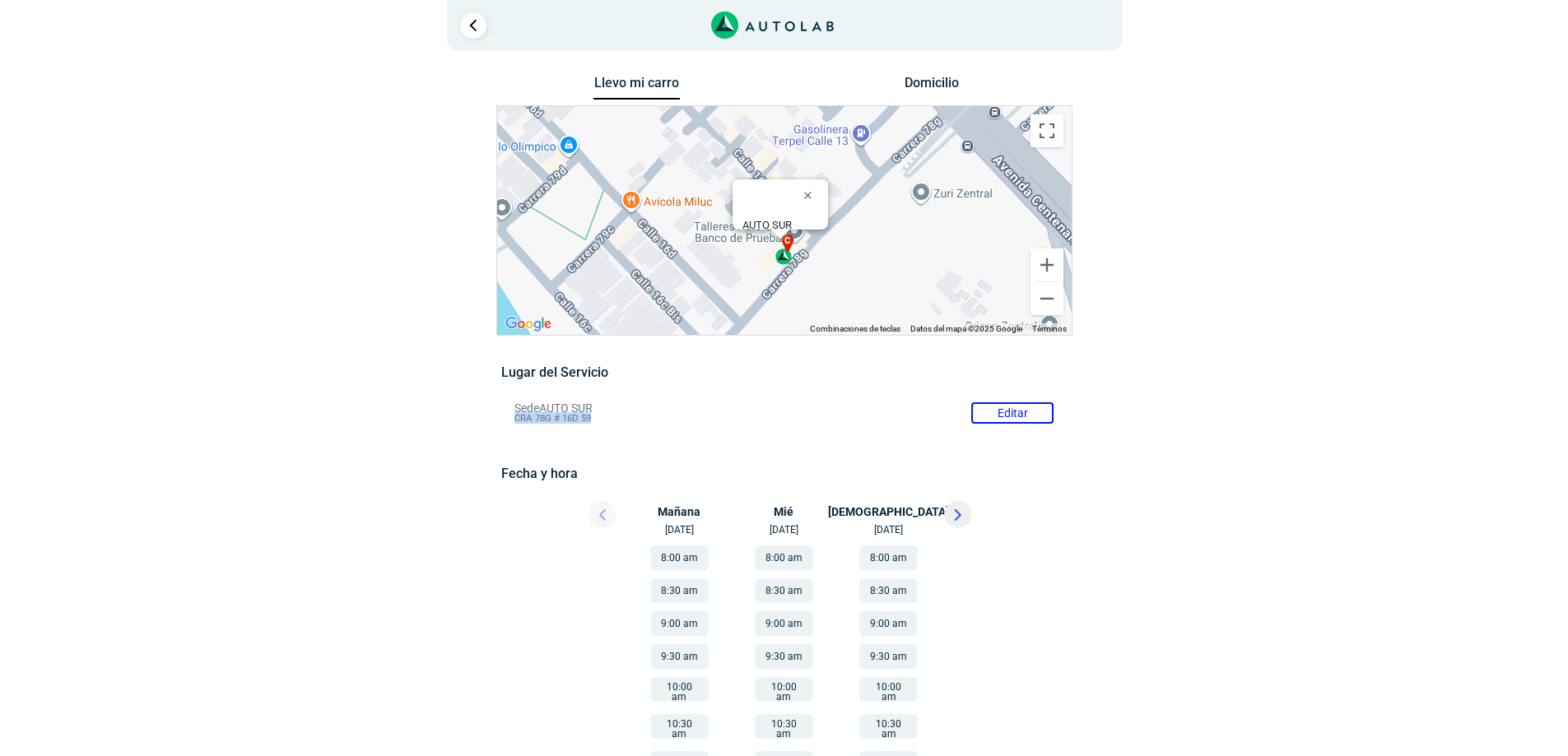
drag, startPoint x: 600, startPoint y: 271, endPoint x: 512, endPoint y: 271, distance: 88.0
click at [512, 400] on li "Sede AUTO SUR Editar CRA 78G # 16D 59" at bounding box center [784, 413] width 563 height 26
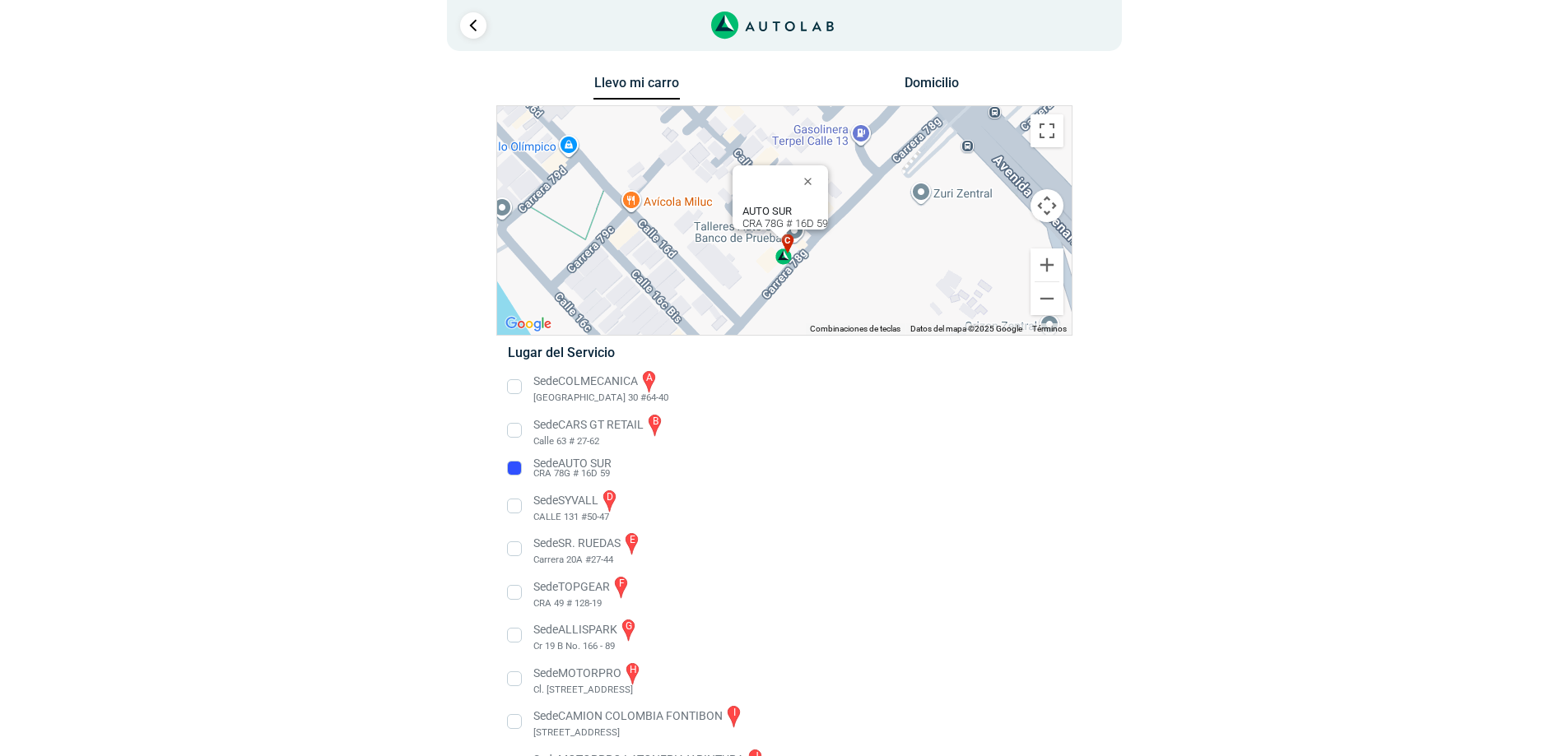
copy span "CRA 78G # 16D 59"
click at [470, 23] on link "Ir al paso anterior" at bounding box center [473, 25] width 26 height 26
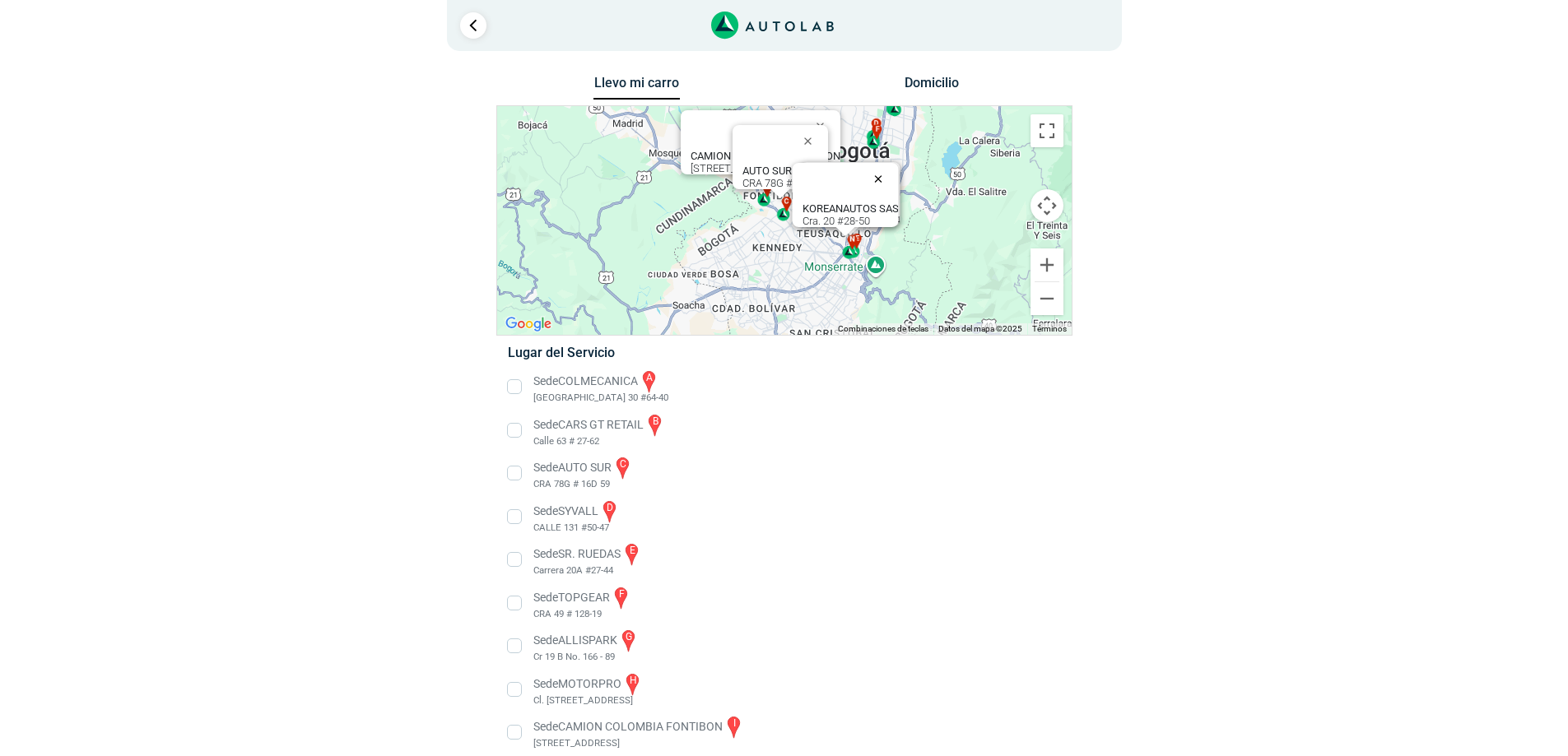
click at [879, 170] on button "Cerrar" at bounding box center [881, 178] width 39 height 39
click at [816, 127] on button "Cerrar" at bounding box center [811, 140] width 39 height 39
click at [825, 115] on button "Cerrar" at bounding box center [823, 125] width 39 height 39
click at [887, 168] on button "Cerrar" at bounding box center [883, 177] width 39 height 39
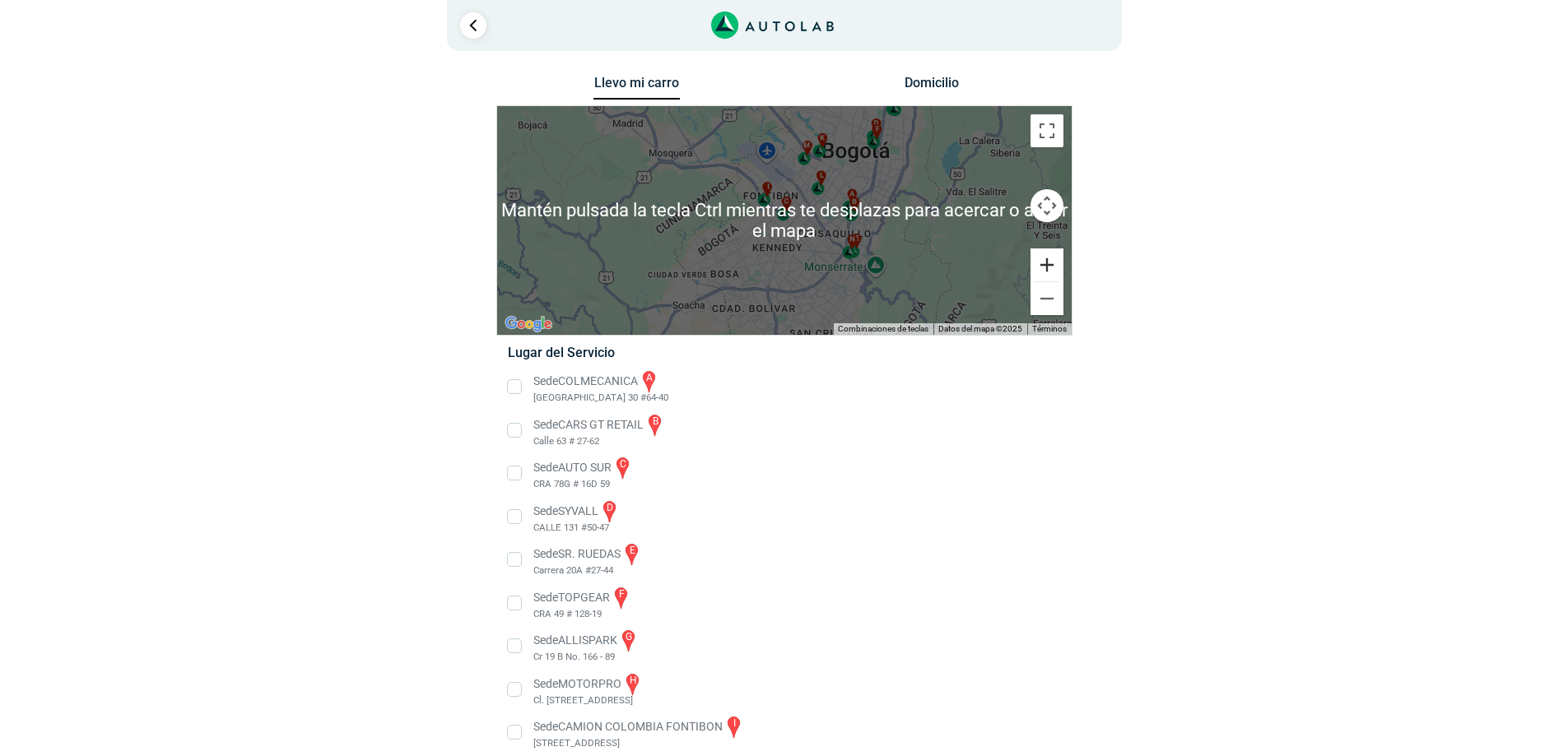
click at [1056, 263] on button "Ampliar" at bounding box center [1047, 265] width 33 height 33
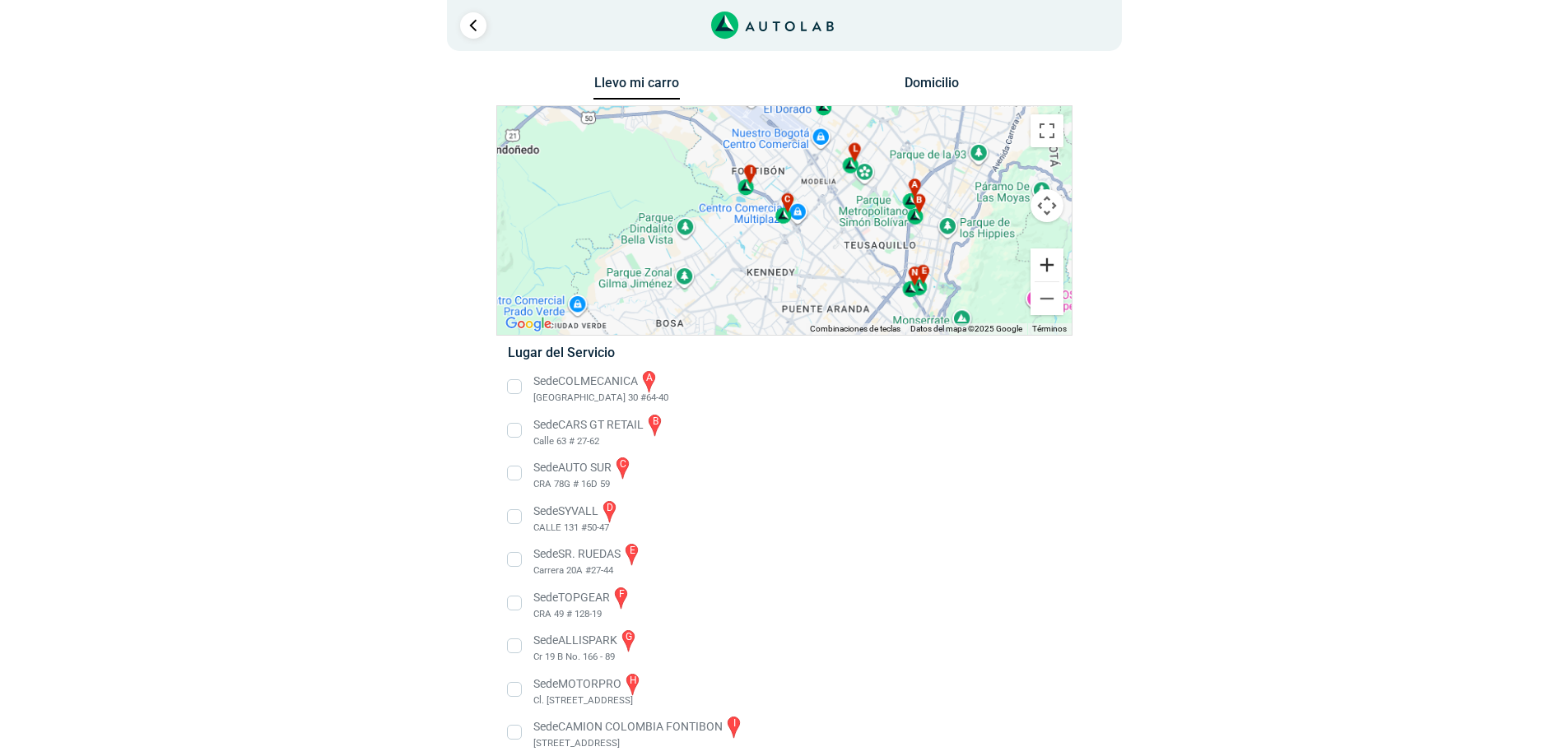
click at [1056, 263] on button "Ampliar" at bounding box center [1047, 265] width 33 height 33
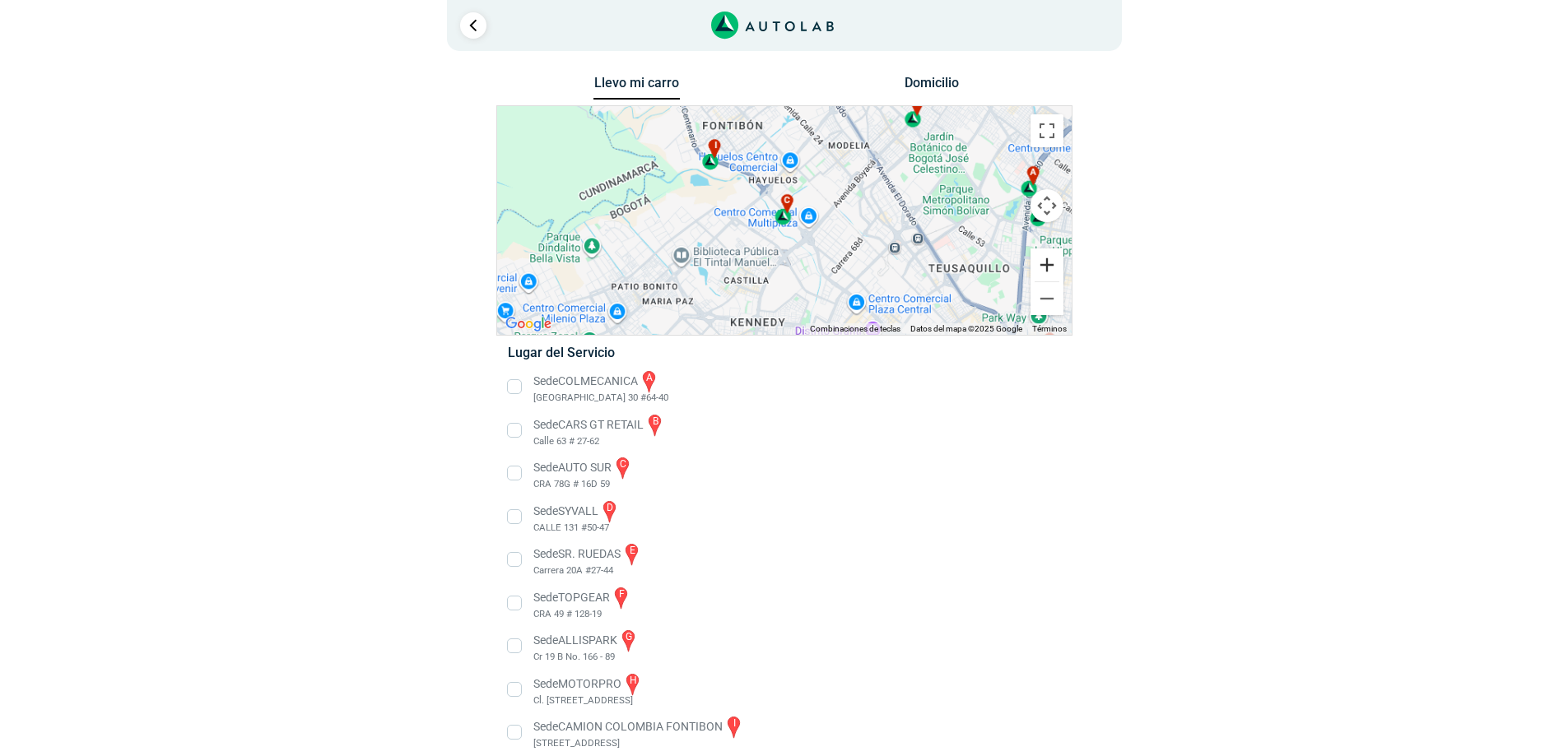
click at [1056, 263] on button "Ampliar" at bounding box center [1047, 265] width 33 height 33
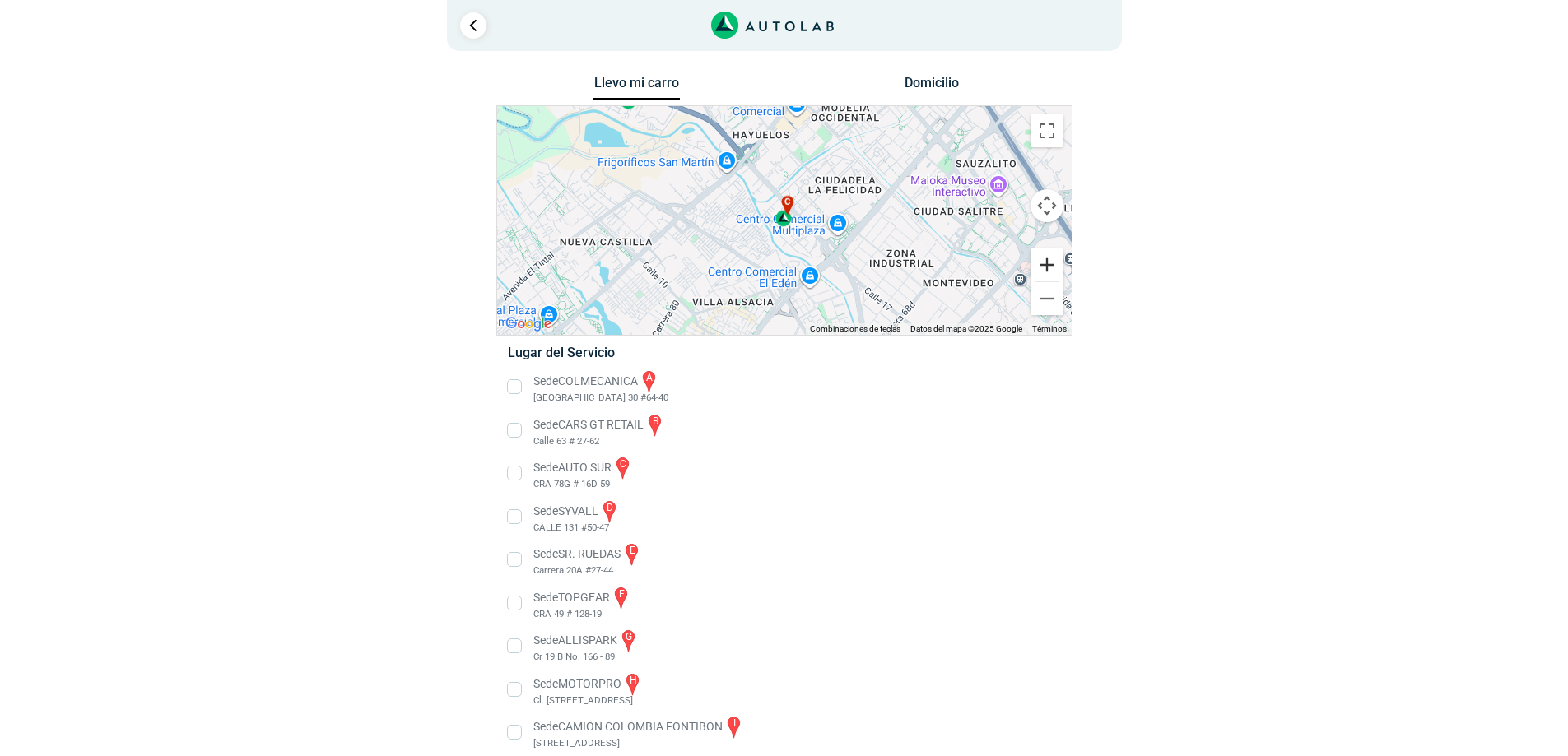
click at [1056, 263] on button "Ampliar" at bounding box center [1047, 265] width 33 height 33
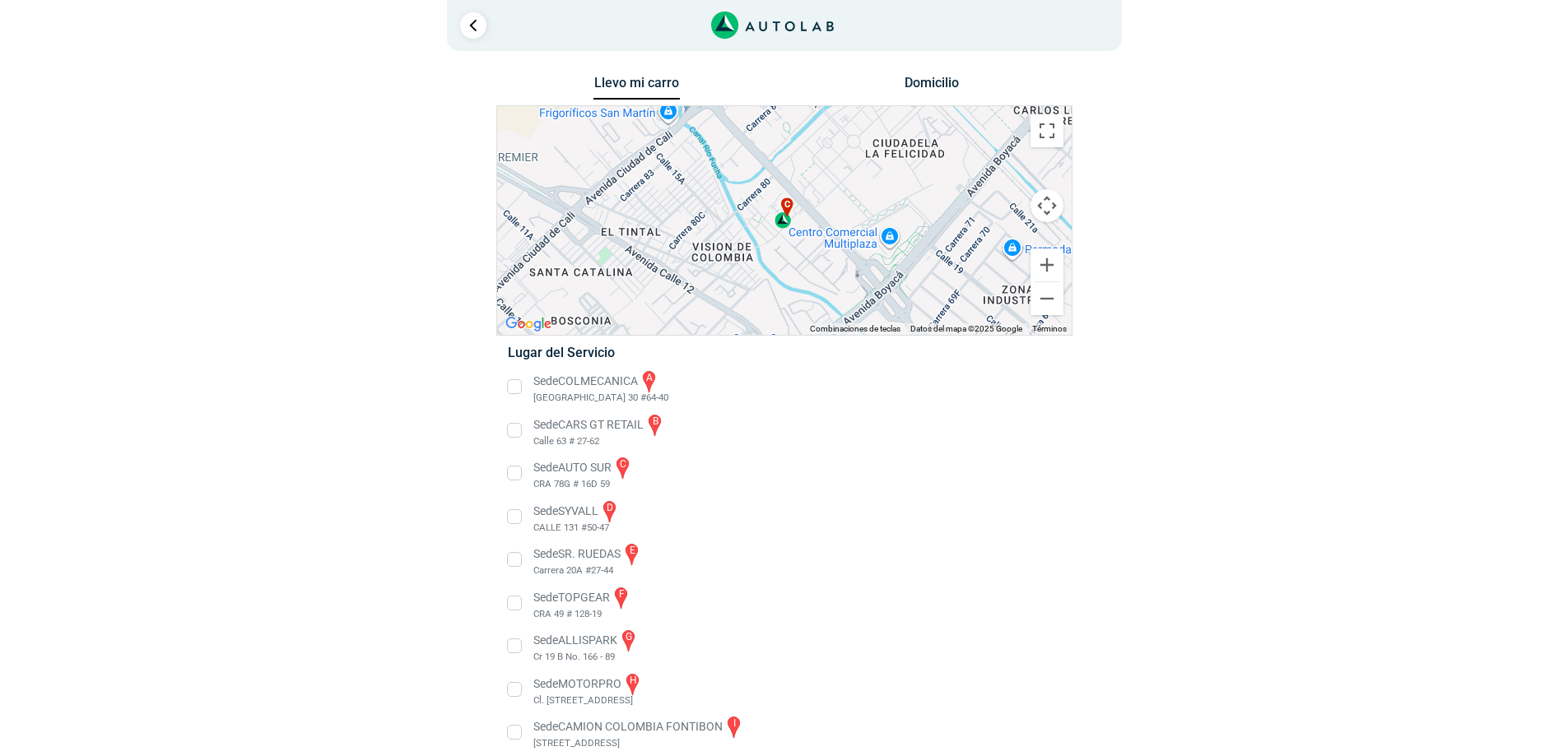
click at [785, 223] on div "c" at bounding box center [784, 212] width 19 height 31
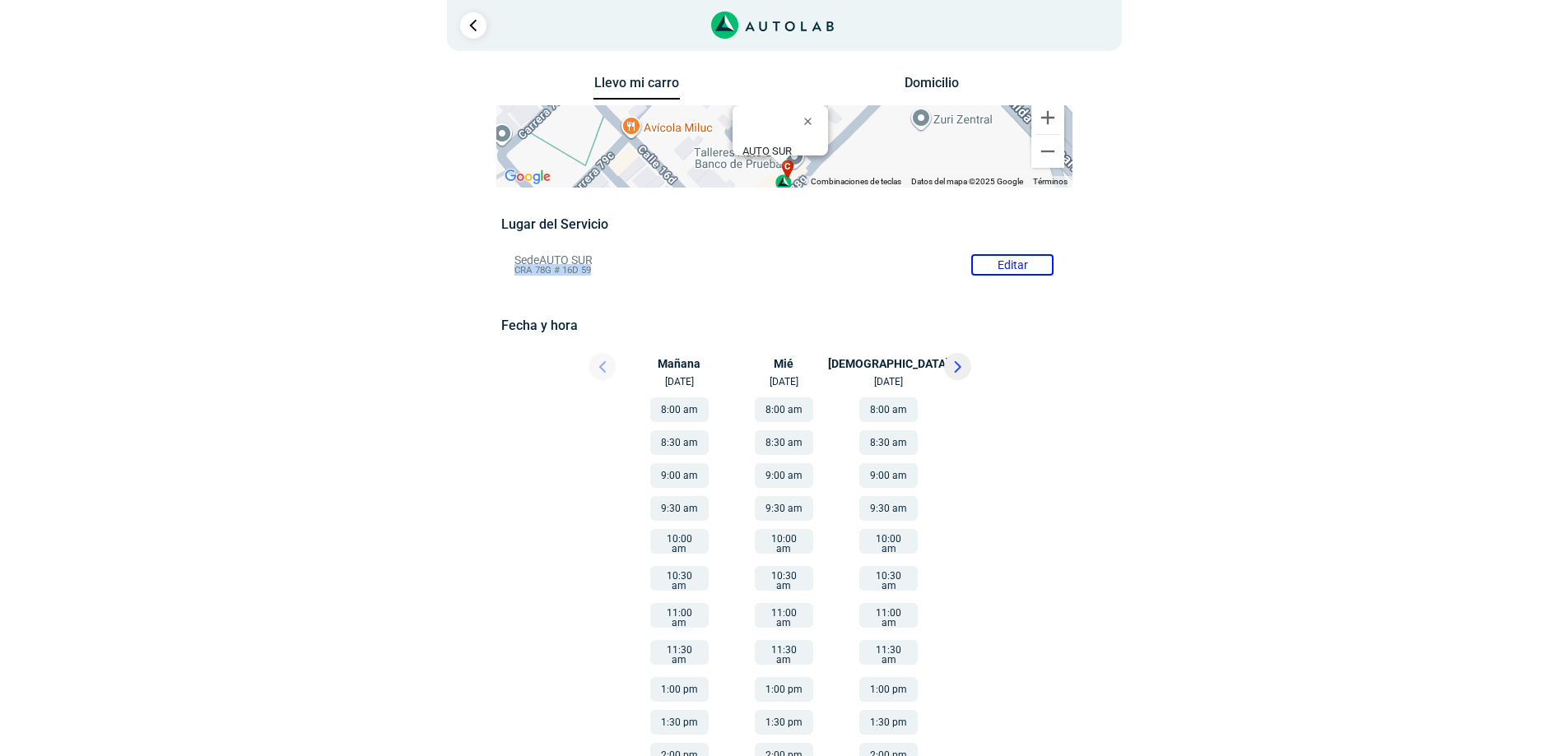
drag, startPoint x: 594, startPoint y: 268, endPoint x: 512, endPoint y: 271, distance: 82.1
click at [512, 271] on li "Sede AUTO SUR Editar CRA 78G # 16D 59" at bounding box center [784, 265] width 563 height 26
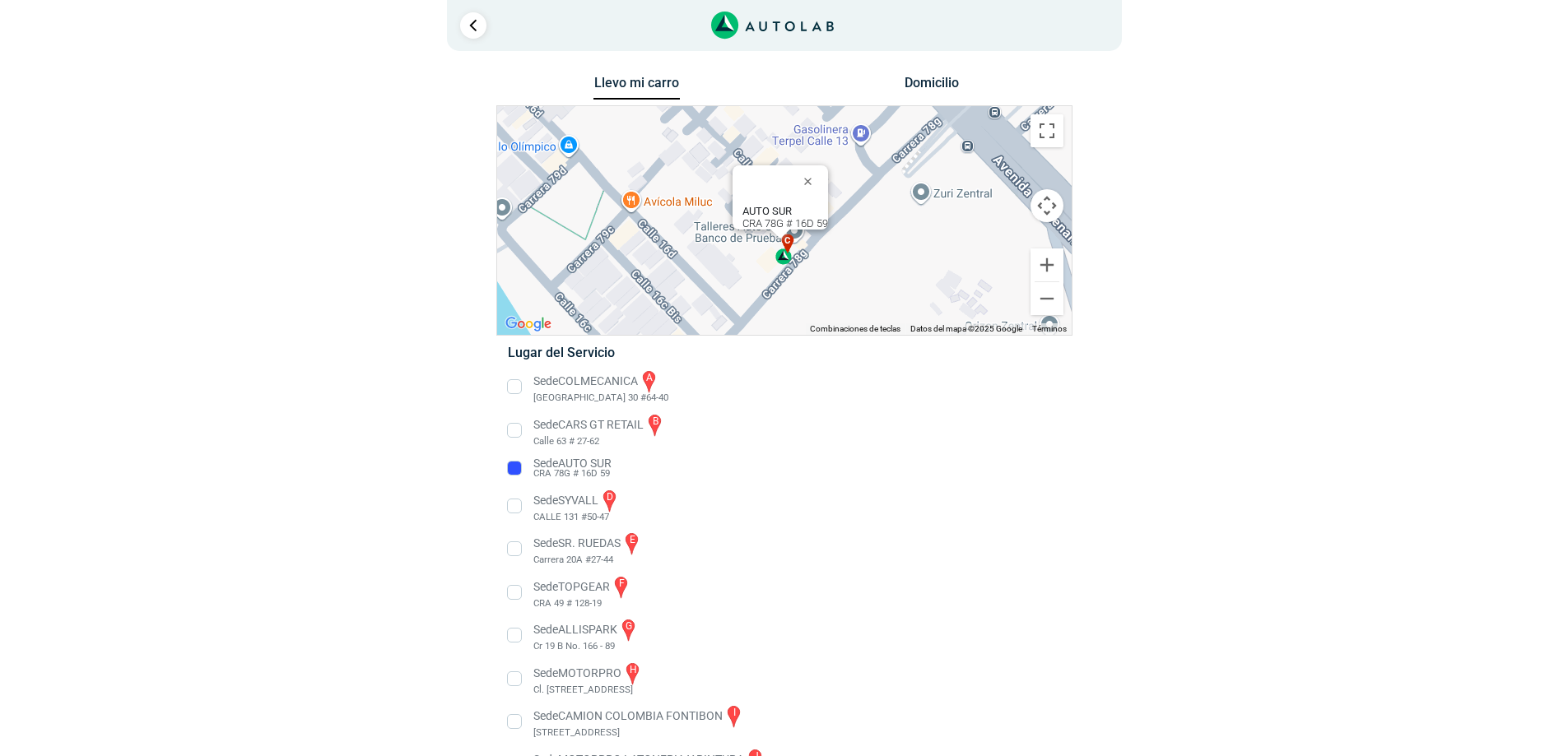
copy span "CRA 78G # 16D 59"
click at [807, 211] on div "AUTO SUR CRA 78G # 16D 59" at bounding box center [785, 218] width 86 height 25
click at [806, 211] on div "AUTO SUR CRA 78G # 16D 59" at bounding box center [785, 218] width 86 height 25
copy div "CRA 78G # 16D 59"
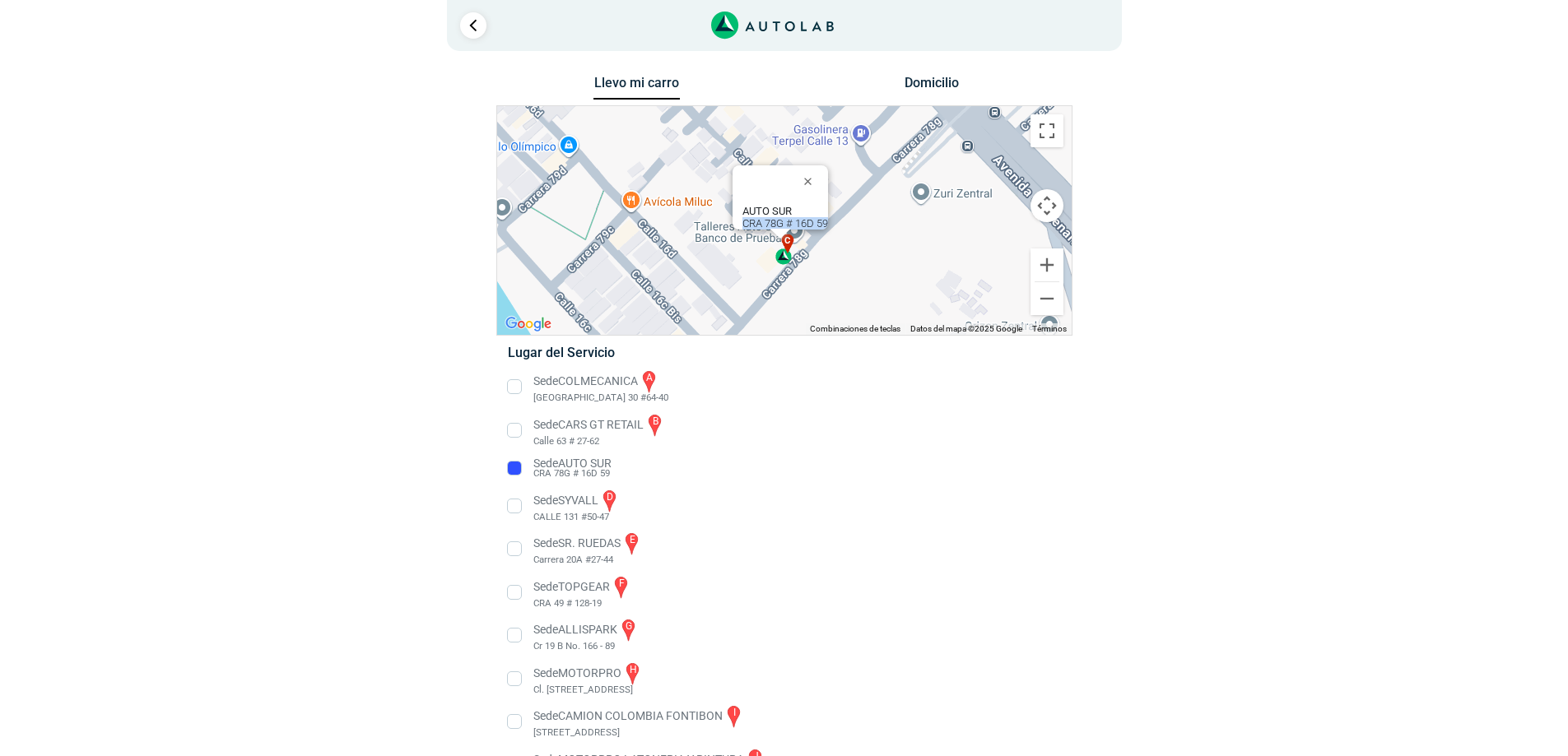
click at [918, 76] on button "Domicilio" at bounding box center [931, 86] width 86 height 24
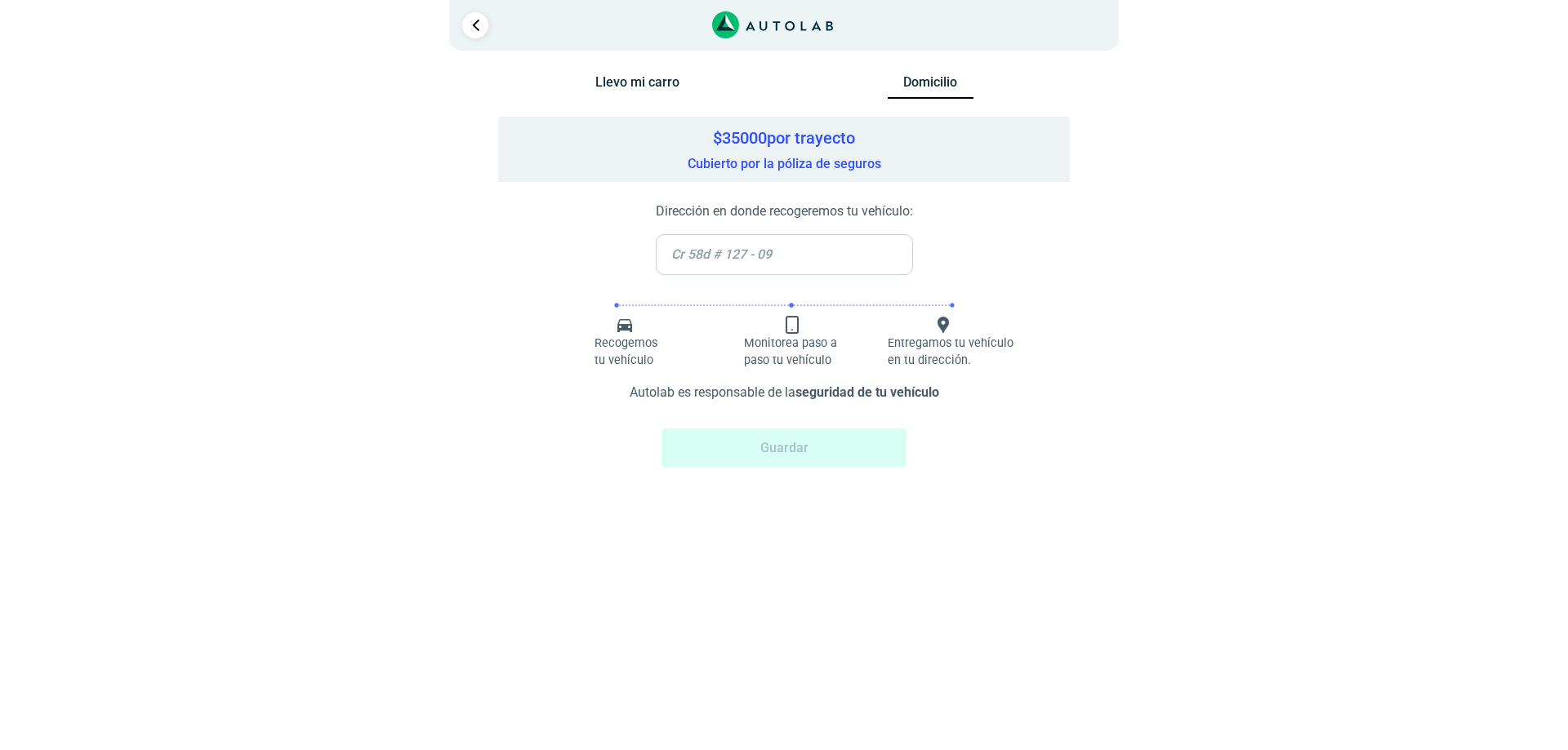
click at [639, 97] on button "Llevo mi carro" at bounding box center [637, 85] width 85 height 23
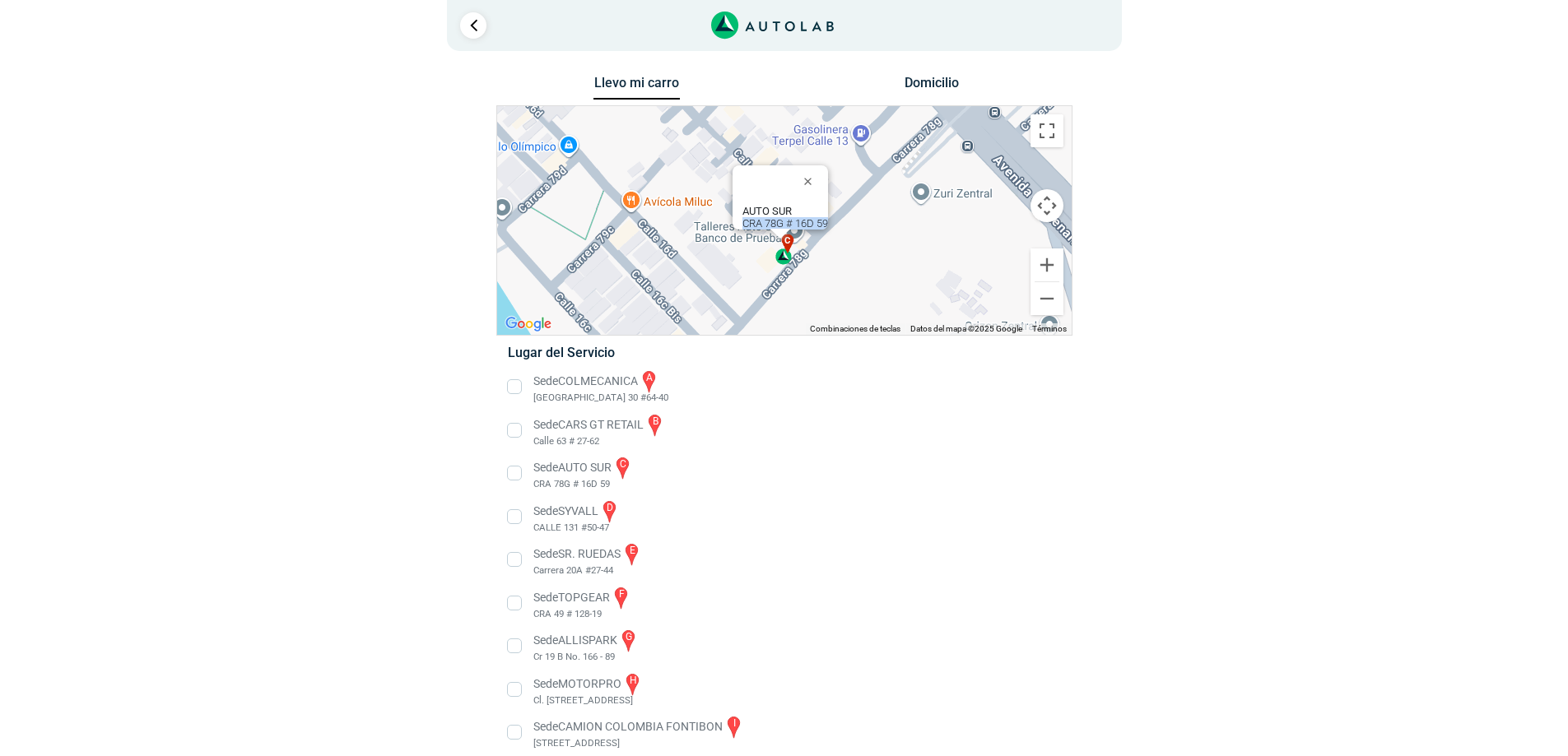
scroll to position [232, 0]
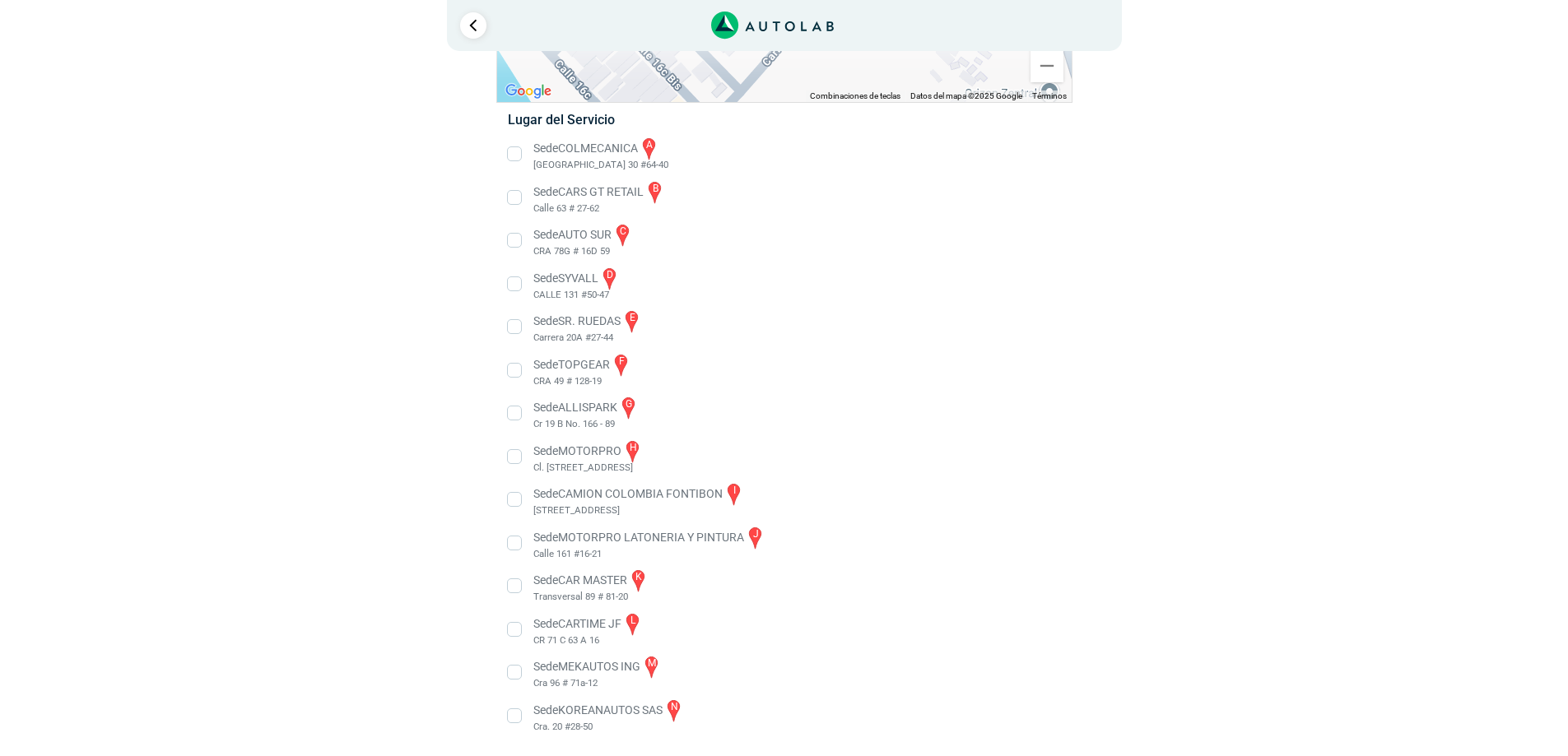
click at [519, 243] on li "Sede AUTO SUR c CRA 78G # 16D 59" at bounding box center [784, 240] width 576 height 37
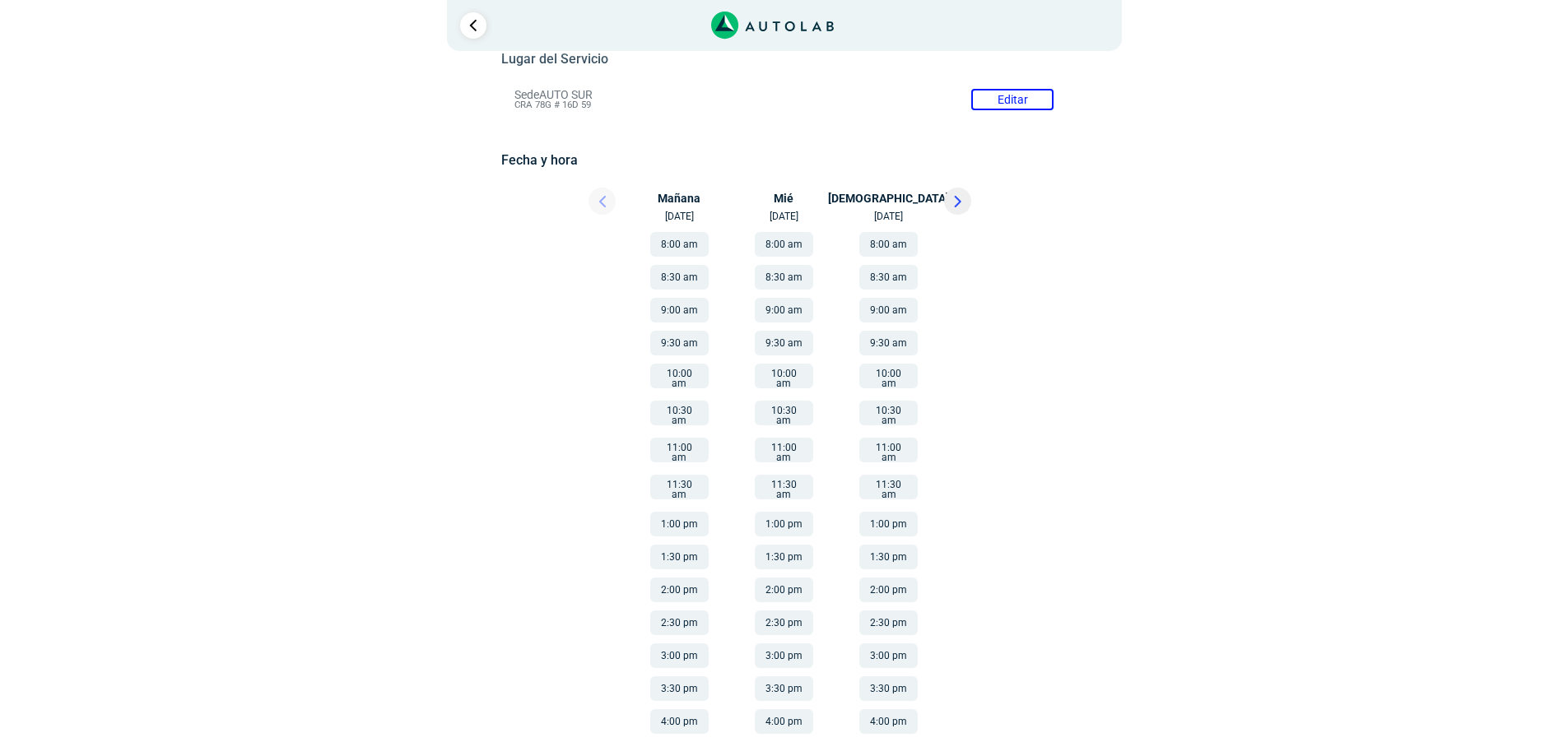
scroll to position [166, 0]
click at [963, 199] on button at bounding box center [957, 201] width 27 height 27
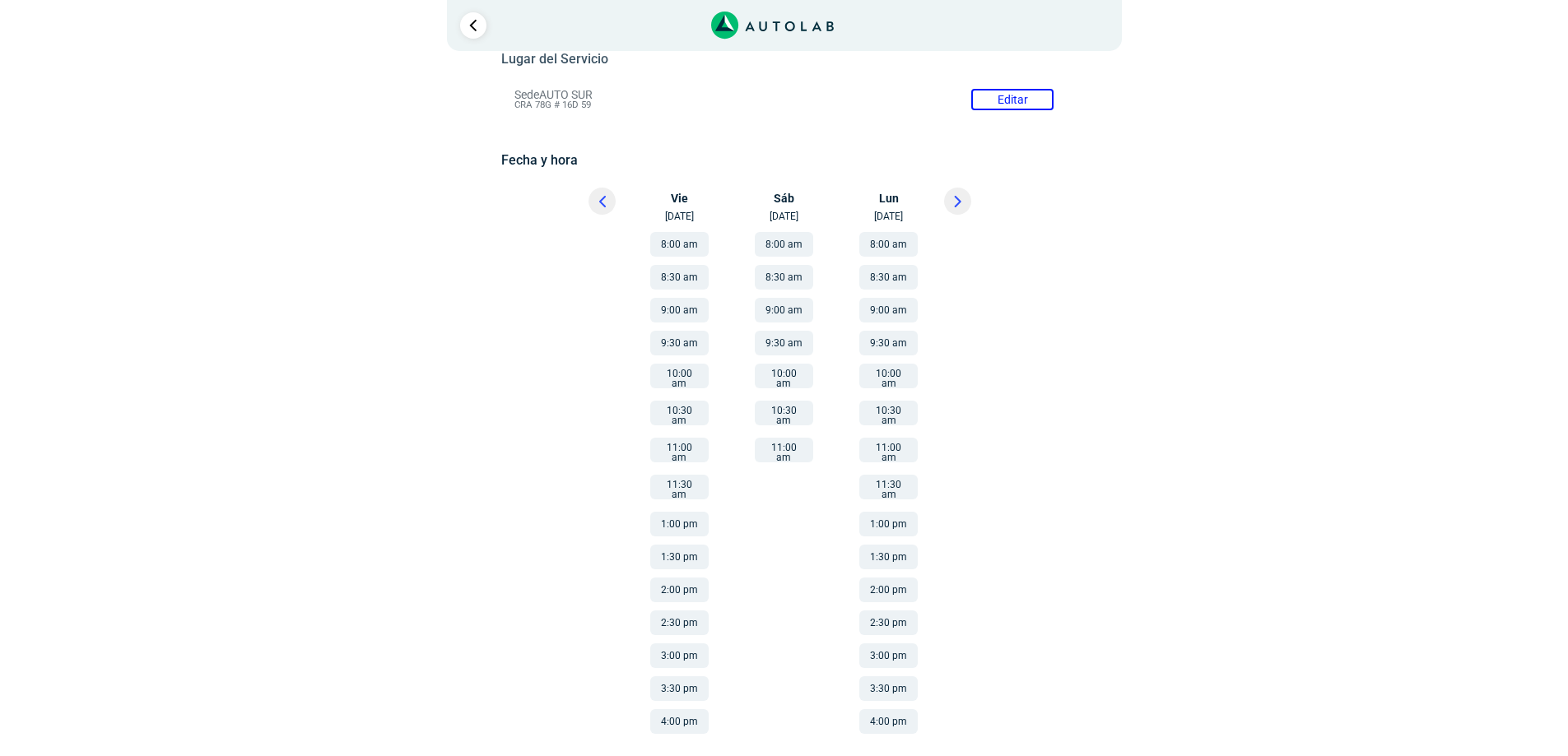
click at [608, 187] on div "Fecha y hora Editar Vie [DATE]" at bounding box center [784, 450] width 565 height 595
click at [605, 200] on icon at bounding box center [603, 201] width 7 height 11
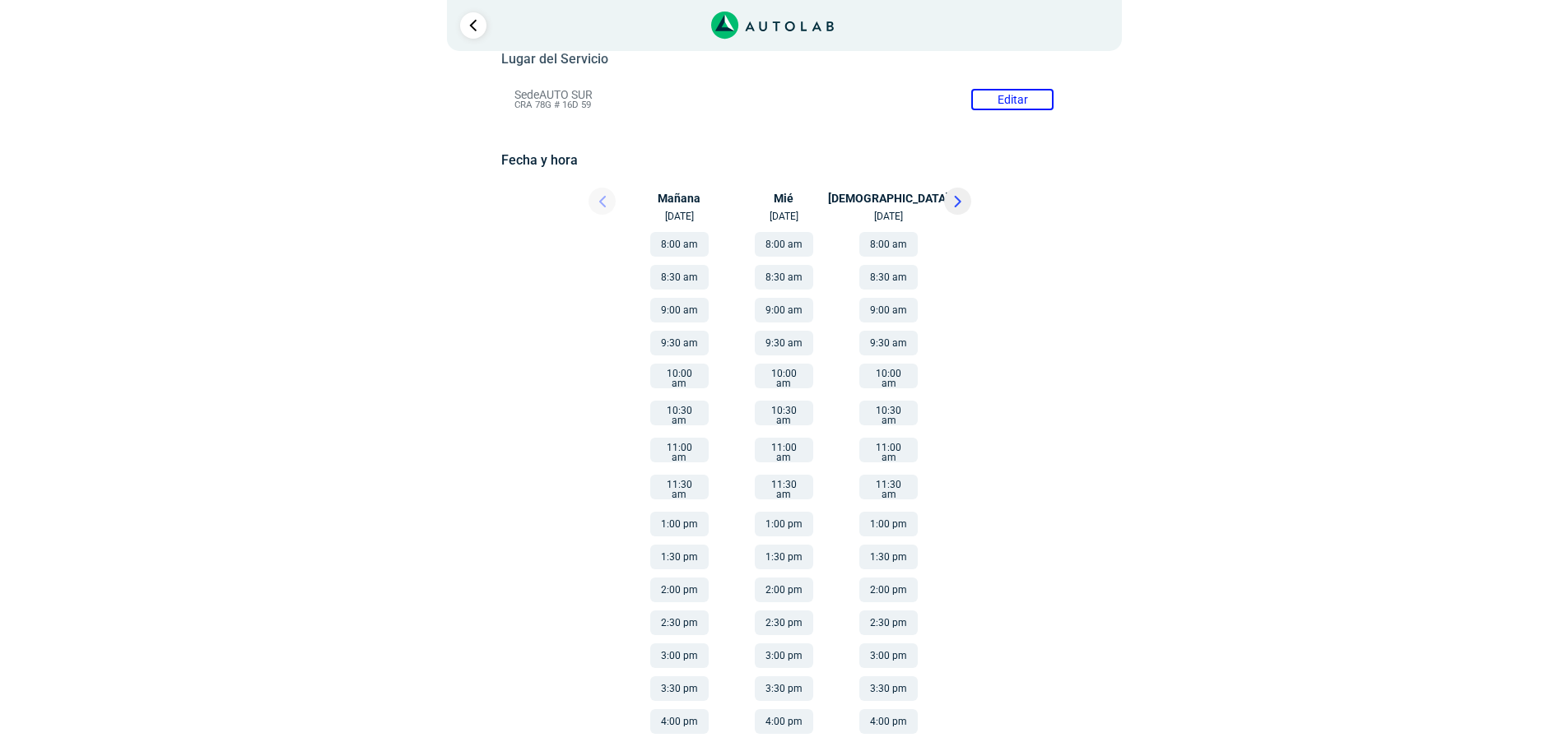
scroll to position [0, 0]
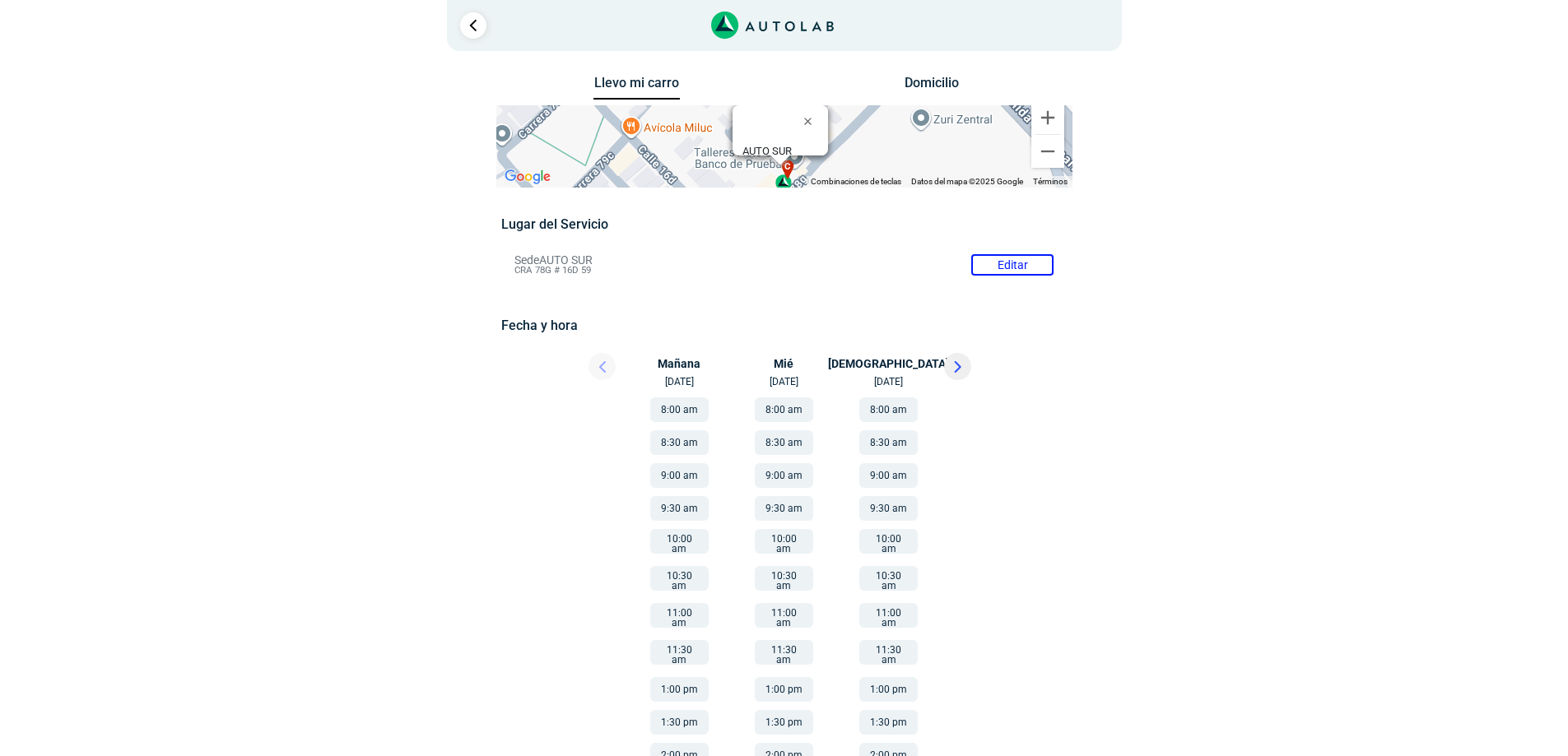
click at [930, 69] on div at bounding box center [784, 59] width 963 height 26
click at [930, 78] on button "Domicilio" at bounding box center [931, 86] width 86 height 24
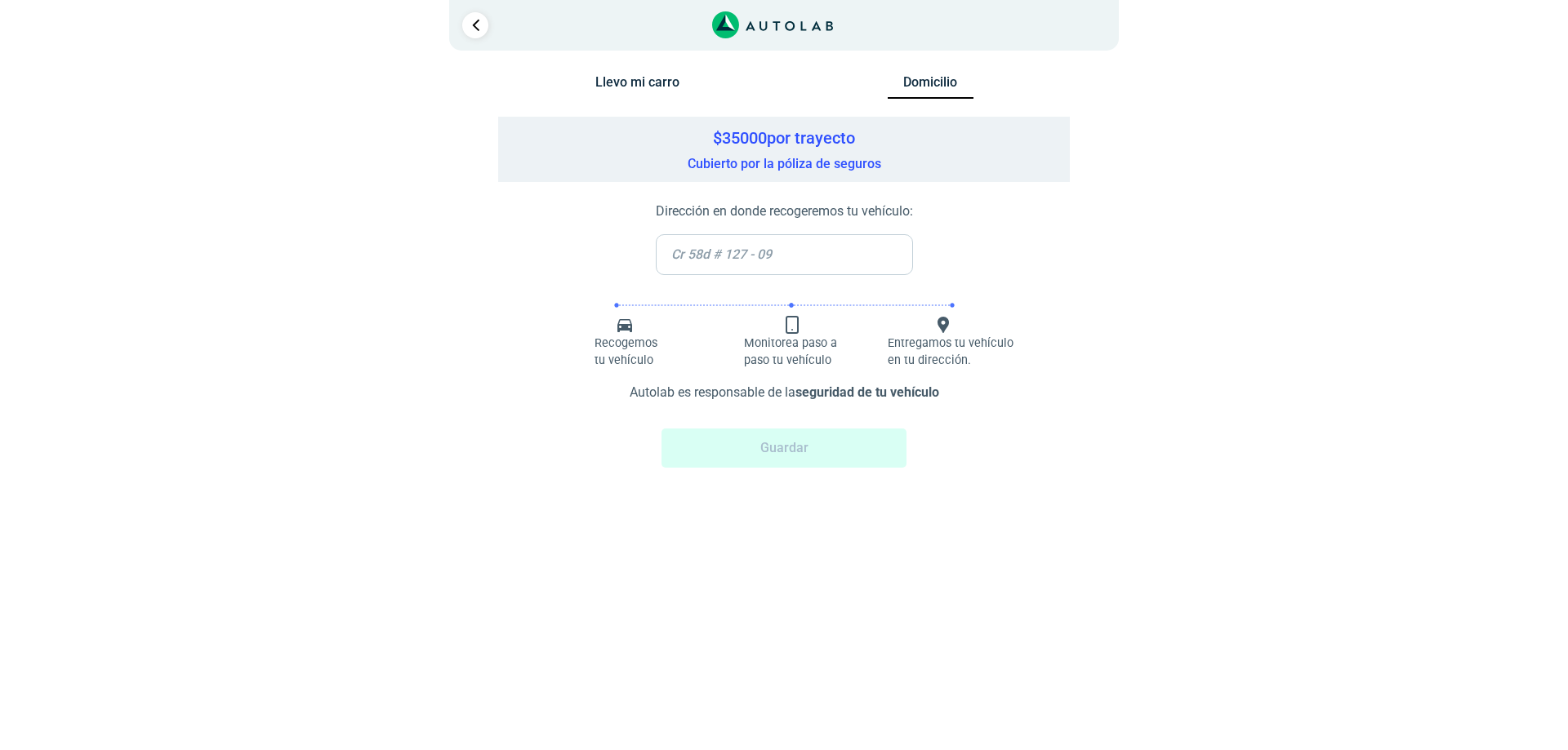
click at [799, 255] on input "text" at bounding box center [784, 254] width 257 height 41
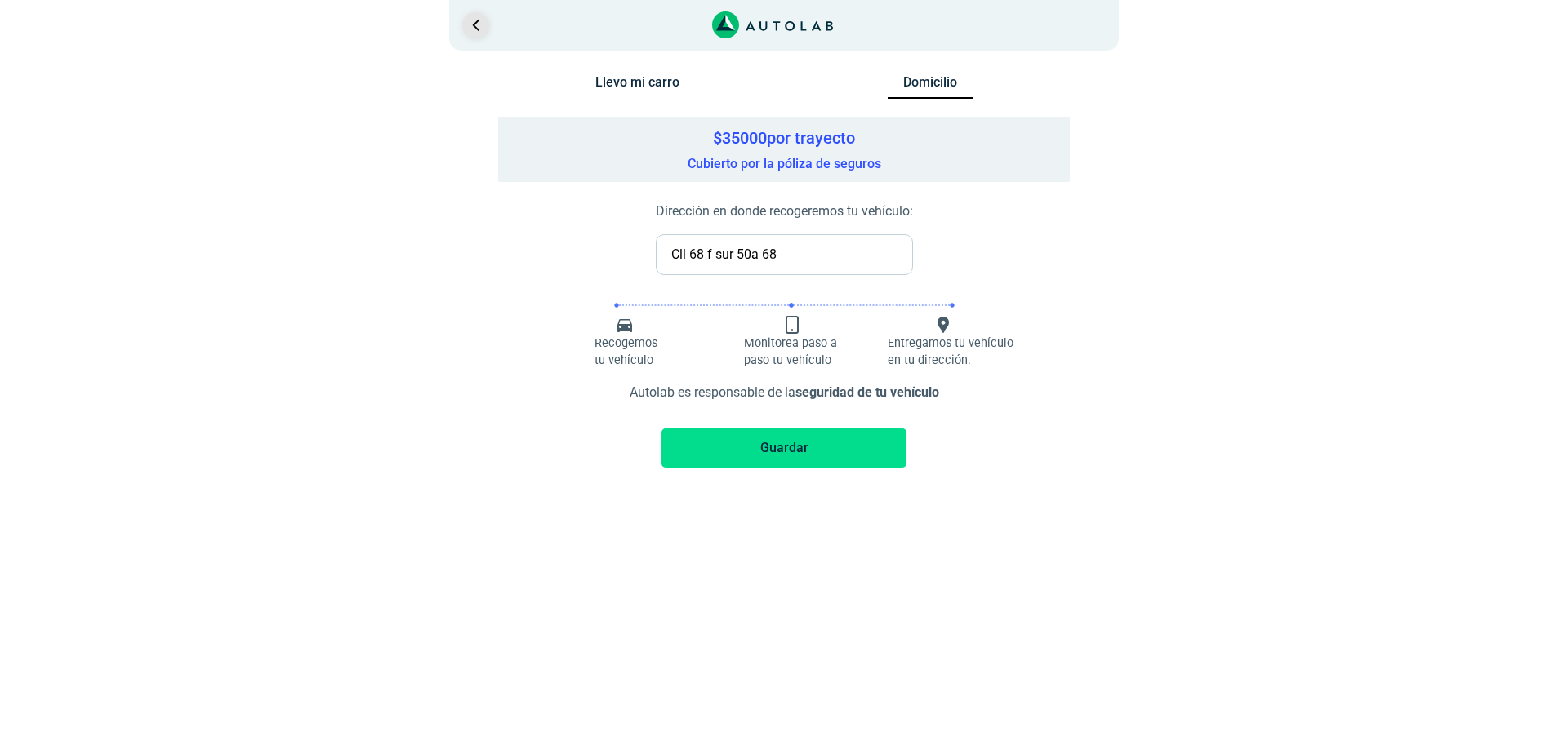
type input "Cll 68 f sur 50a 68"
click at [469, 29] on link "Ir al paso anterior" at bounding box center [475, 25] width 26 height 26
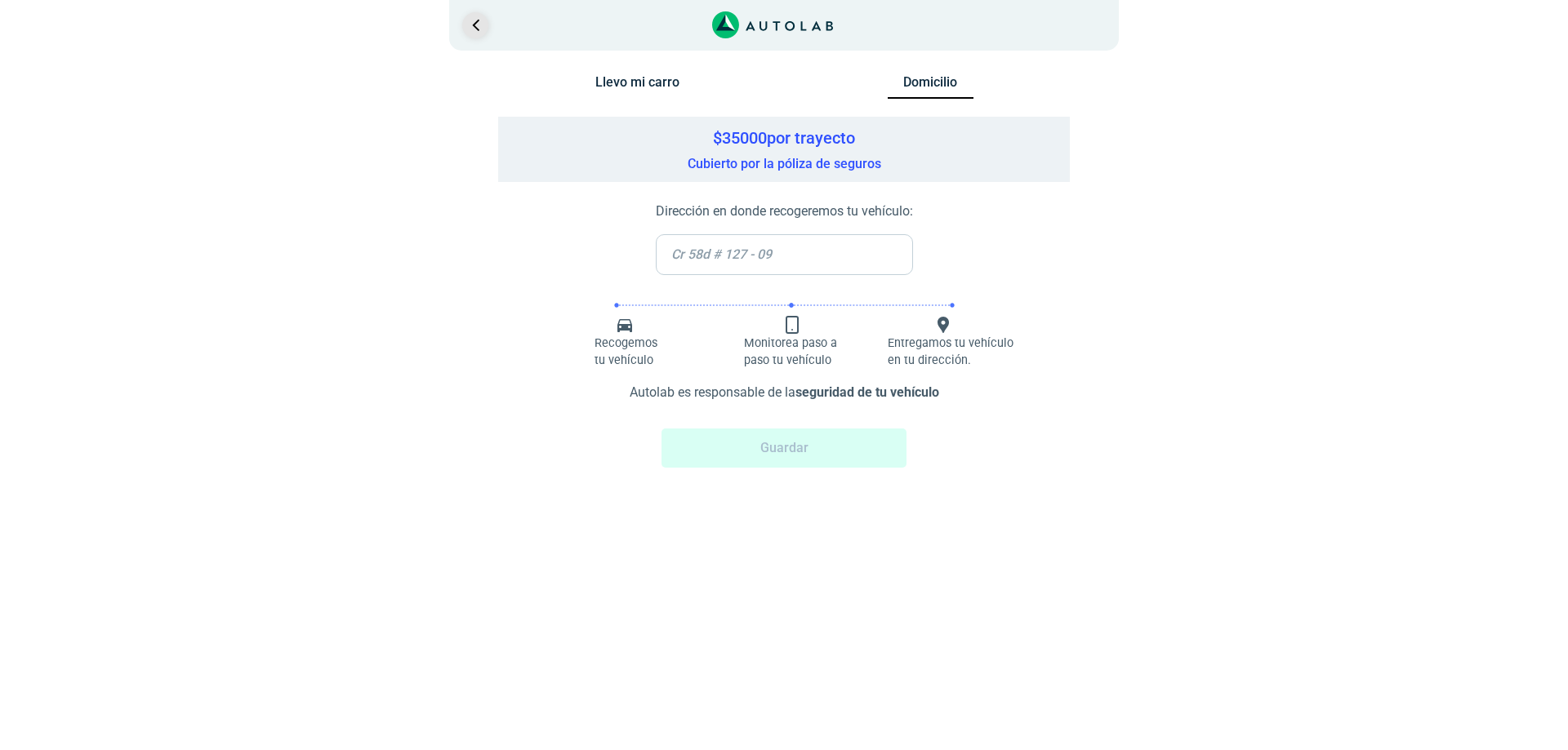
click at [470, 26] on link "Ir al paso anterior" at bounding box center [475, 25] width 26 height 26
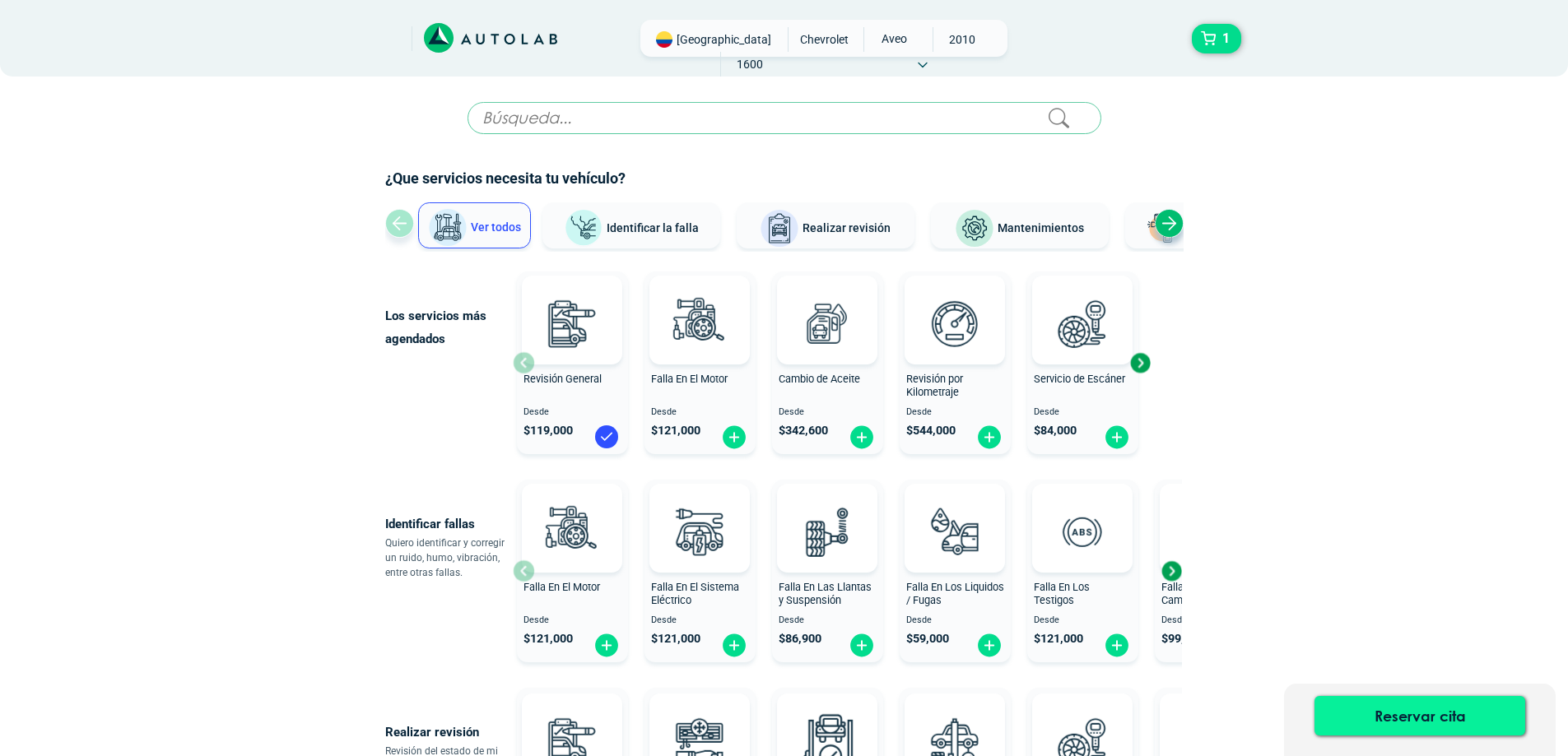
click at [1428, 711] on button "Reservar cita" at bounding box center [1420, 715] width 211 height 39
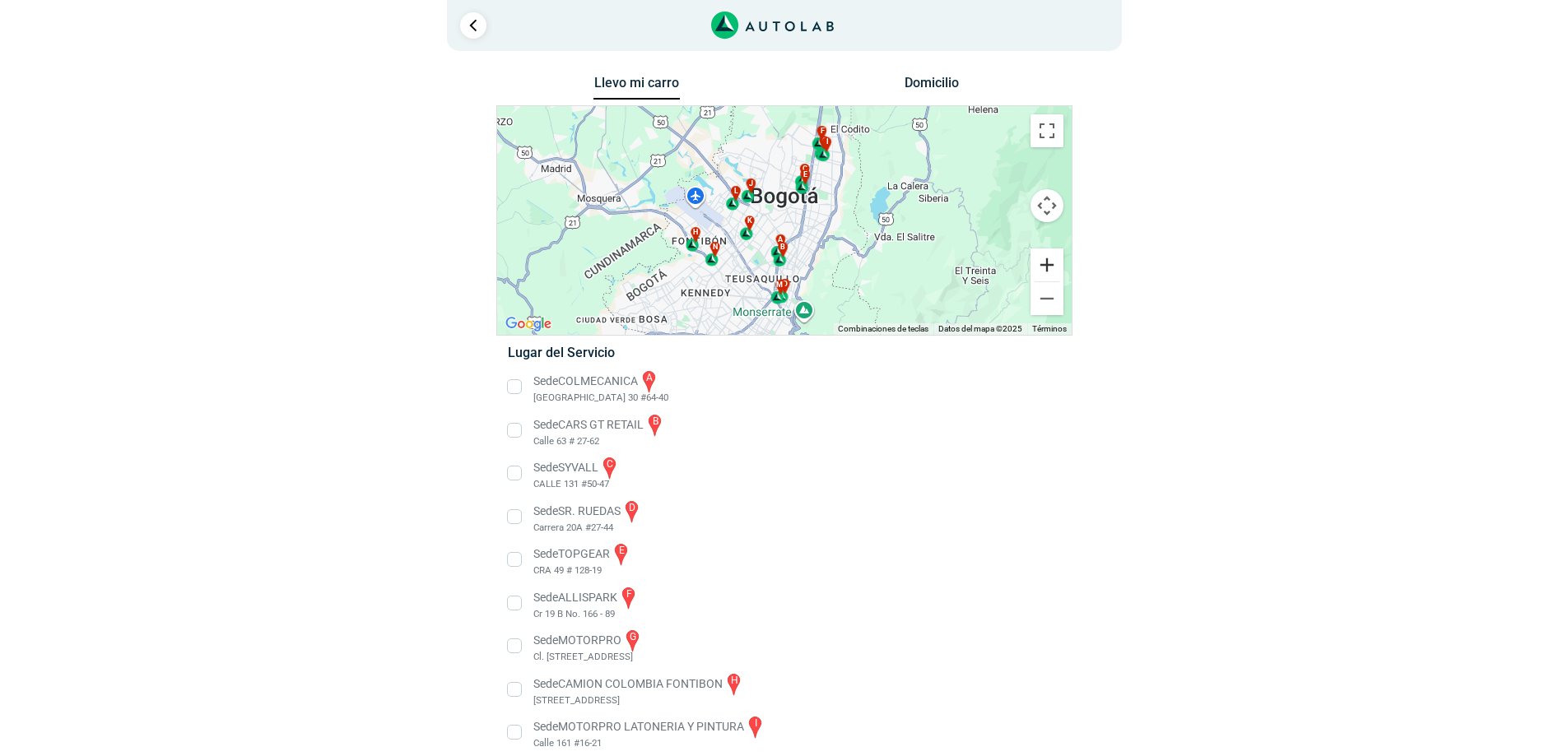
click at [1046, 270] on button "Ampliar" at bounding box center [1047, 265] width 33 height 33
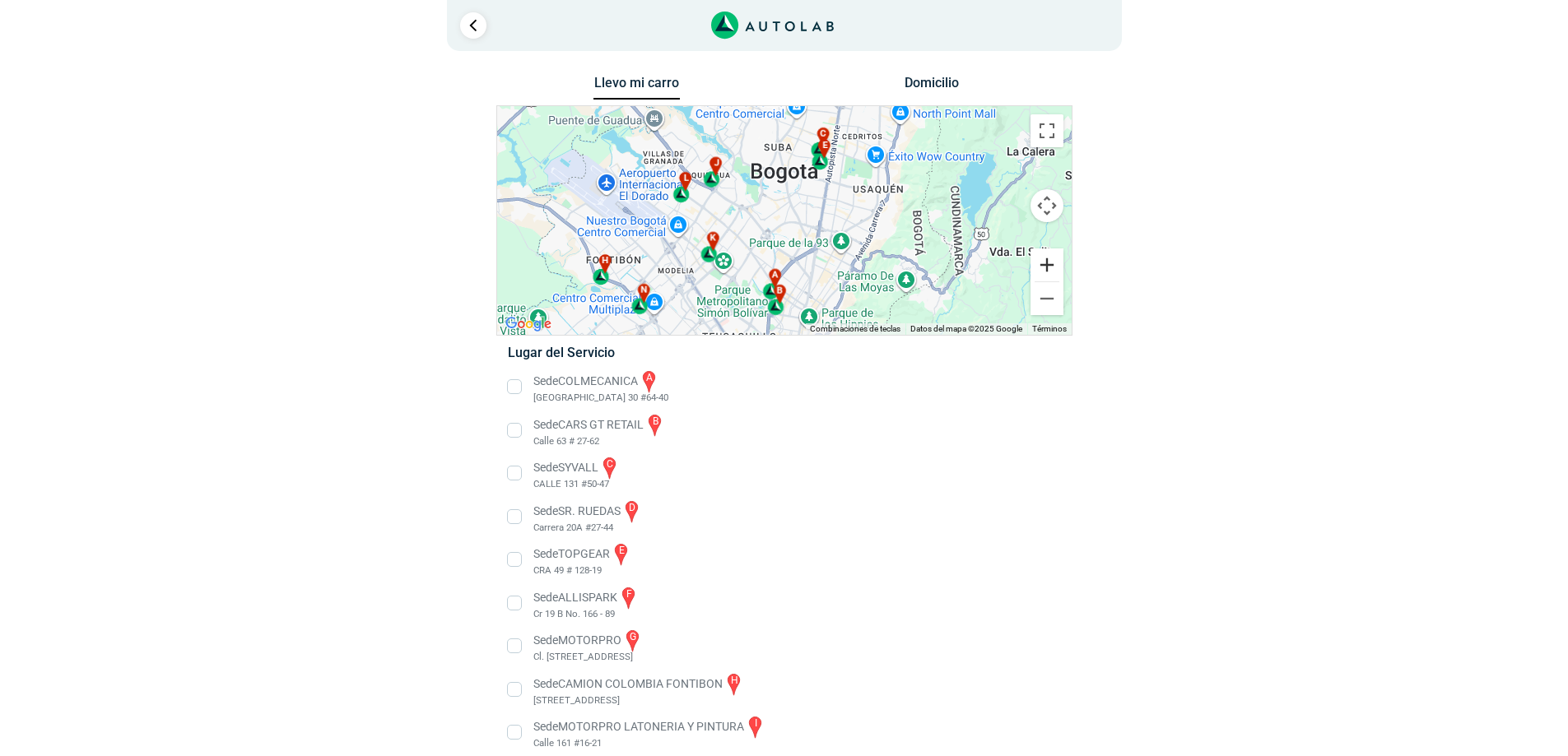
click at [1054, 264] on button "Ampliar" at bounding box center [1047, 265] width 33 height 33
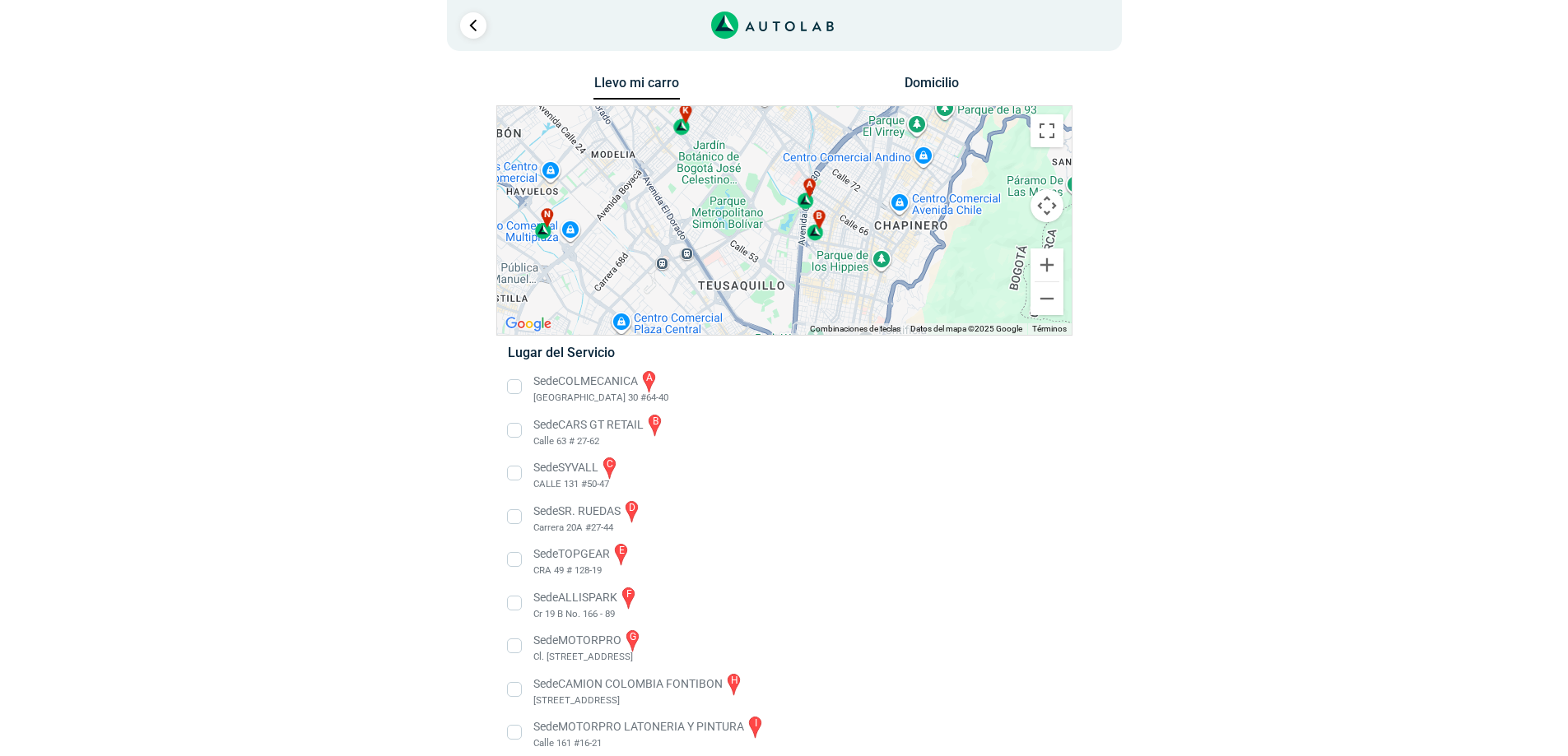
drag, startPoint x: 764, startPoint y: 260, endPoint x: 911, endPoint y: 199, distance: 159.2
click at [815, 105] on div "Para navegar por el mapa con gestos táctiles, tócalo dos veces, mantenlo pulsad…" at bounding box center [784, 220] width 576 height 231
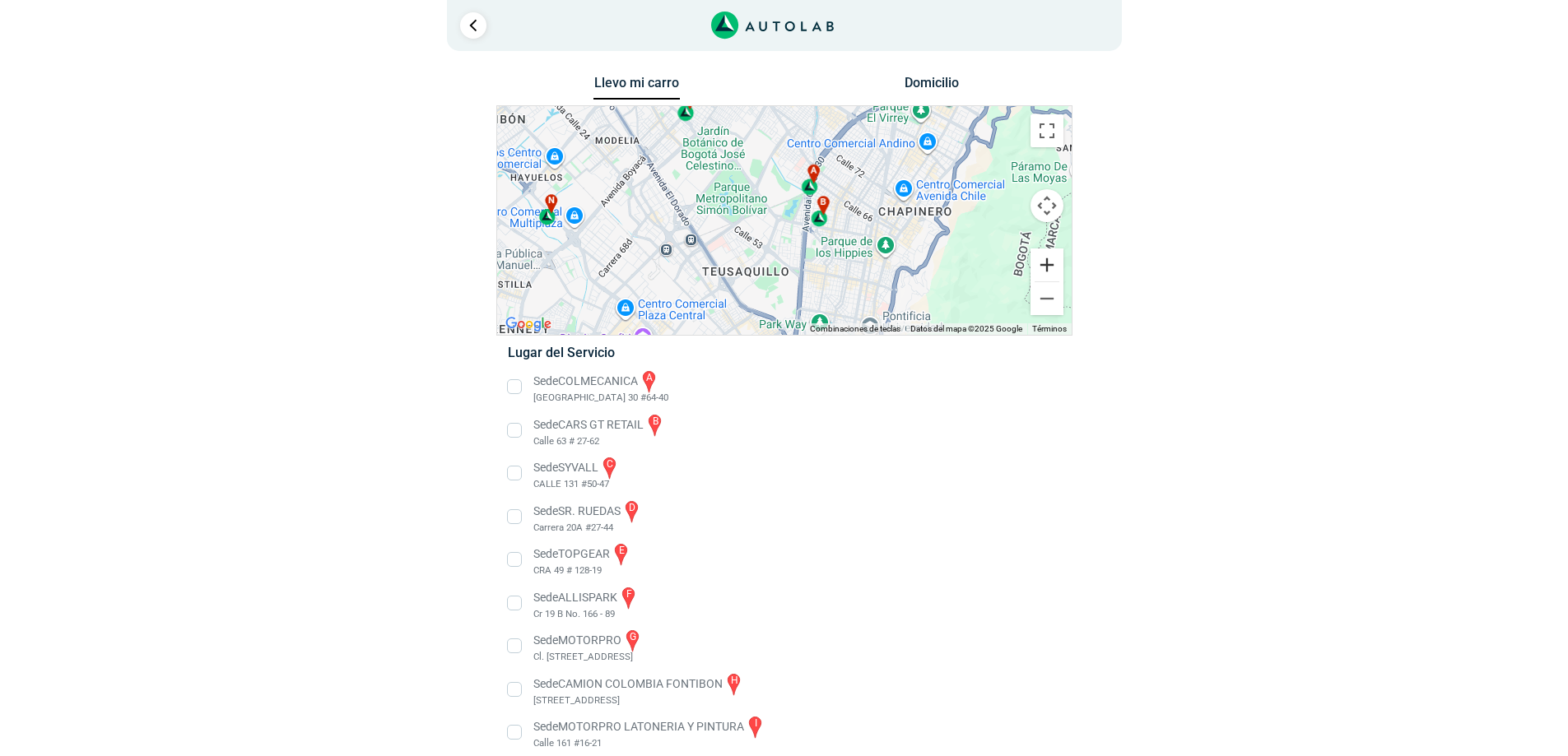
click at [1051, 271] on button "Ampliar" at bounding box center [1047, 265] width 33 height 33
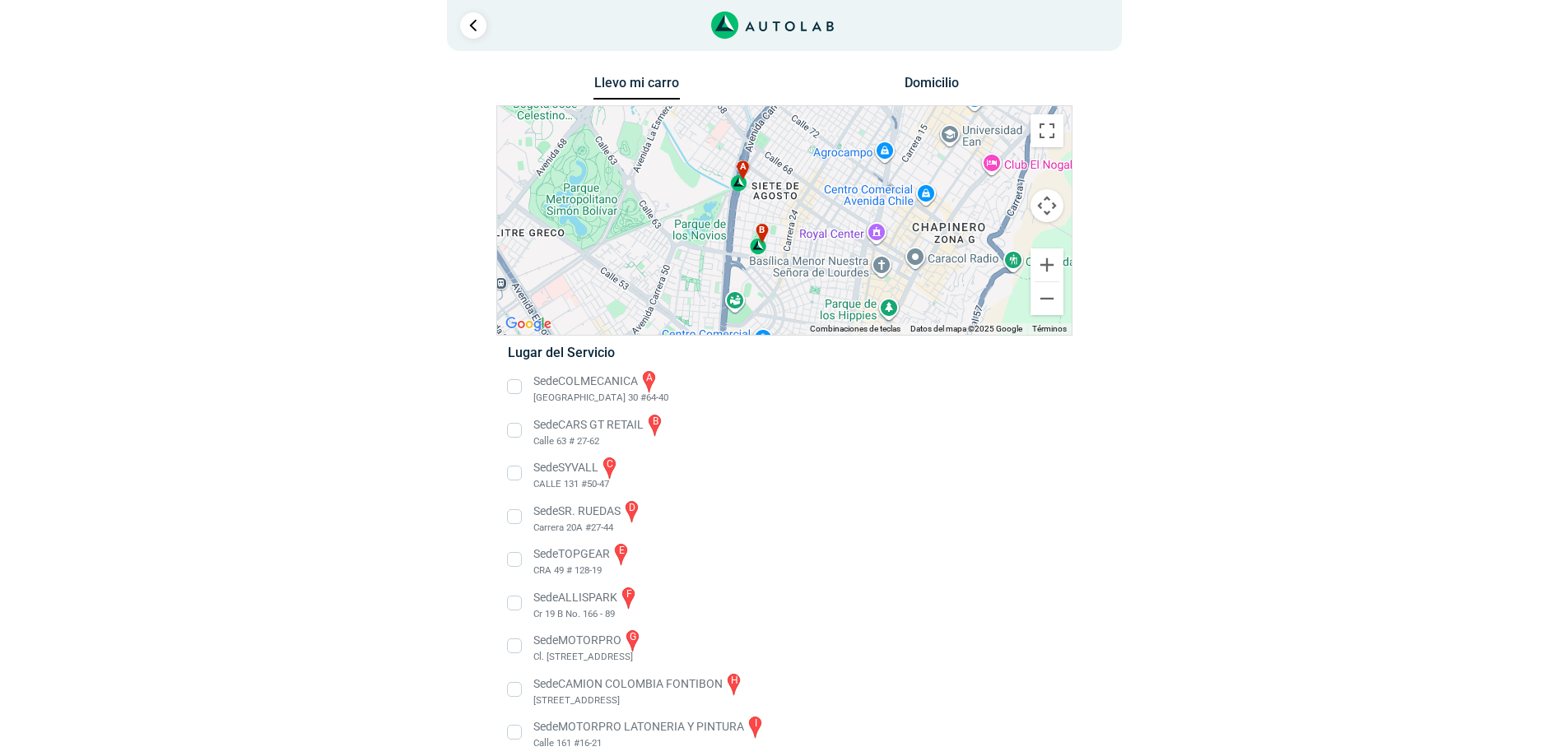
drag, startPoint x: 879, startPoint y: 183, endPoint x: 781, endPoint y: 212, distance: 102.2
click at [781, 210] on div "a b n c d e f" at bounding box center [784, 220] width 575 height 229
click at [1051, 262] on button "Ampliar" at bounding box center [1047, 265] width 33 height 33
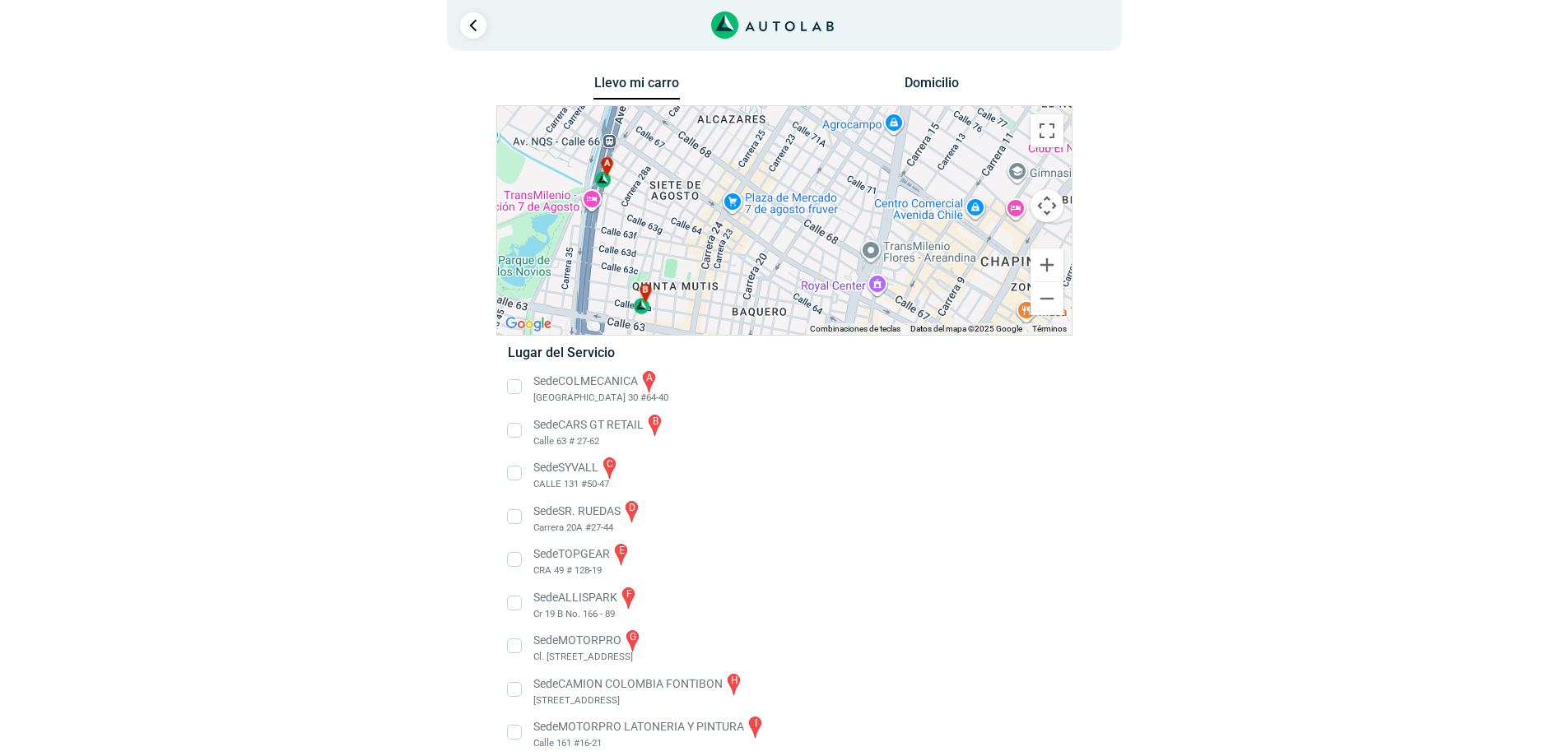
drag, startPoint x: 892, startPoint y: 219, endPoint x: 798, endPoint y: 240, distance: 96.3
click at [798, 240] on div "a b n c d e f" at bounding box center [784, 220] width 575 height 229
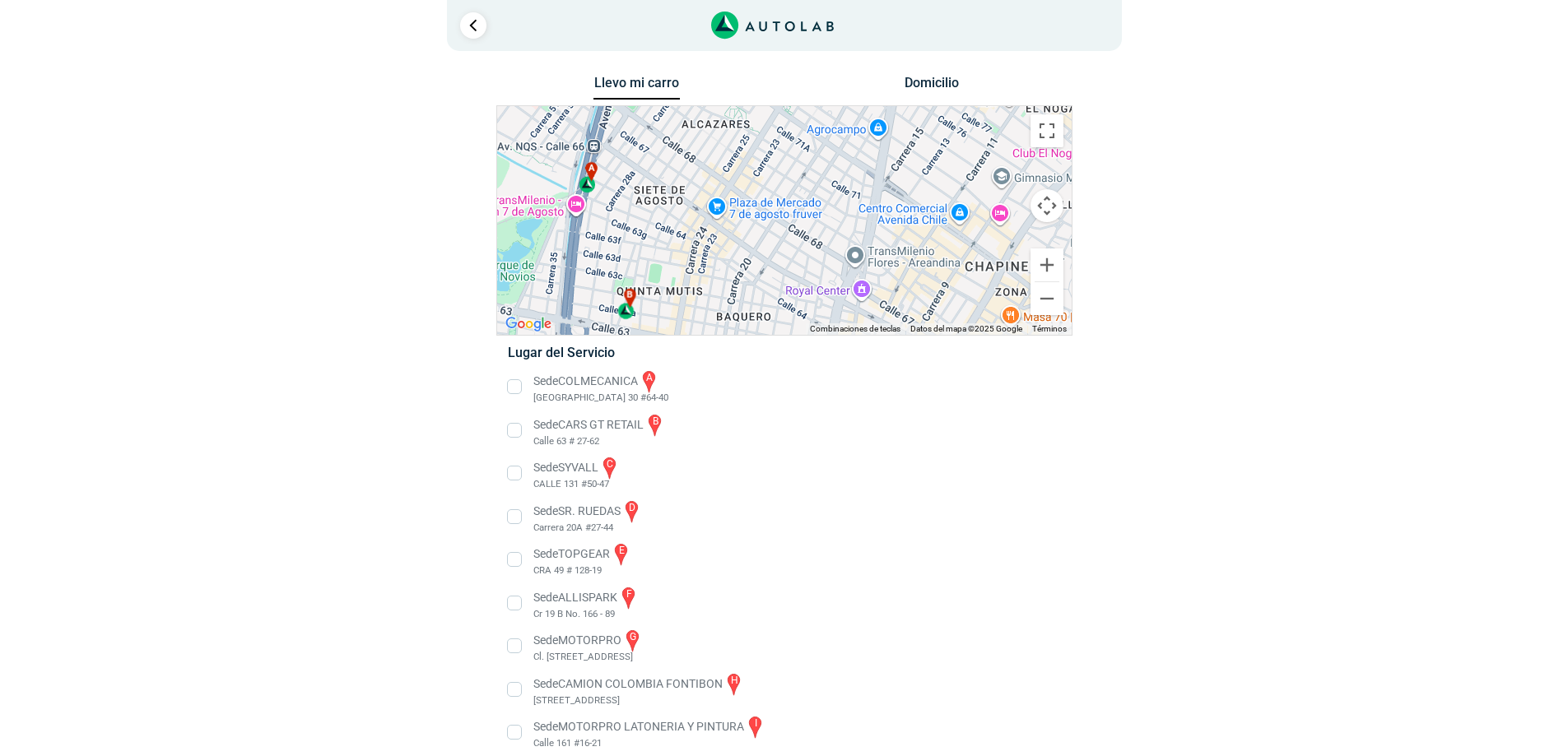
drag, startPoint x: 980, startPoint y: 288, endPoint x: 961, endPoint y: 294, distance: 19.9
click at [961, 294] on div "a b n c d e f" at bounding box center [784, 220] width 575 height 229
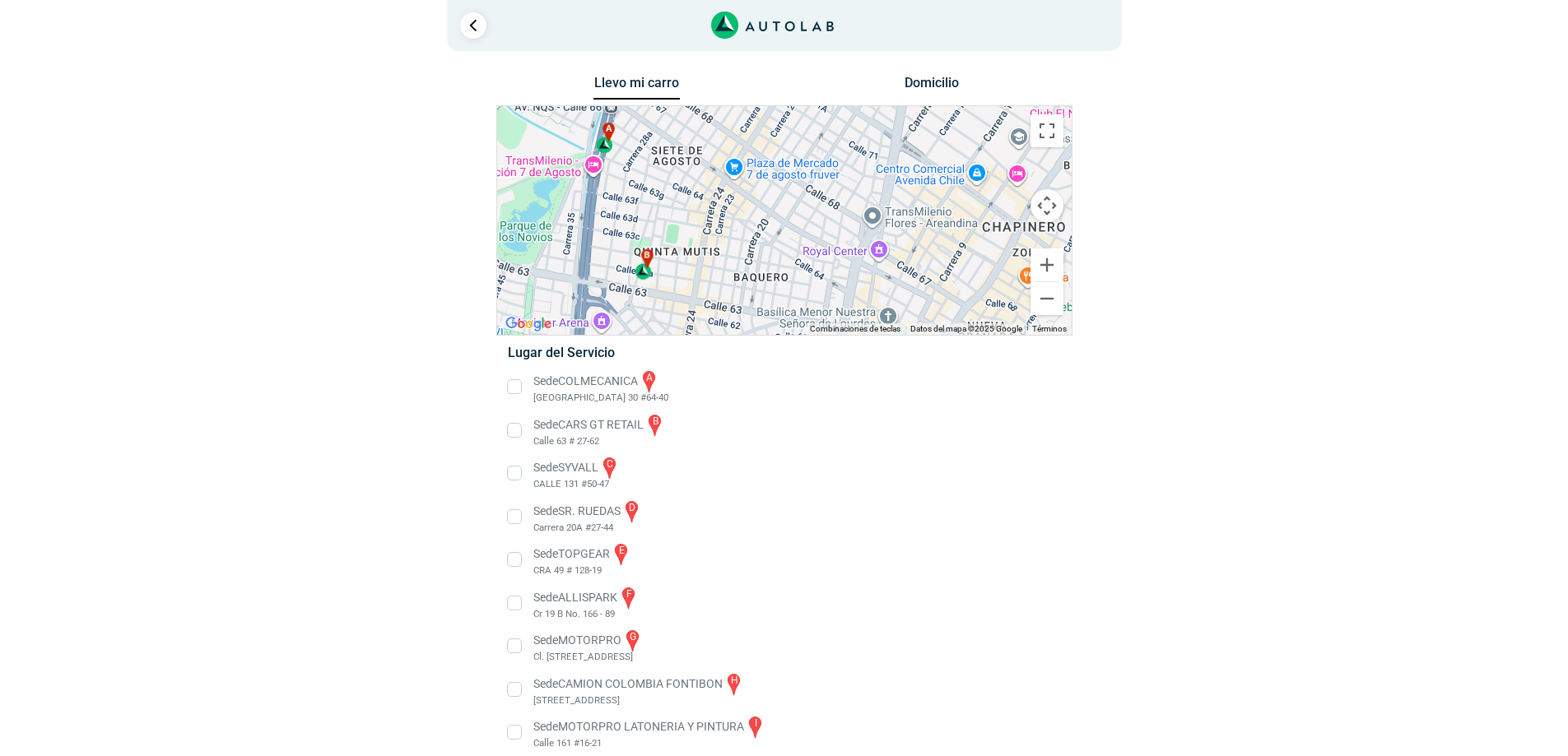
drag, startPoint x: 971, startPoint y: 284, endPoint x: 987, endPoint y: 245, distance: 42.2
click at [987, 245] on div "a b n c d e f" at bounding box center [784, 220] width 575 height 229
drag, startPoint x: 605, startPoint y: 442, endPoint x: 534, endPoint y: 441, distance: 71.0
click at [534, 441] on li "Sede CARS GT RETAIL b Calle 63 # 27-62" at bounding box center [784, 431] width 576 height 37
copy span "Calle 63 # 27-62"
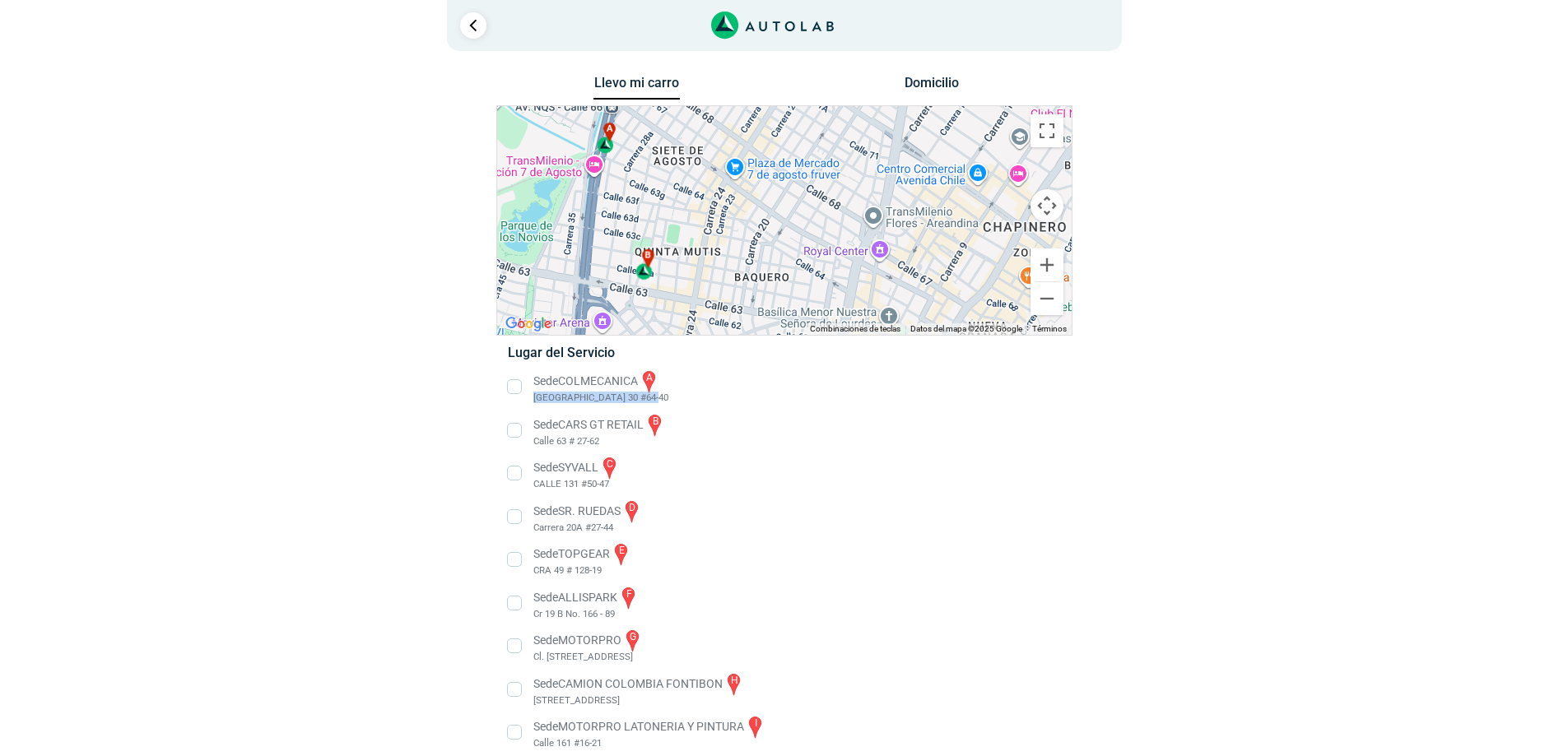
copy span "[GEOGRAPHIC_DATA] 30 #64-40"
drag, startPoint x: 654, startPoint y: 399, endPoint x: 533, endPoint y: 397, distance: 121.0
click at [533, 397] on li "Sede COLMECANICA a [GEOGRAPHIC_DATA] 30 #64-40" at bounding box center [784, 387] width 576 height 37
click at [1060, 298] on button "Reducir" at bounding box center [1047, 299] width 33 height 33
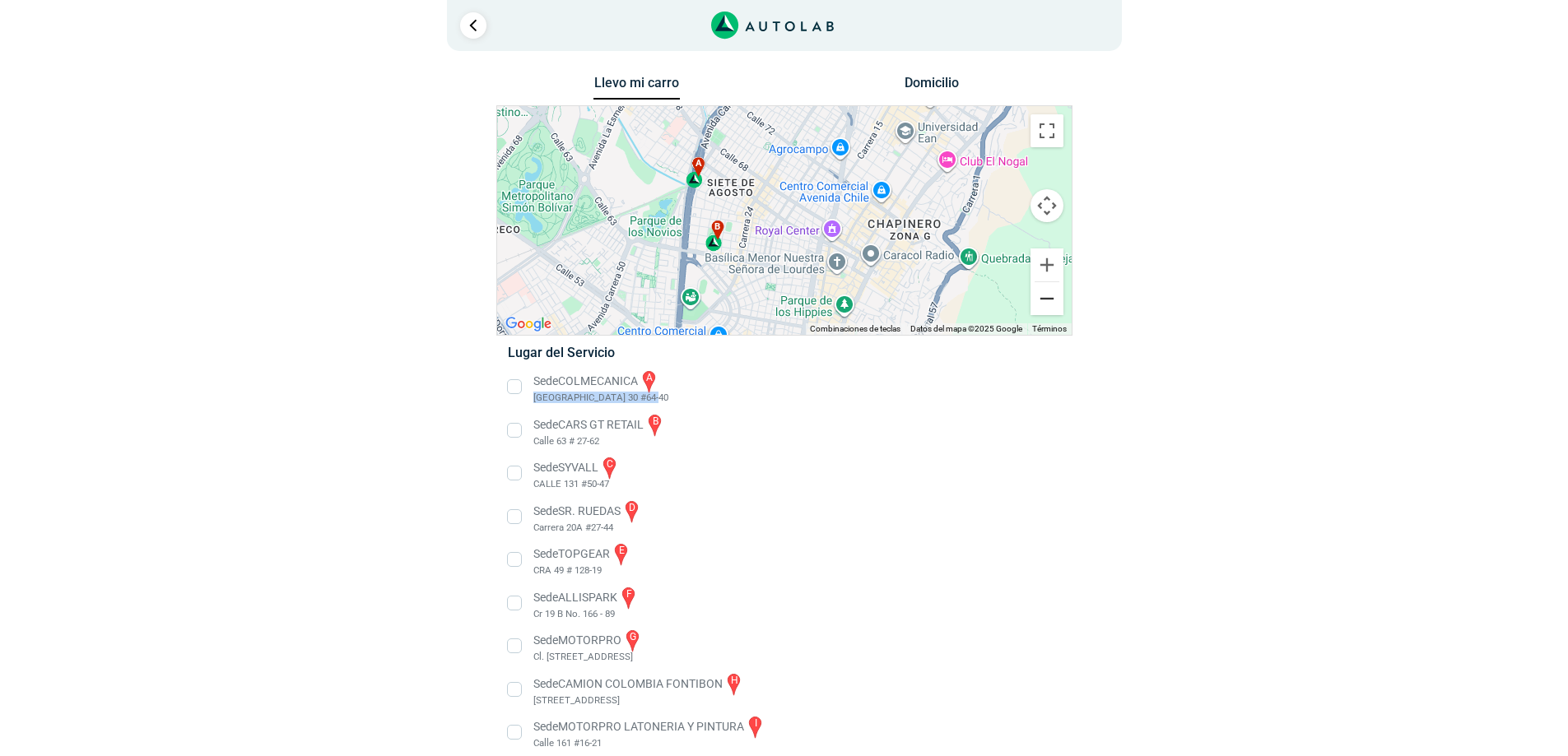
click at [1053, 296] on button "Reducir" at bounding box center [1047, 299] width 33 height 33
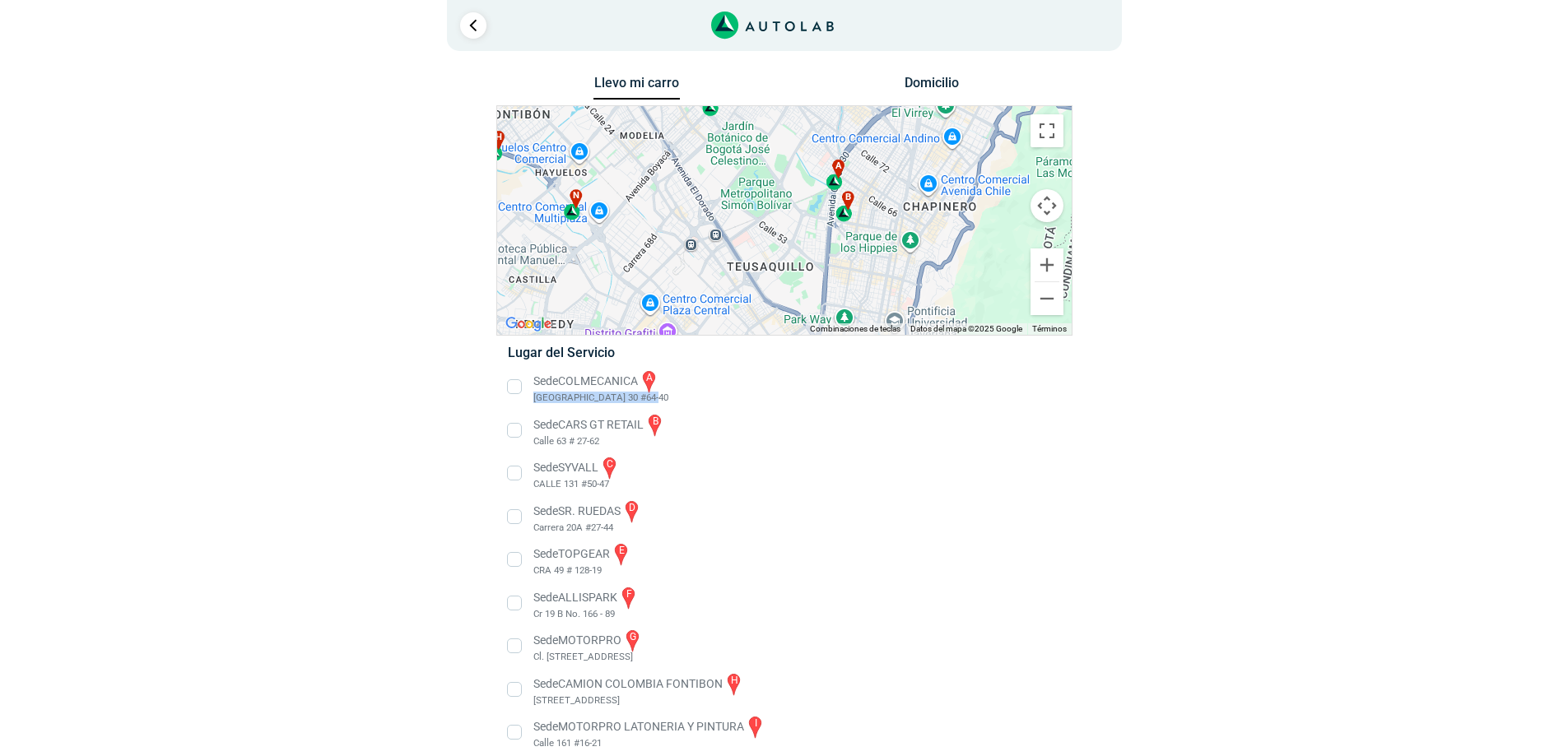
drag, startPoint x: 798, startPoint y: 175, endPoint x: 894, endPoint y: 161, distance: 97.0
click at [894, 161] on div "a b n c d e f" at bounding box center [784, 220] width 575 height 229
click at [1045, 299] on button "Reducir" at bounding box center [1047, 299] width 33 height 33
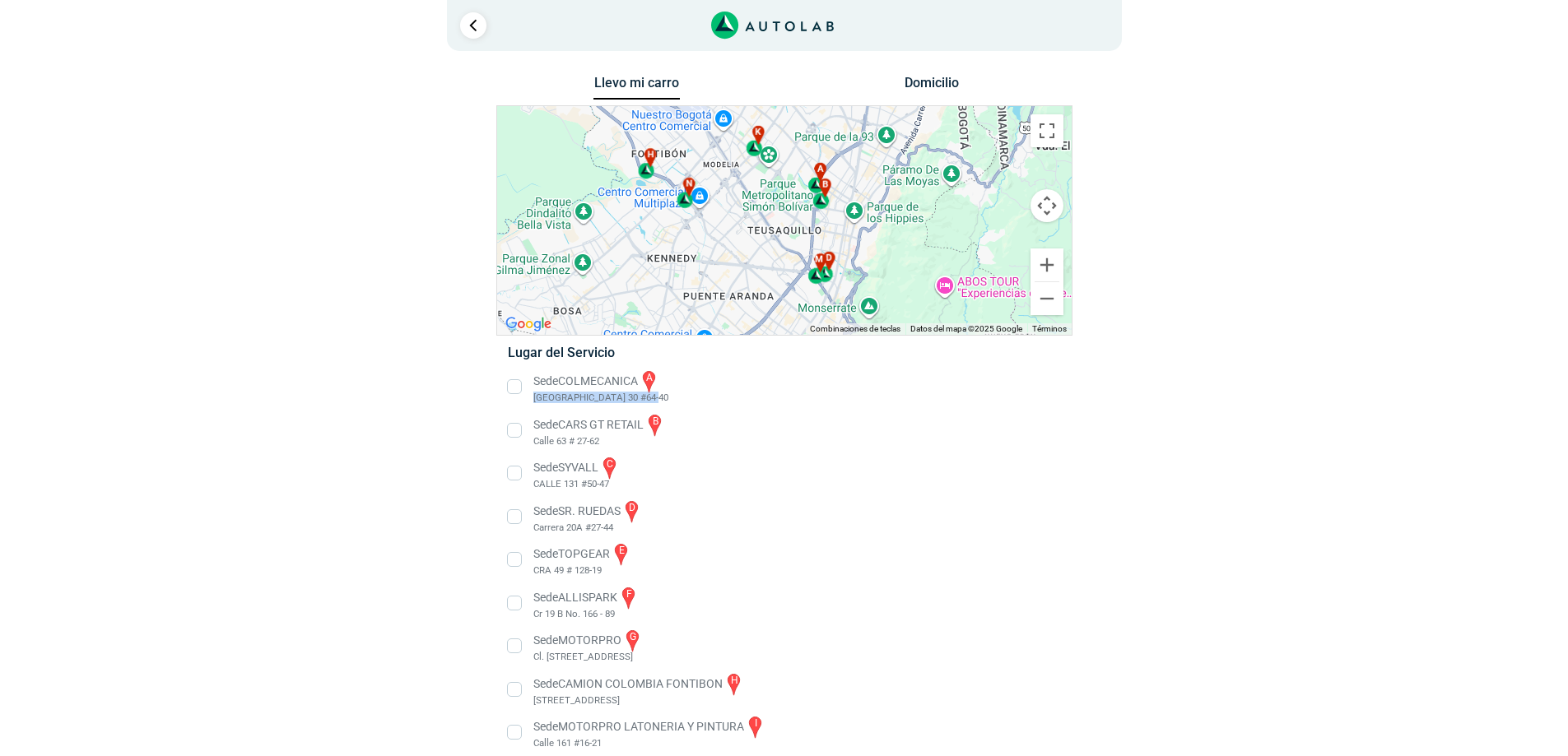
drag, startPoint x: 855, startPoint y: 241, endPoint x: 879, endPoint y: 182, distance: 63.7
click at [879, 182] on div "a b n c d e f" at bounding box center [784, 220] width 575 height 229
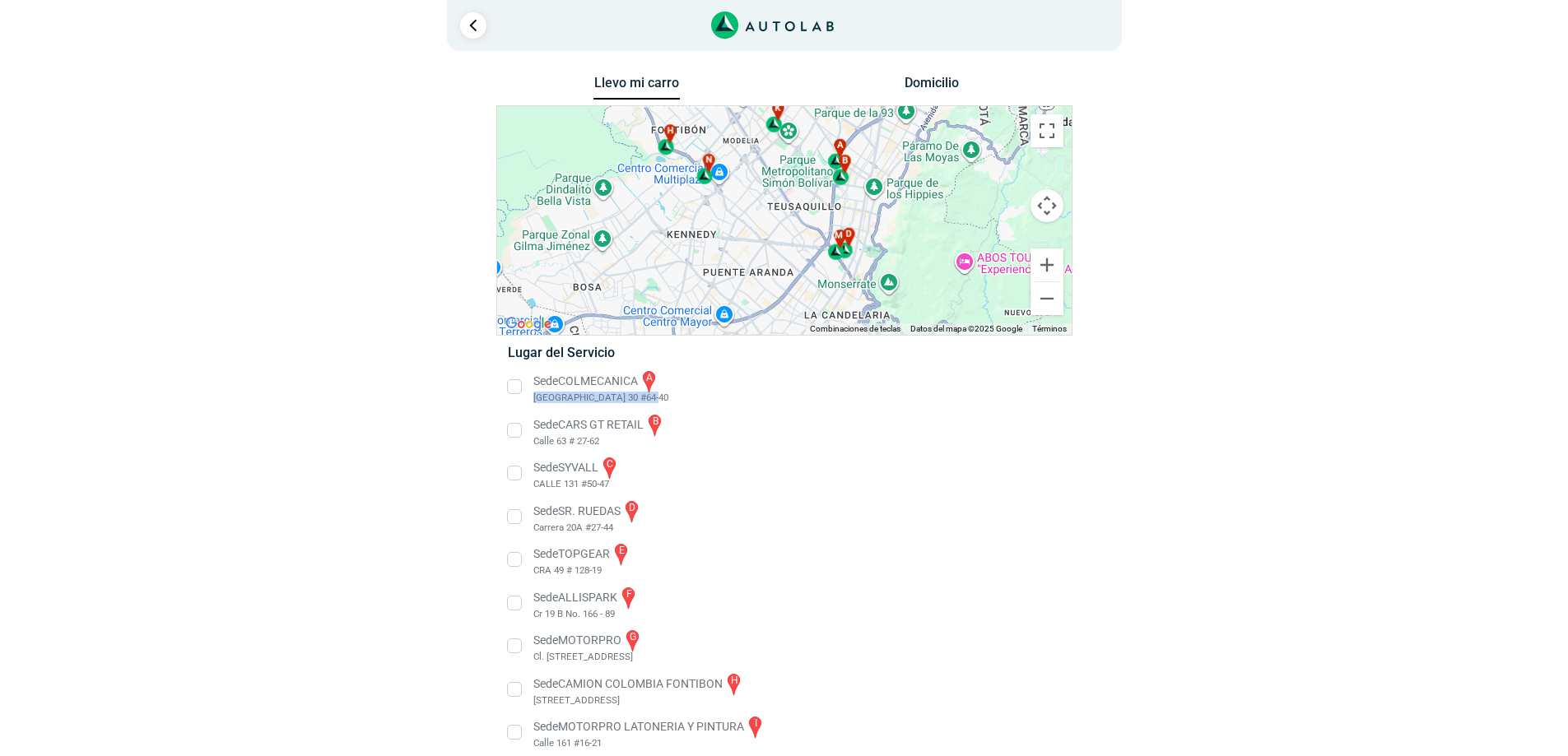
drag, startPoint x: 907, startPoint y: 239, endPoint x: 899, endPoint y: 286, distance: 47.7
click at [899, 286] on div "a b n c d e f" at bounding box center [784, 220] width 575 height 229
click at [1052, 269] on button "Ampliar" at bounding box center [1047, 265] width 33 height 33
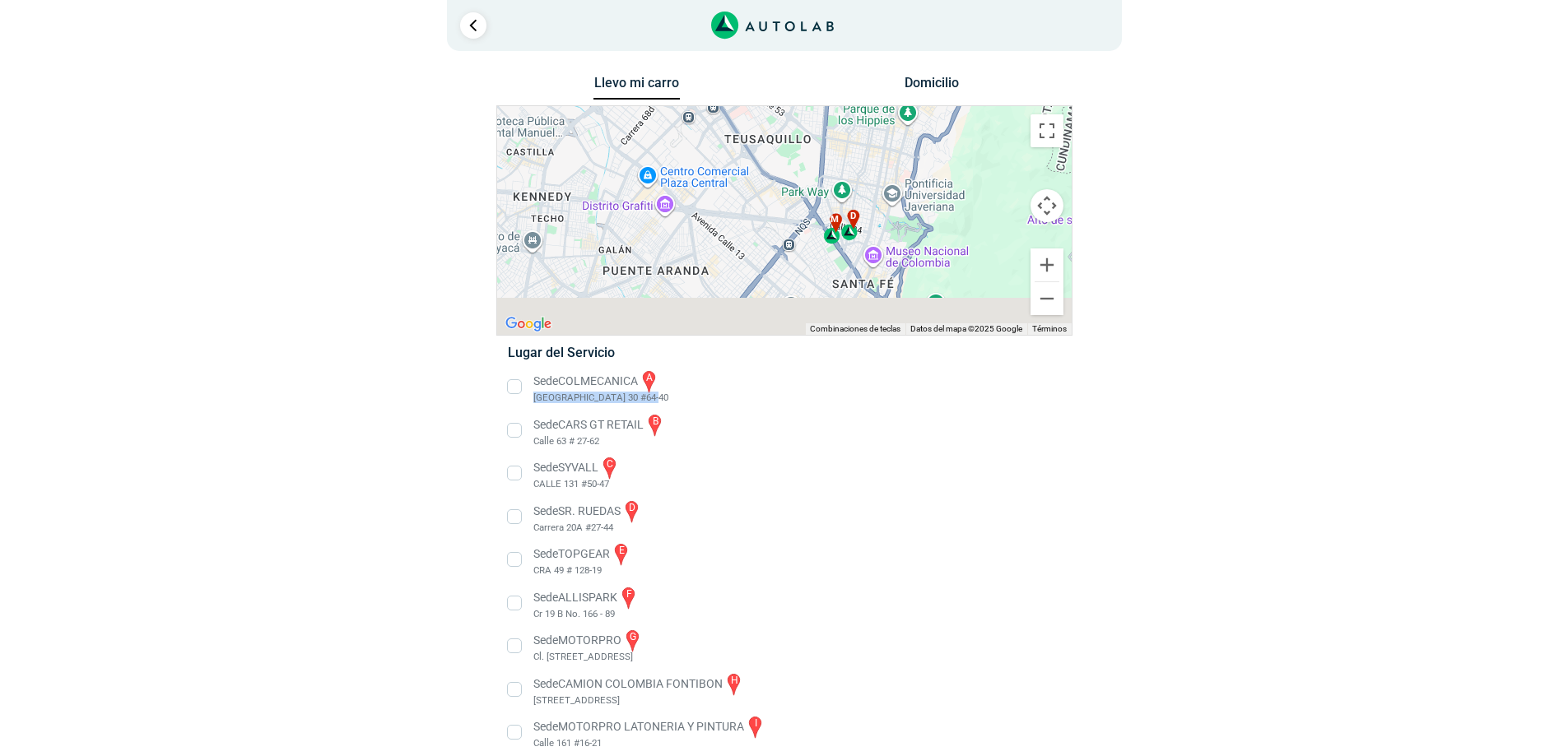
drag, startPoint x: 956, startPoint y: 222, endPoint x: 892, endPoint y: 153, distance: 94.1
click at [892, 153] on div "a b n c d e f" at bounding box center [784, 220] width 575 height 229
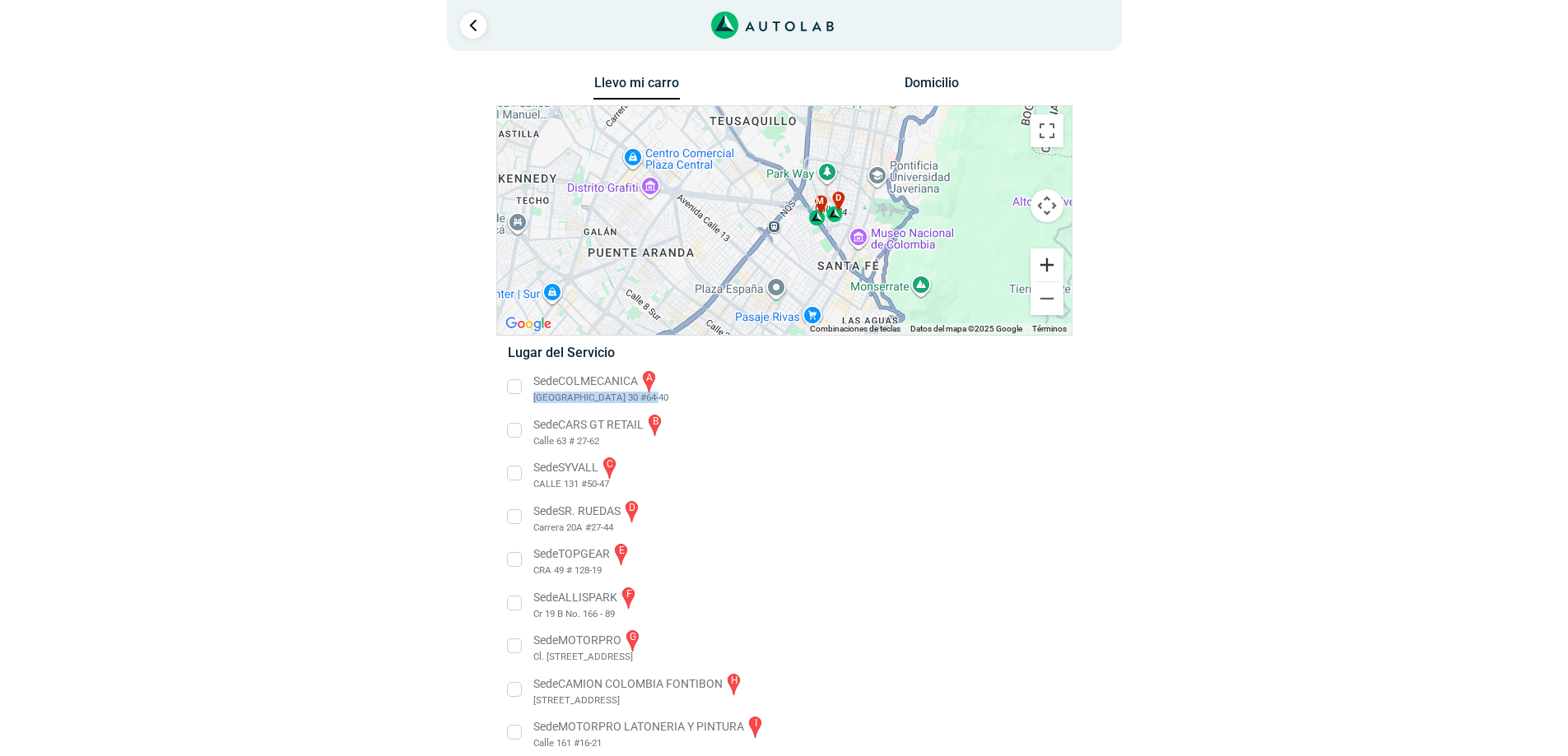
click at [1056, 267] on button "Ampliar" at bounding box center [1047, 265] width 33 height 33
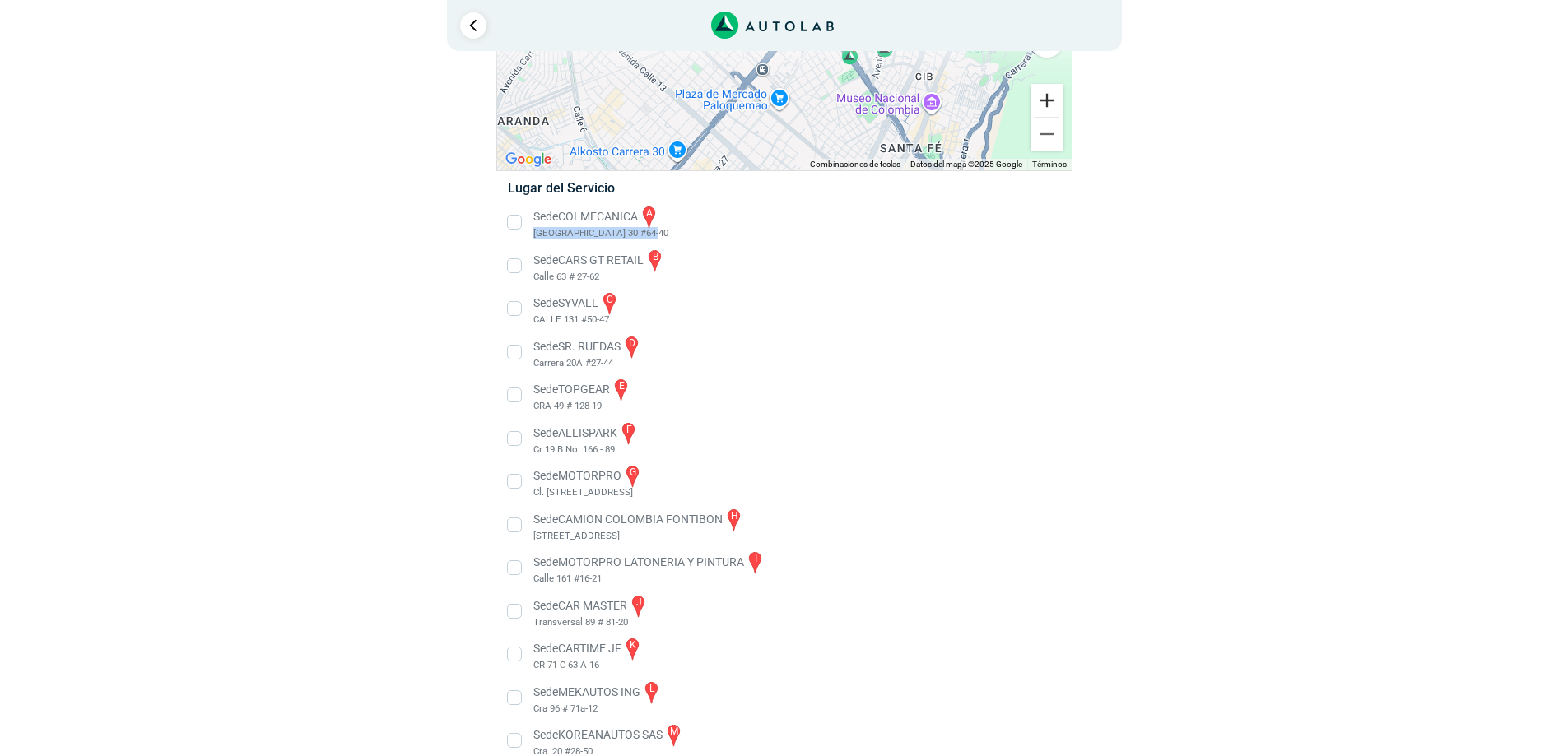
scroll to position [232, 0]
